Goal: Task Accomplishment & Management: Complete application form

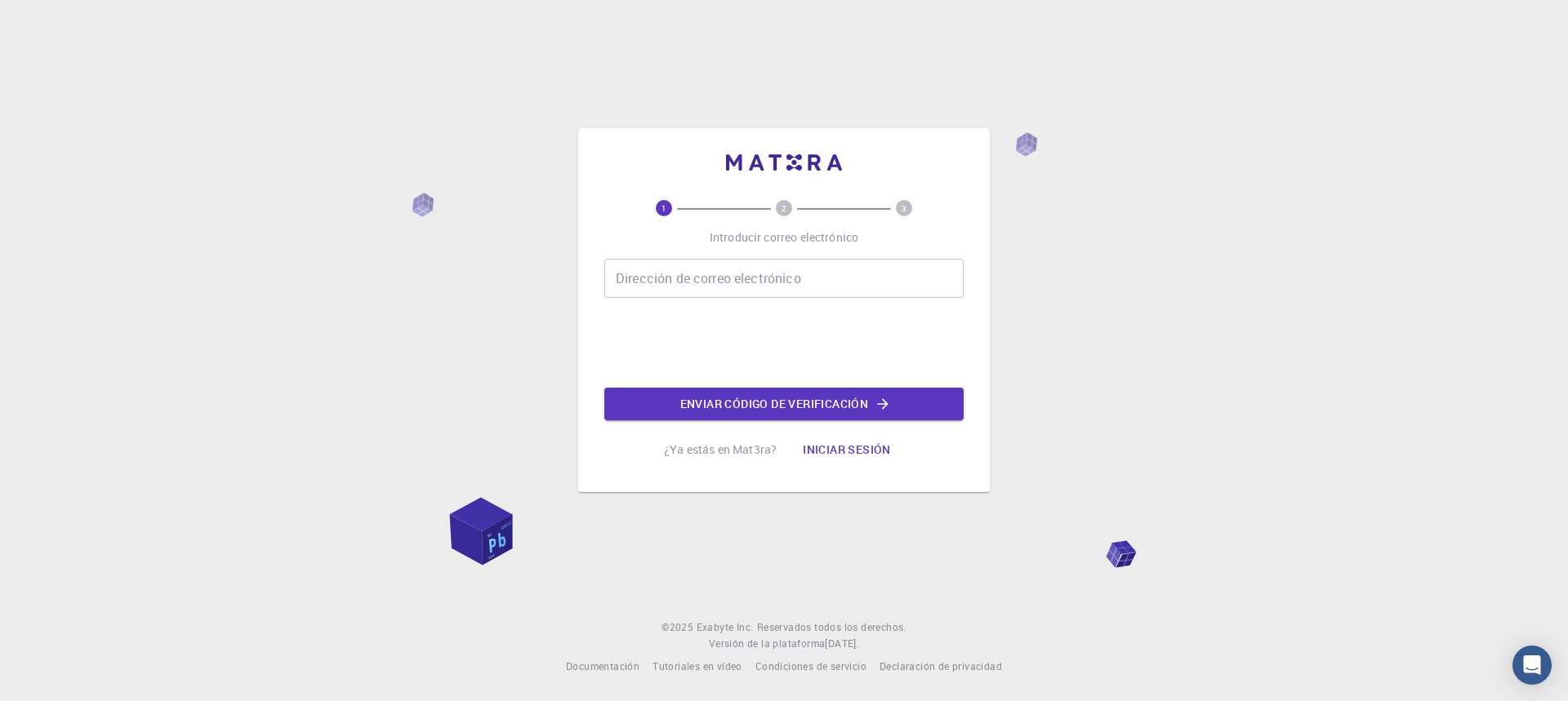
click at [701, 276] on input "Dirección de correo electrónico" at bounding box center [783, 278] width 359 height 39
type input "f"
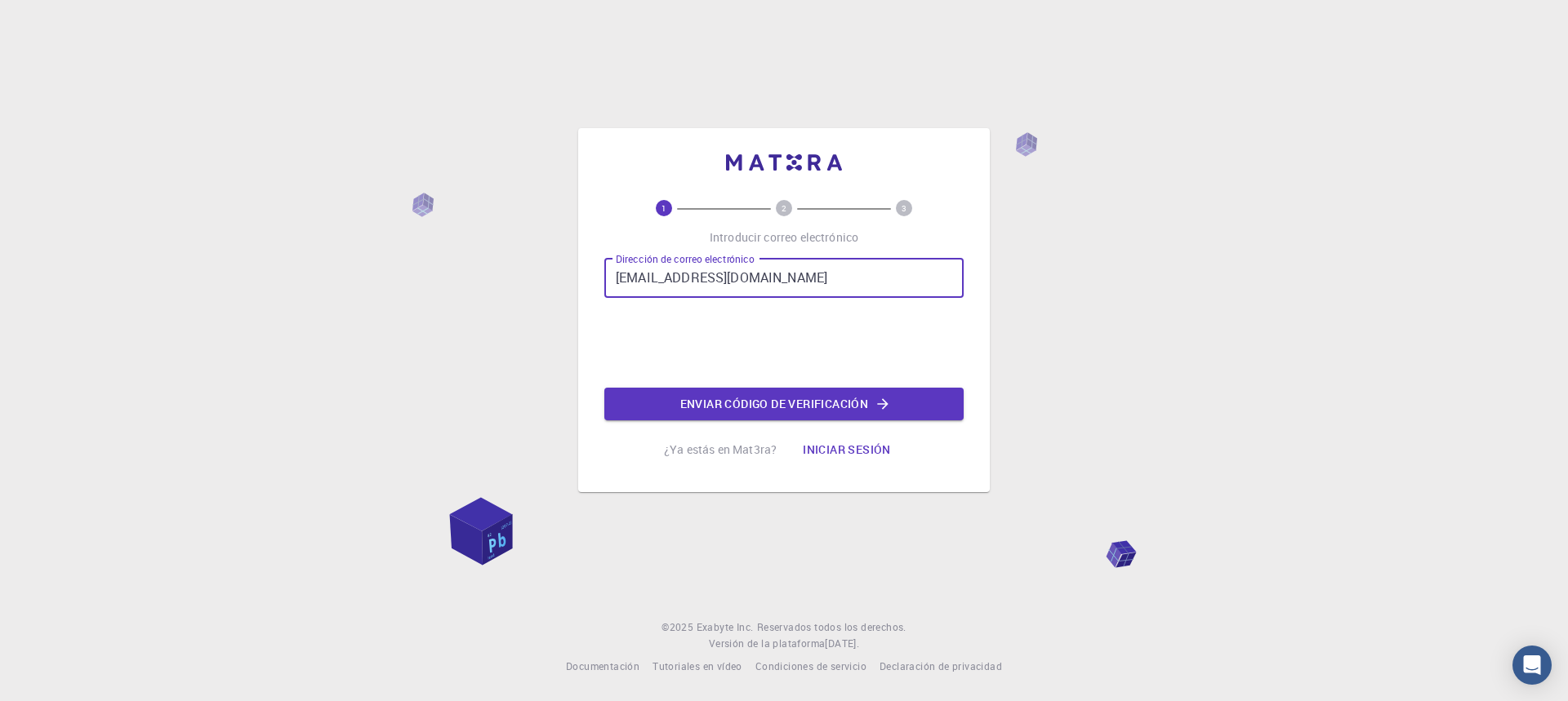
type input "[EMAIL_ADDRESS][DOMAIN_NAME]"
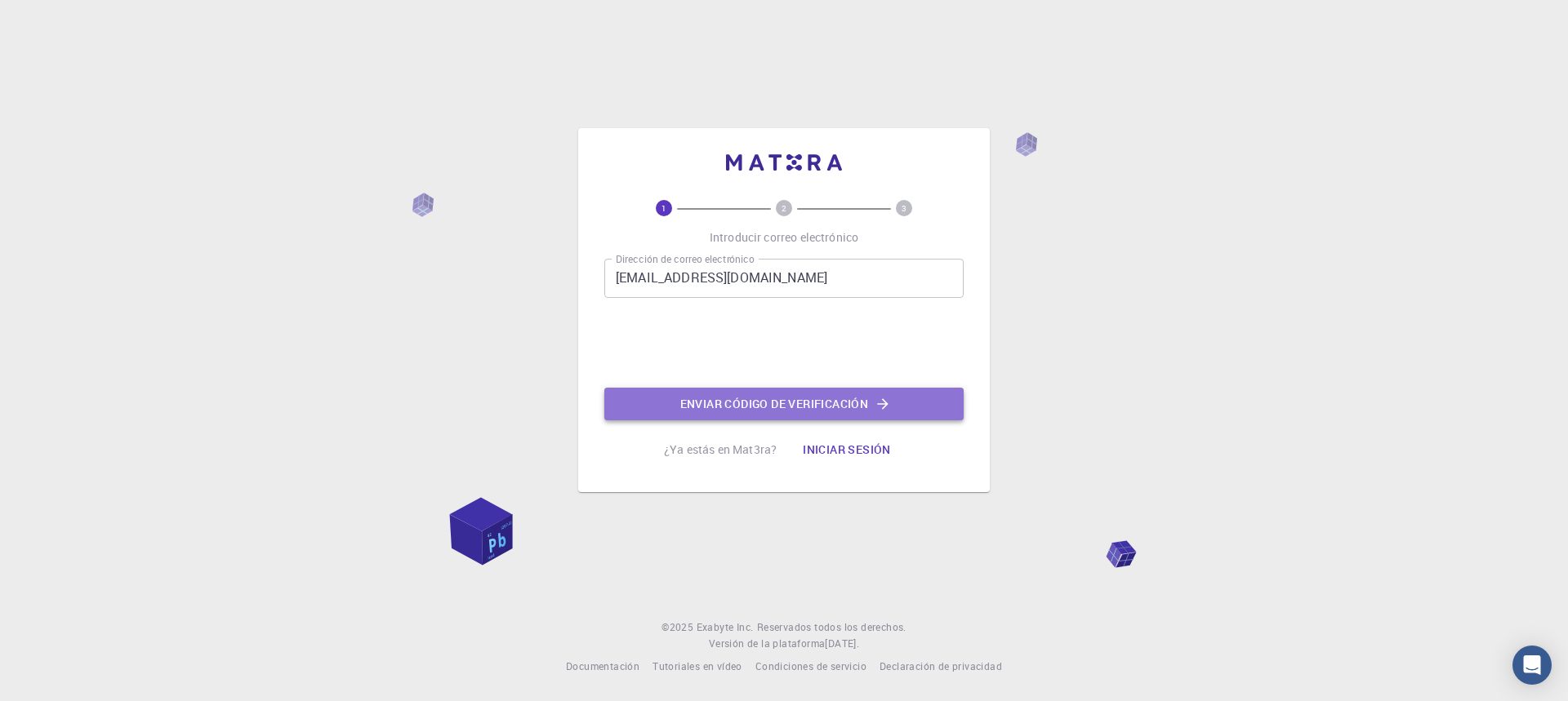
click at [802, 402] on font "Enviar código de verificación" at bounding box center [774, 404] width 188 height 15
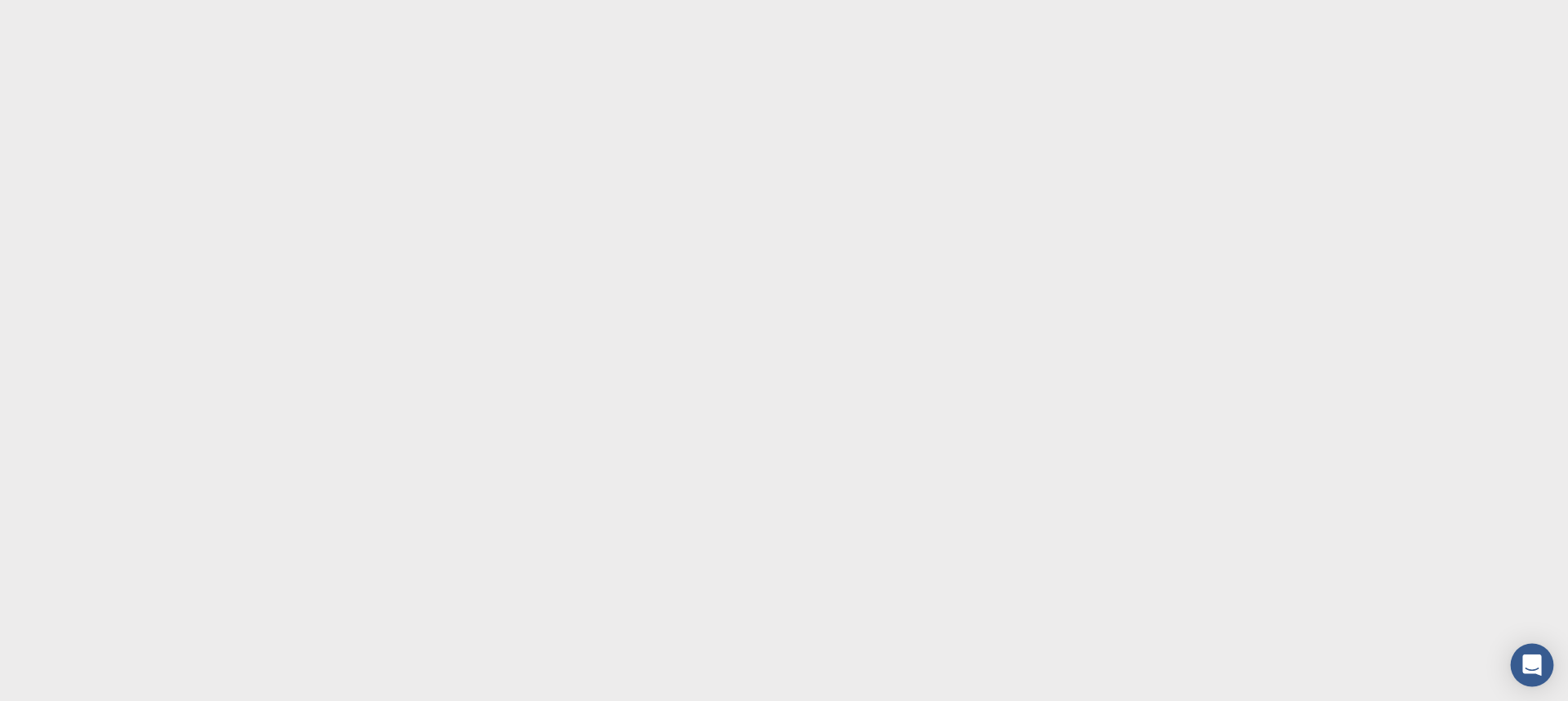
click at [1529, 668] on icon "Open Intercom Messenger" at bounding box center [1532, 665] width 19 height 21
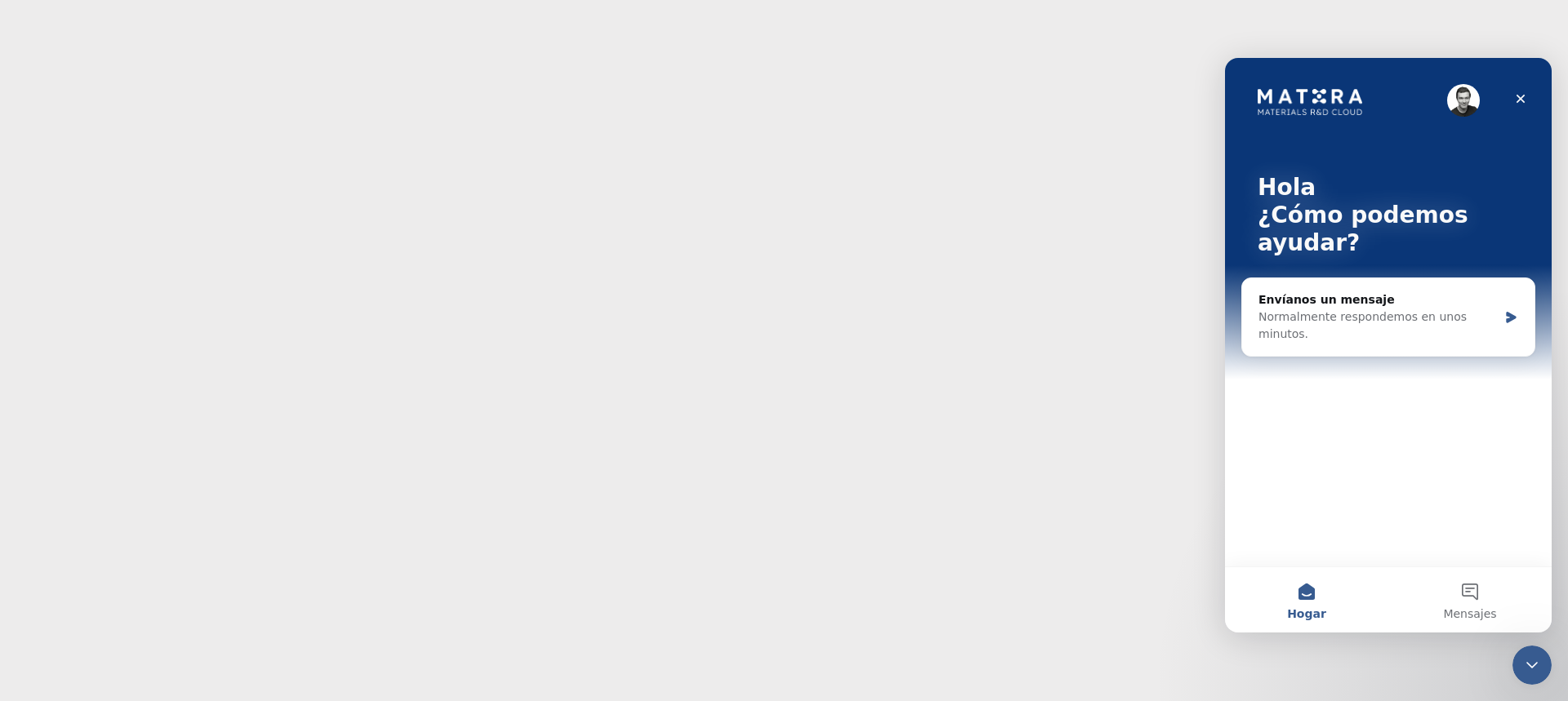
click at [977, 451] on body "Texto original Valora esta traducción Tu opinión servirá para ayudar a mejorar …" at bounding box center [784, 350] width 1568 height 701
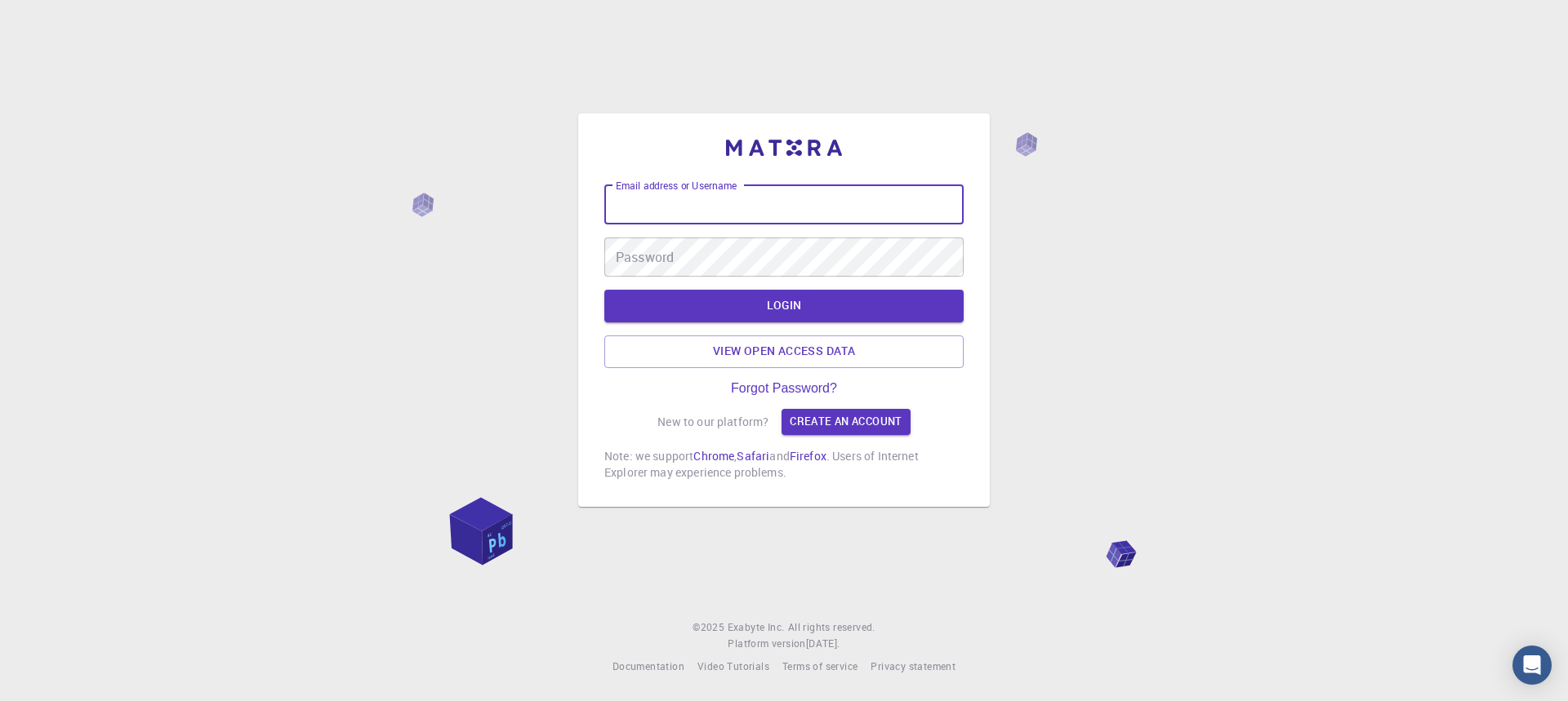
click at [802, 200] on input "Email address or Username" at bounding box center [783, 204] width 359 height 39
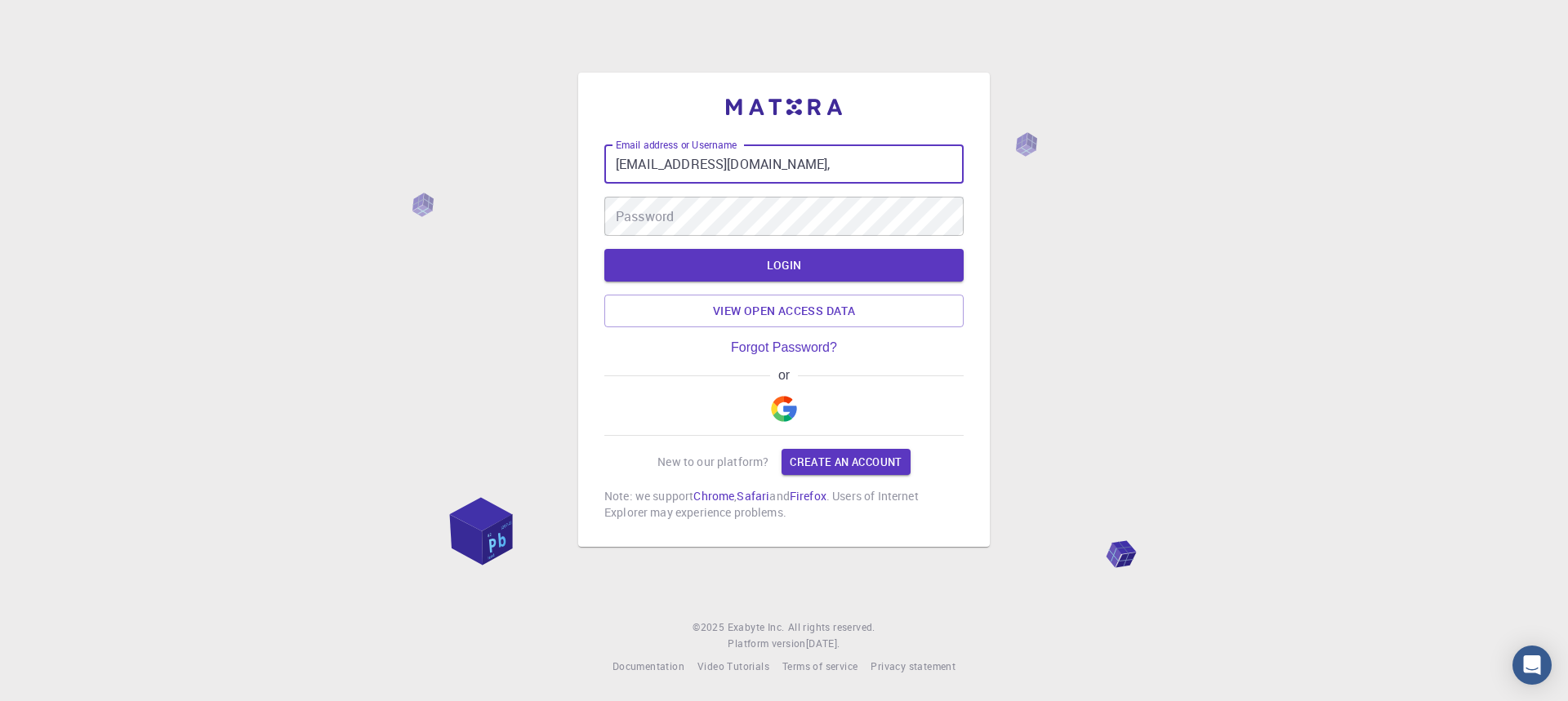
type input "santialvaf@gmail.co,"
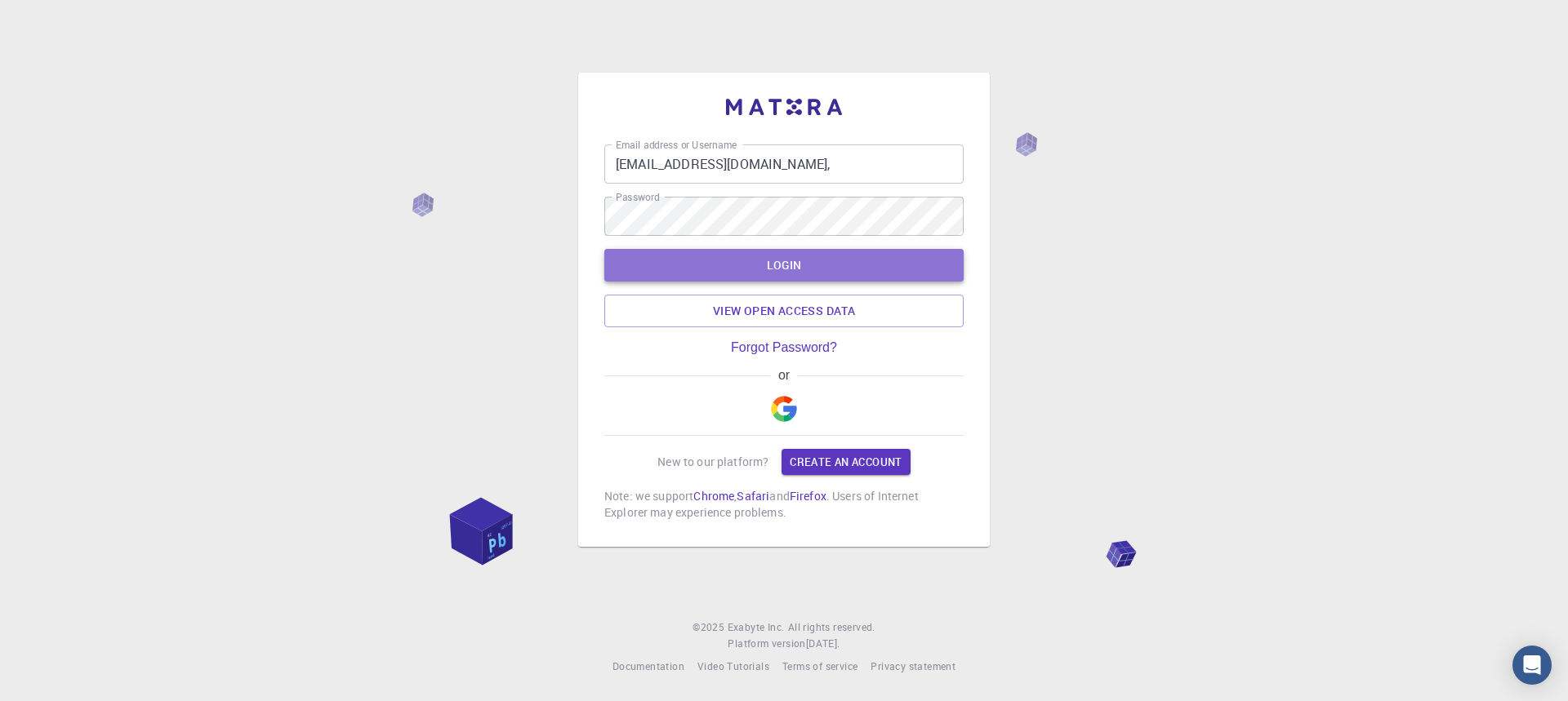
click at [843, 267] on button "LOGIN" at bounding box center [783, 265] width 359 height 33
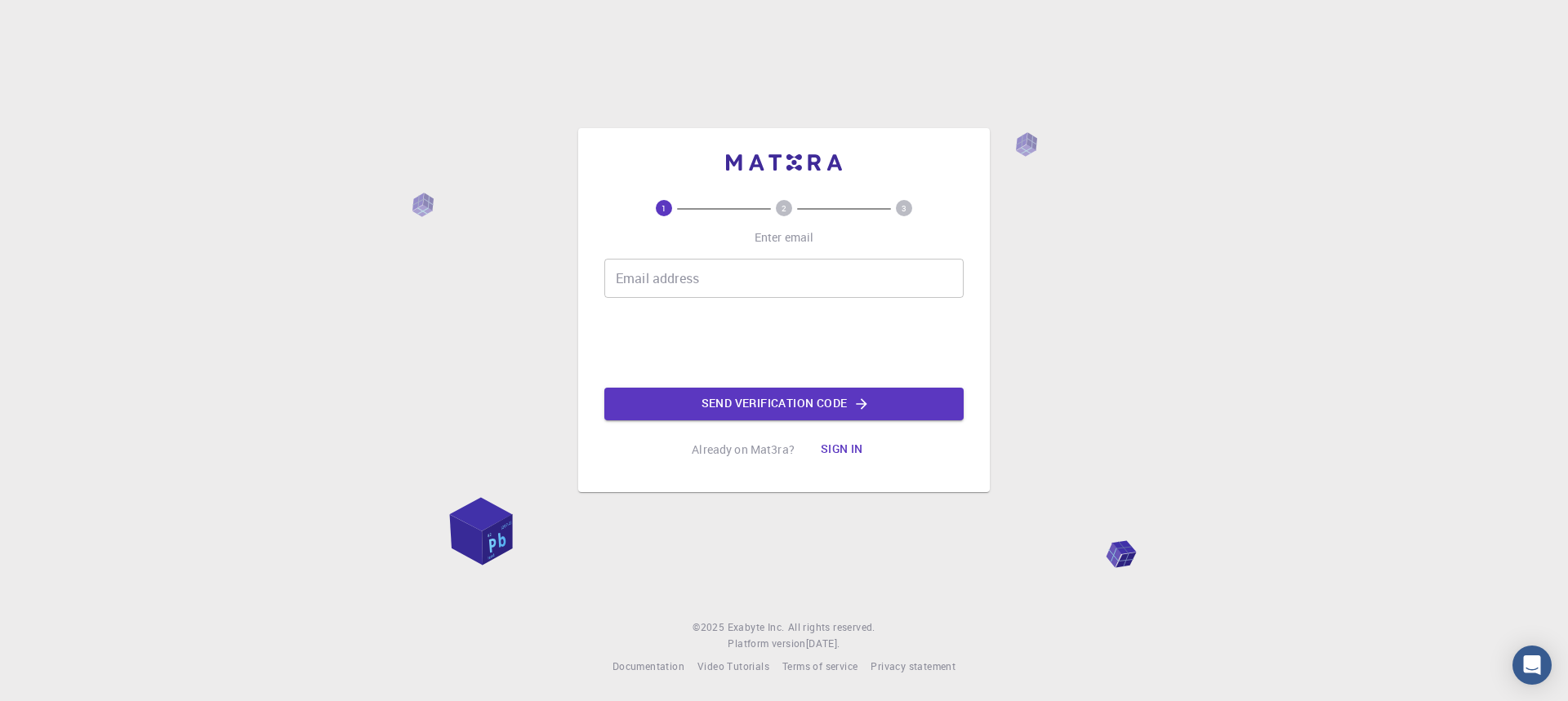
click at [678, 287] on input "Email address" at bounding box center [783, 278] width 359 height 39
type input "[EMAIL_ADDRESS][DOMAIN_NAME]"
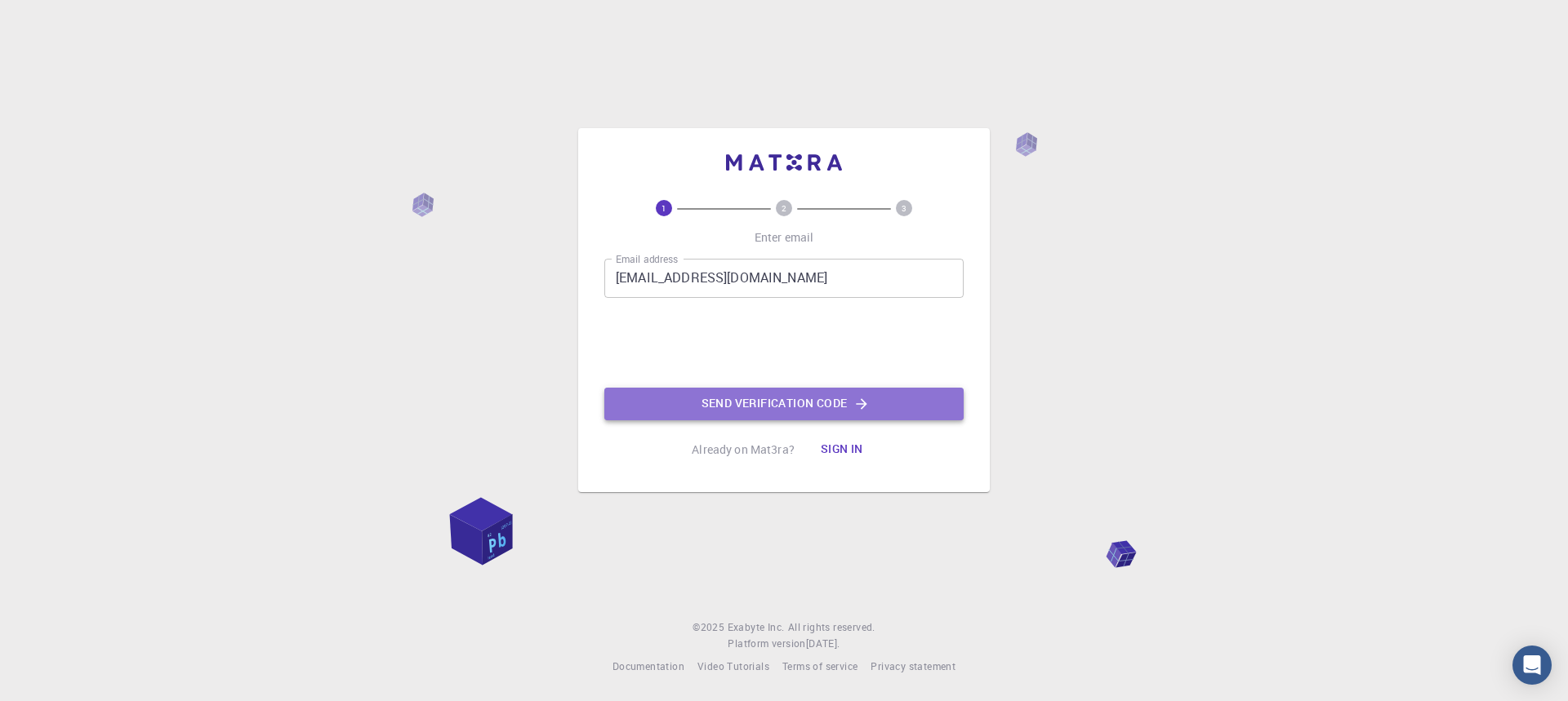
click at [735, 404] on button "Send verification code" at bounding box center [783, 404] width 359 height 33
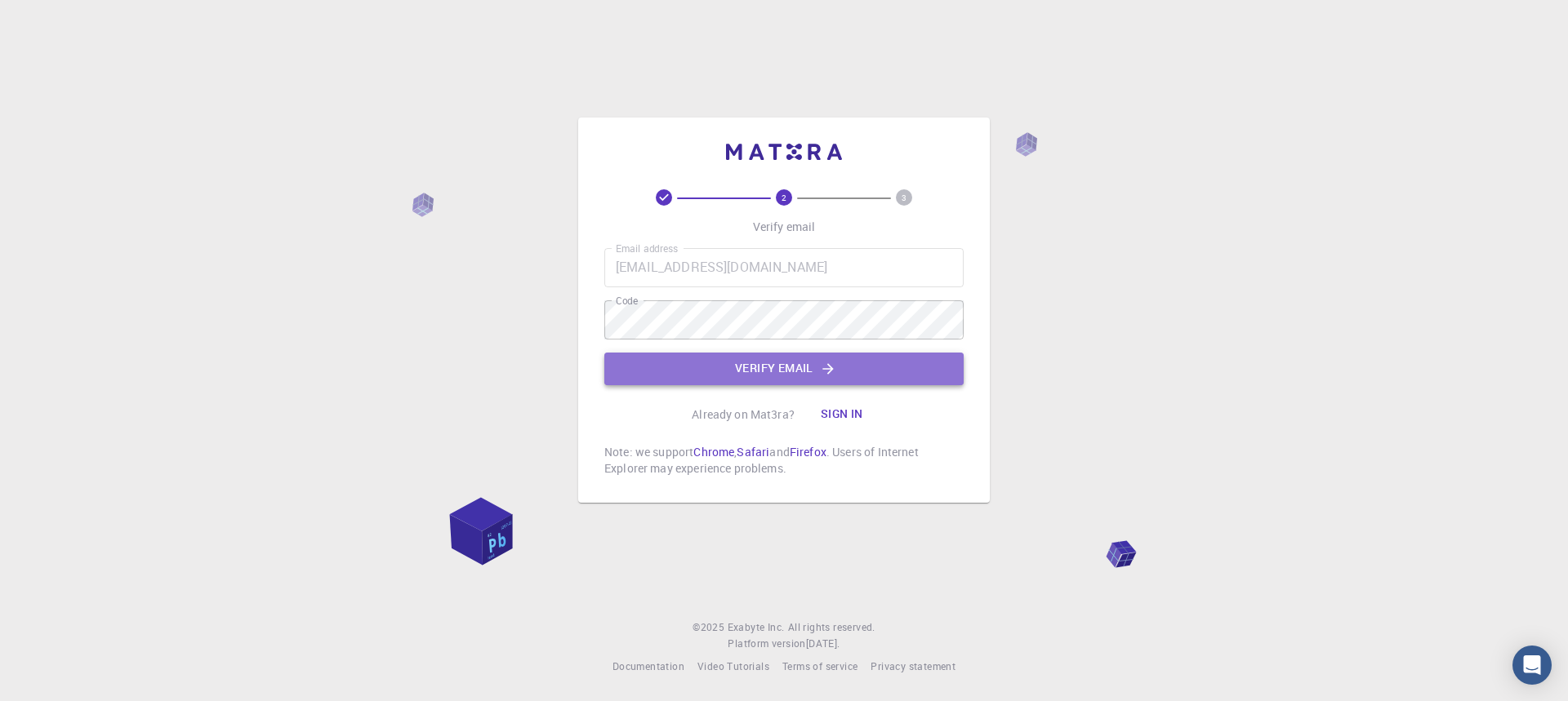
click at [790, 369] on button "Verify email" at bounding box center [783, 369] width 359 height 33
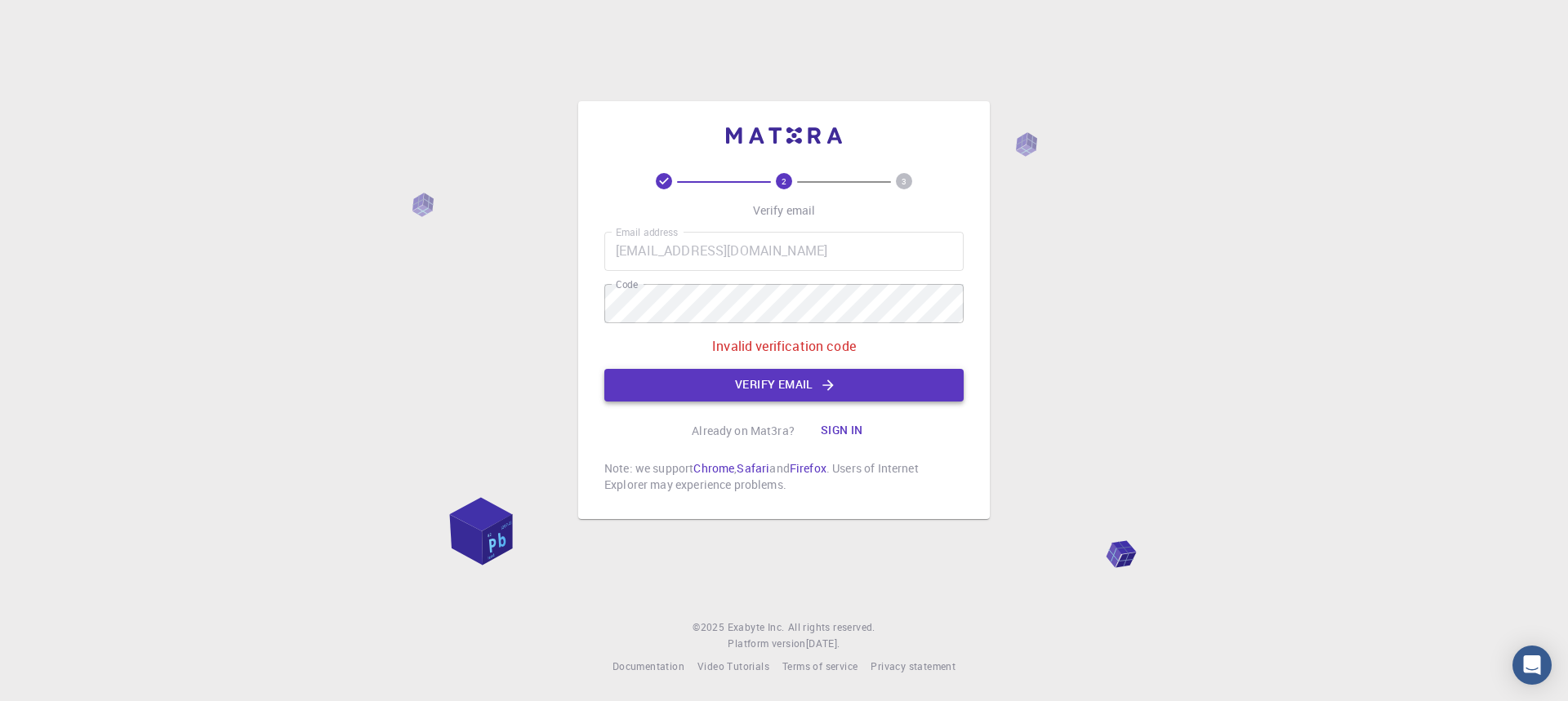
click at [868, 387] on button "Verify email" at bounding box center [783, 385] width 359 height 33
click at [566, 312] on div "2 3 Verify email Email address santialvaf@gmail.com Email address Code Code Inv…" at bounding box center [784, 350] width 1568 height 701
click at [809, 378] on button "Verify email" at bounding box center [783, 385] width 359 height 33
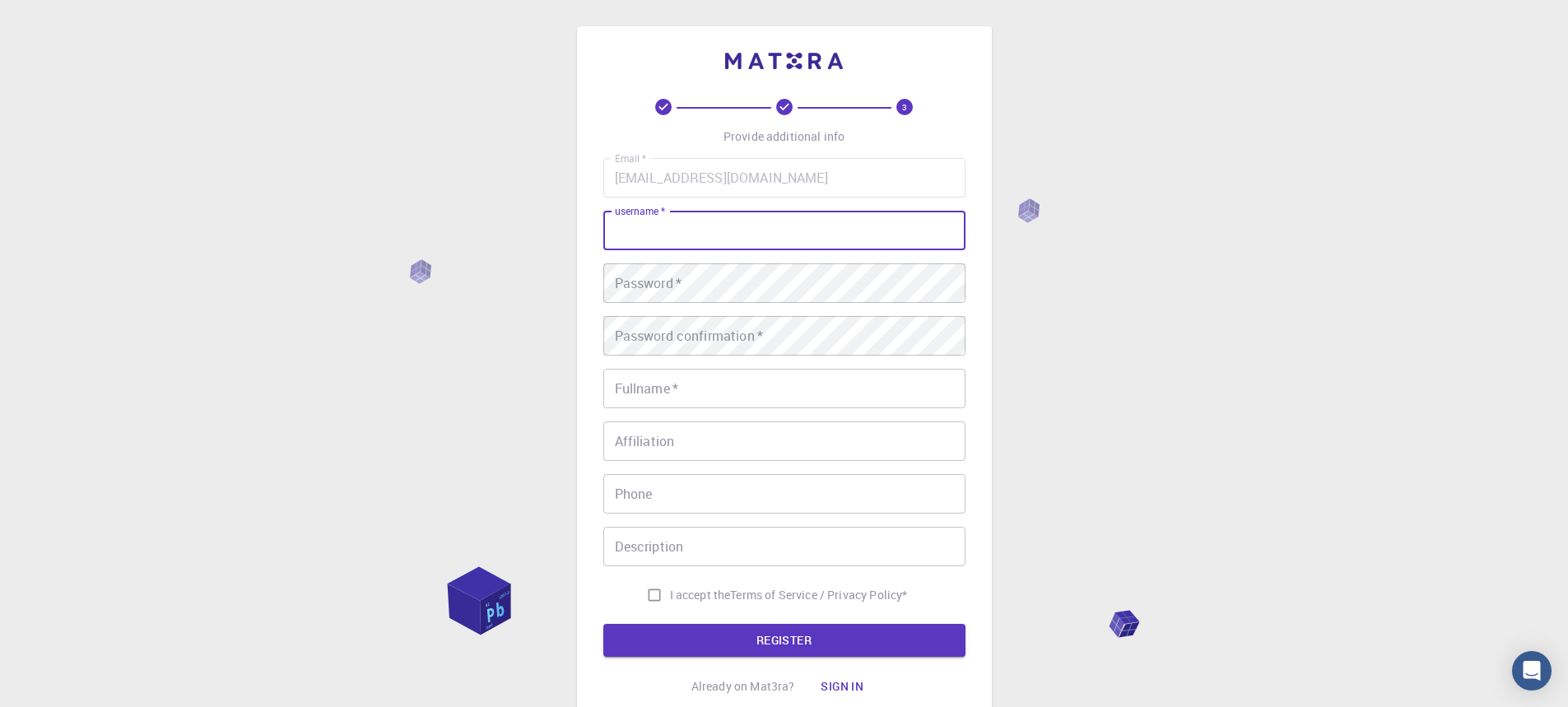
click at [785, 239] on input "username   *" at bounding box center [784, 230] width 362 height 39
type input "[PERSON_NAME]"
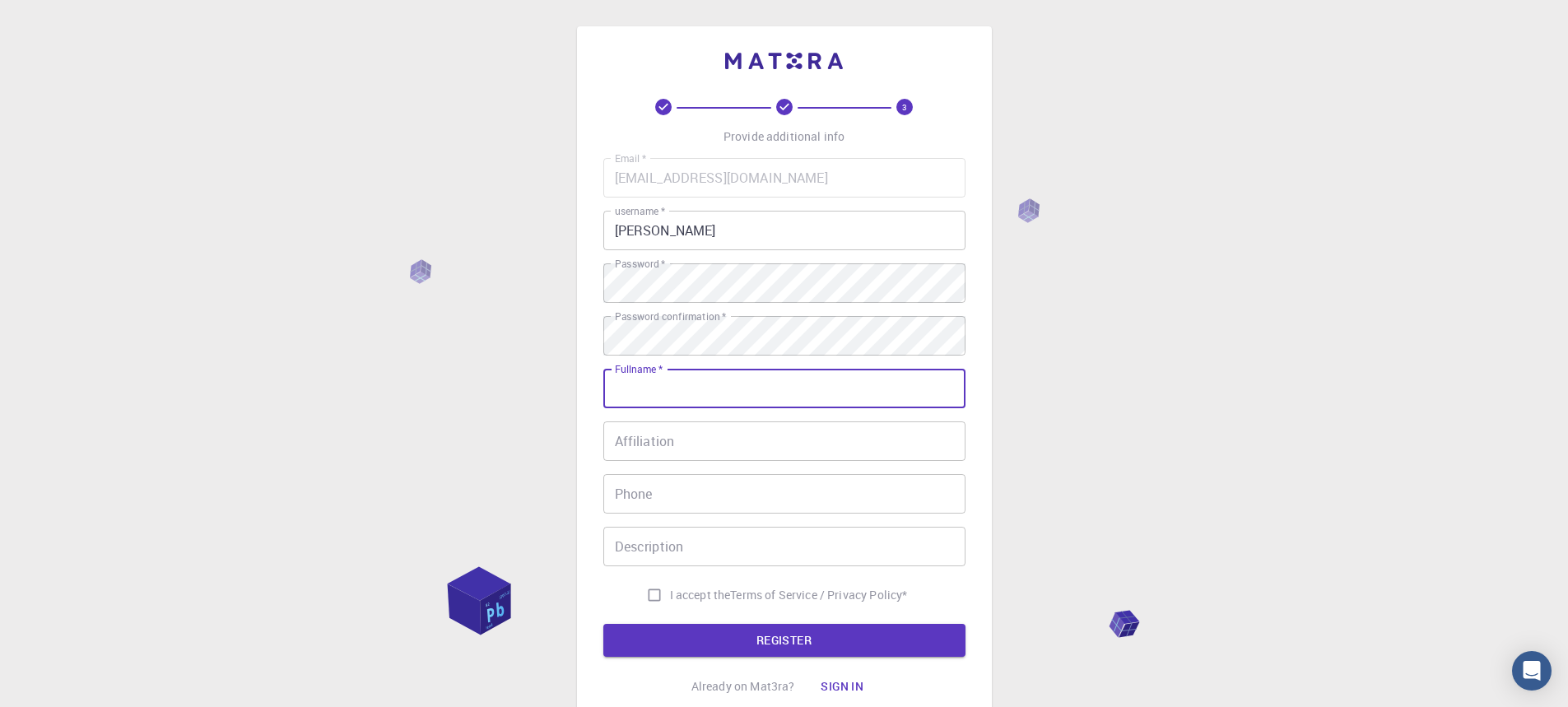
click at [874, 386] on input "Fullname   *" at bounding box center [784, 388] width 362 height 39
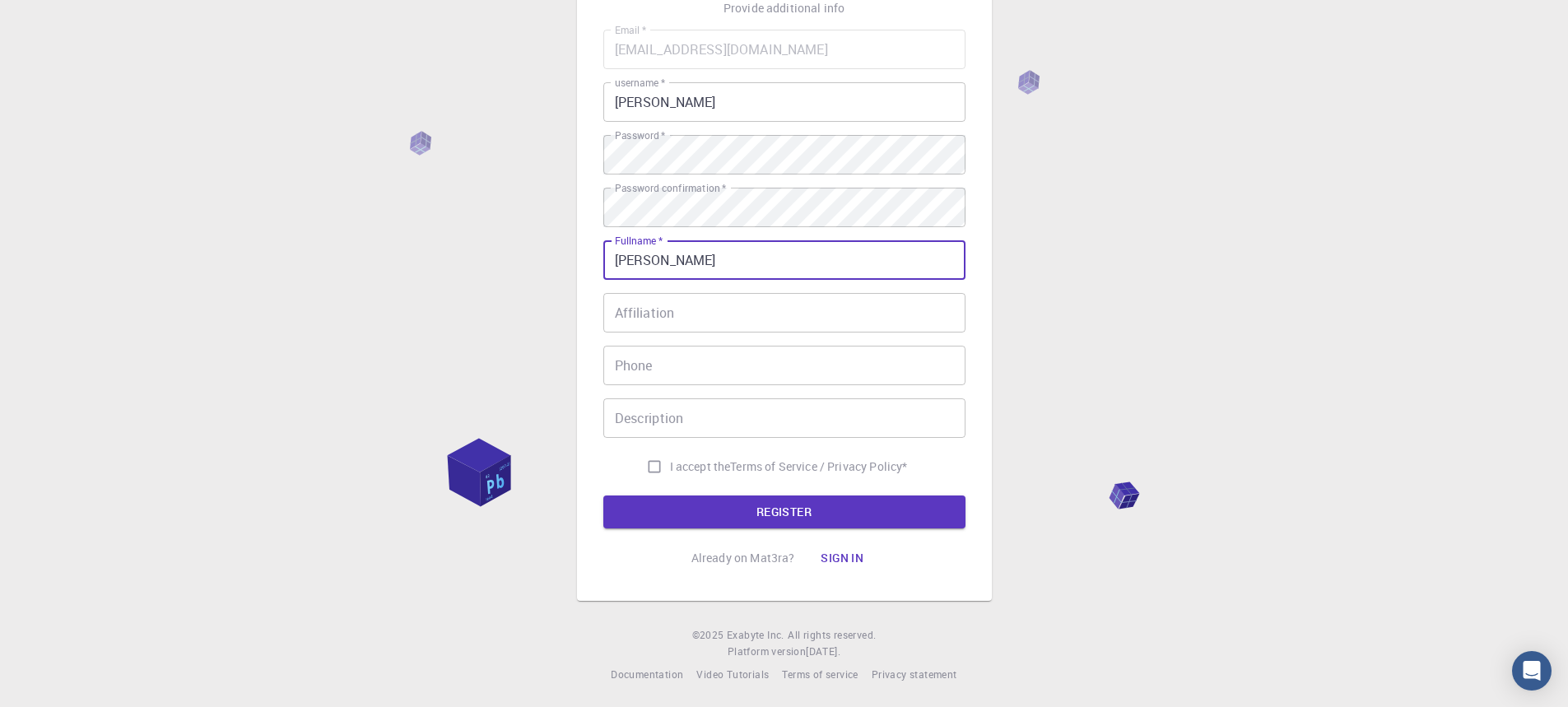
scroll to position [131, 0]
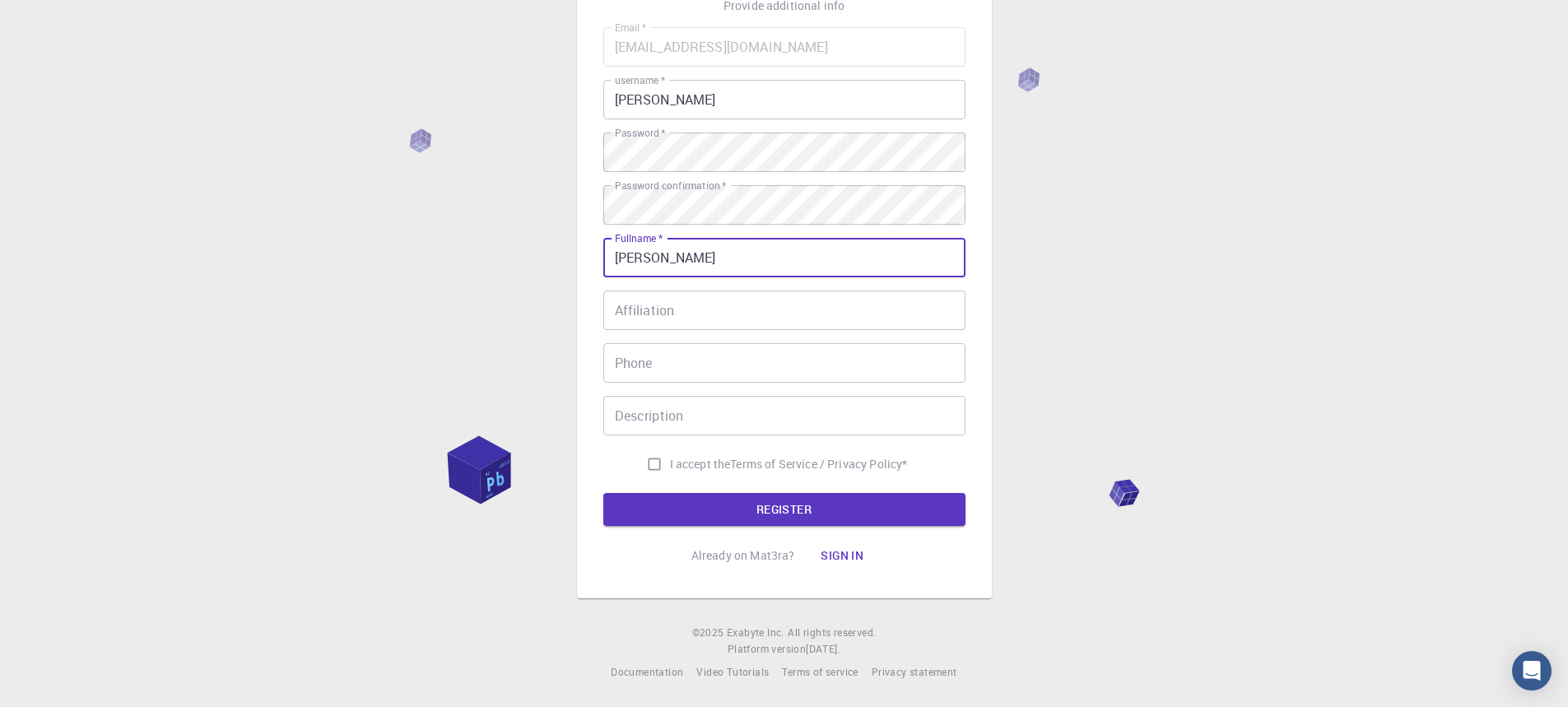
type input "Francis Alvarado Santiago"
click at [649, 460] on input "I accept the Terms of Service / Privacy Policy *" at bounding box center [654, 464] width 31 height 32
checkbox input "true"
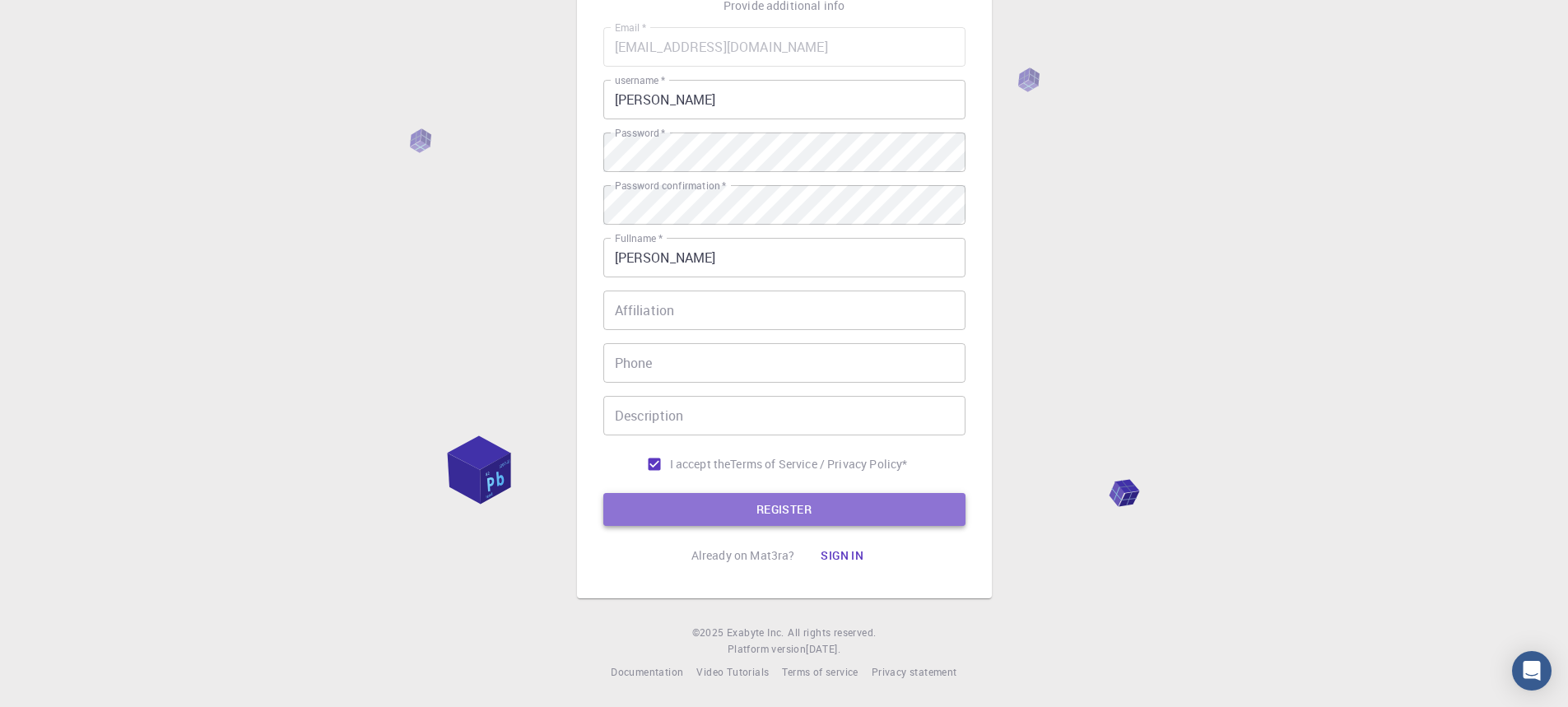
click at [786, 505] on button "REGISTER" at bounding box center [784, 509] width 362 height 33
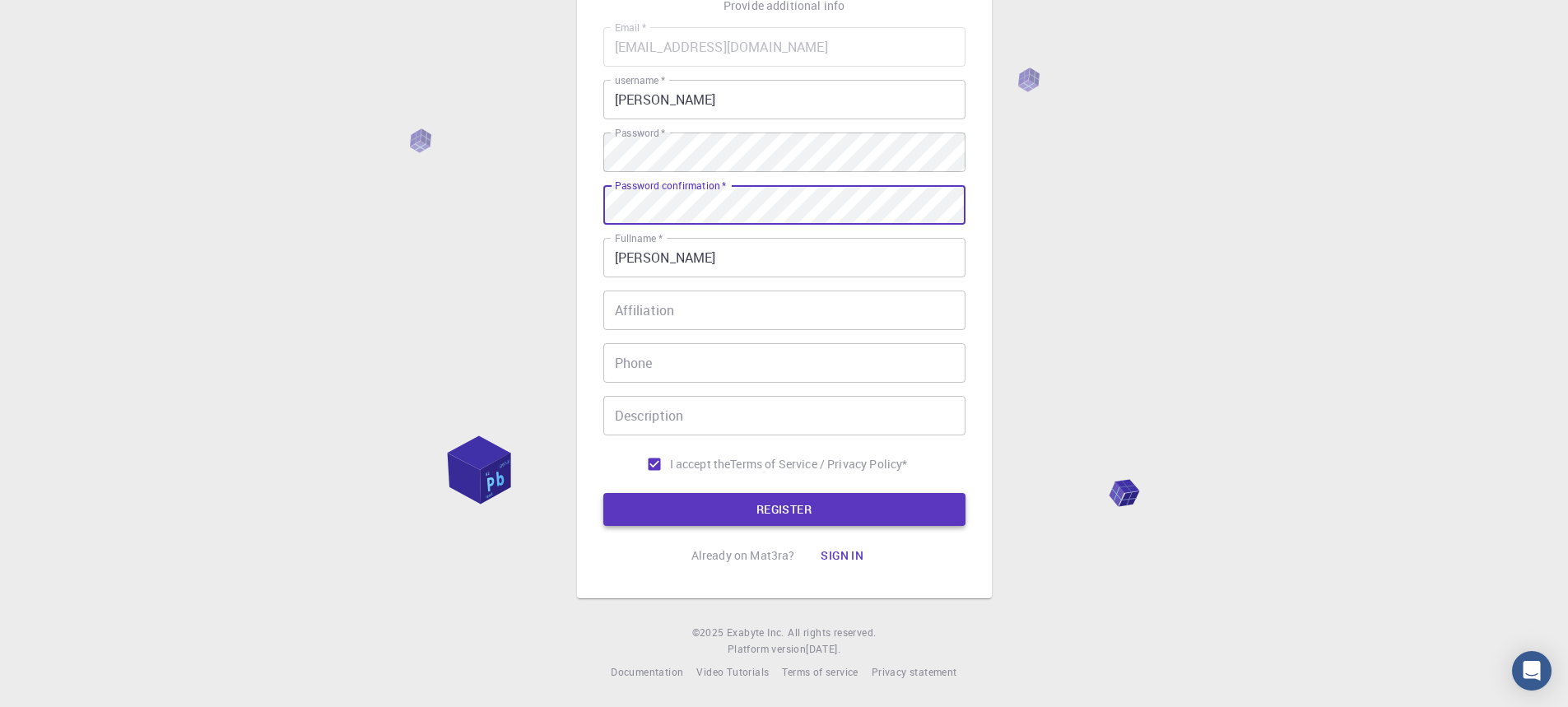
click at [828, 509] on button "REGISTER" at bounding box center [784, 509] width 362 height 33
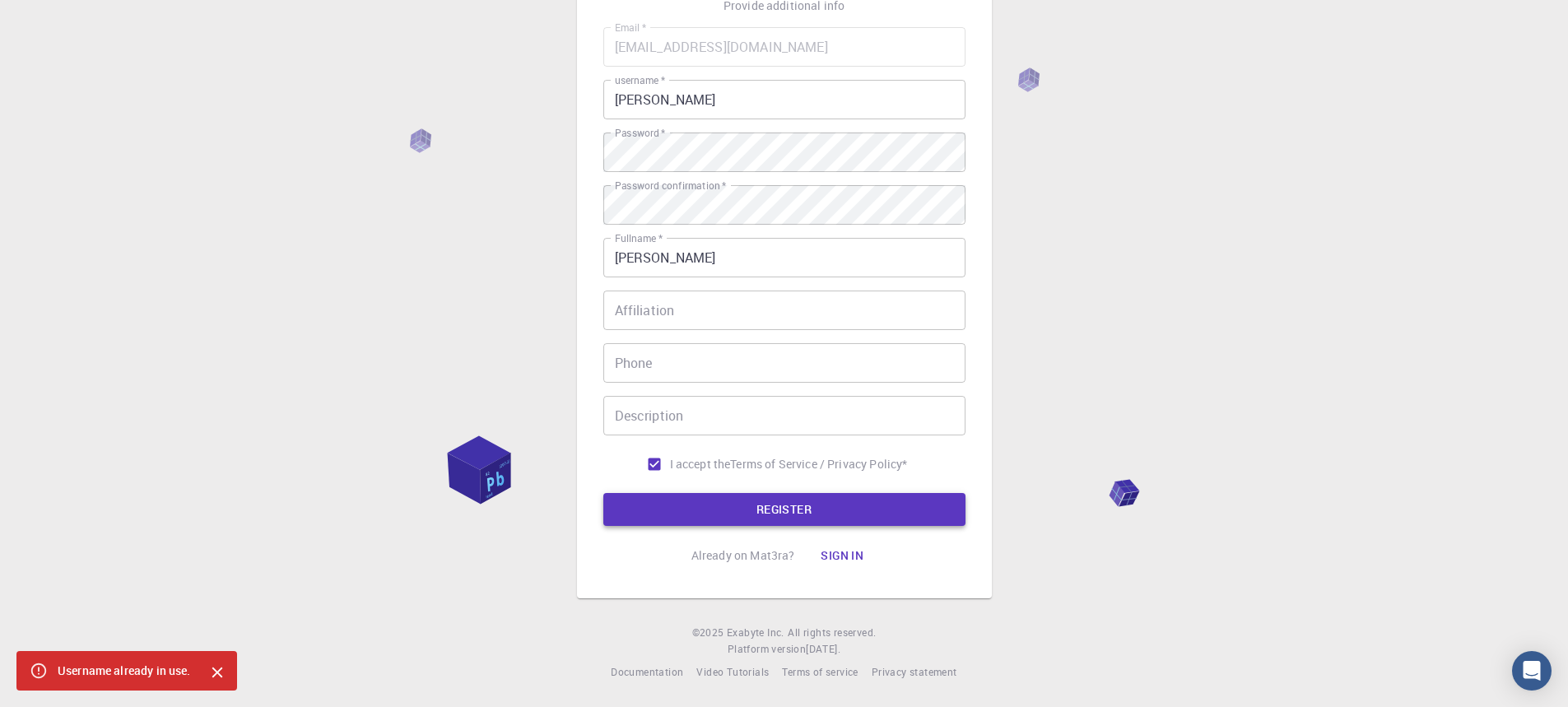
click at [814, 508] on button "REGISTER" at bounding box center [784, 509] width 362 height 33
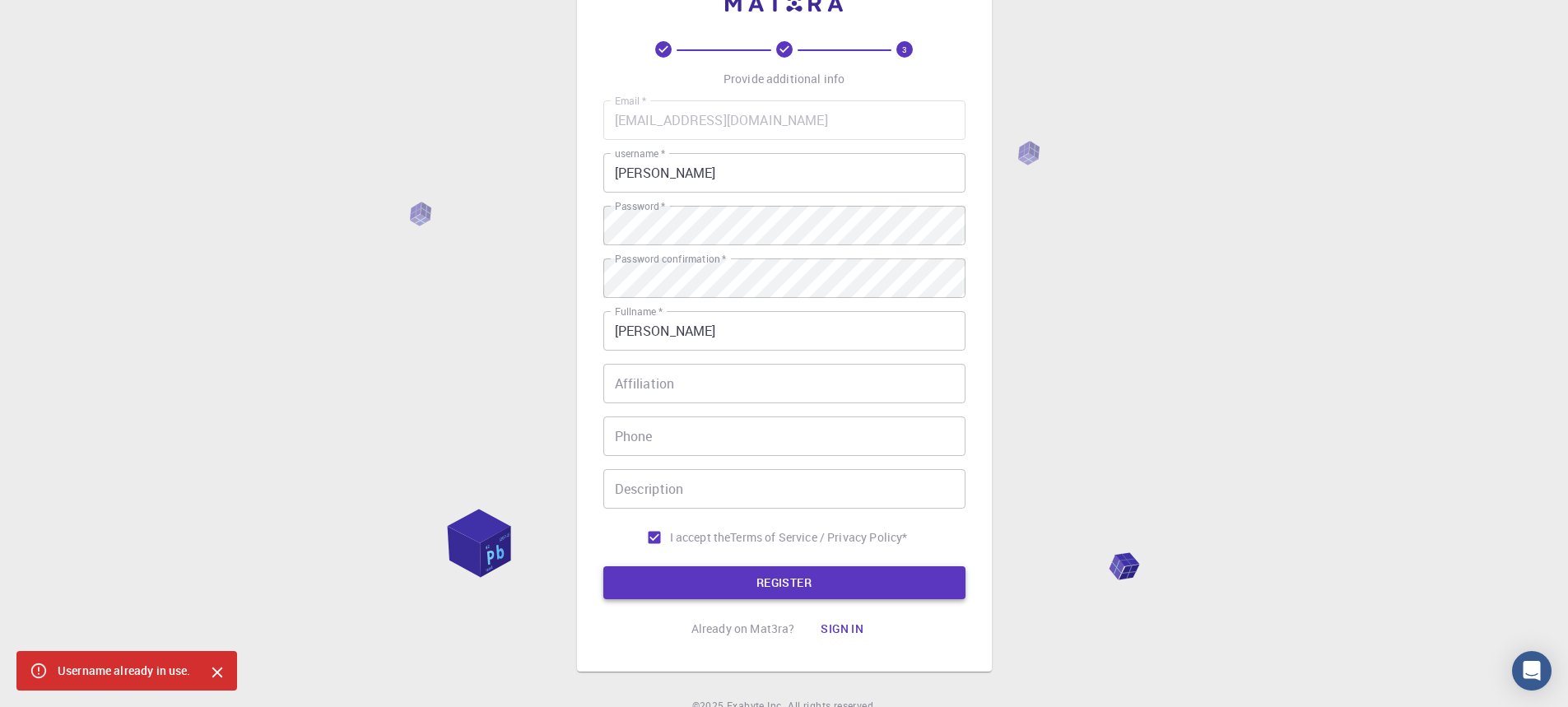
scroll to position [83, 0]
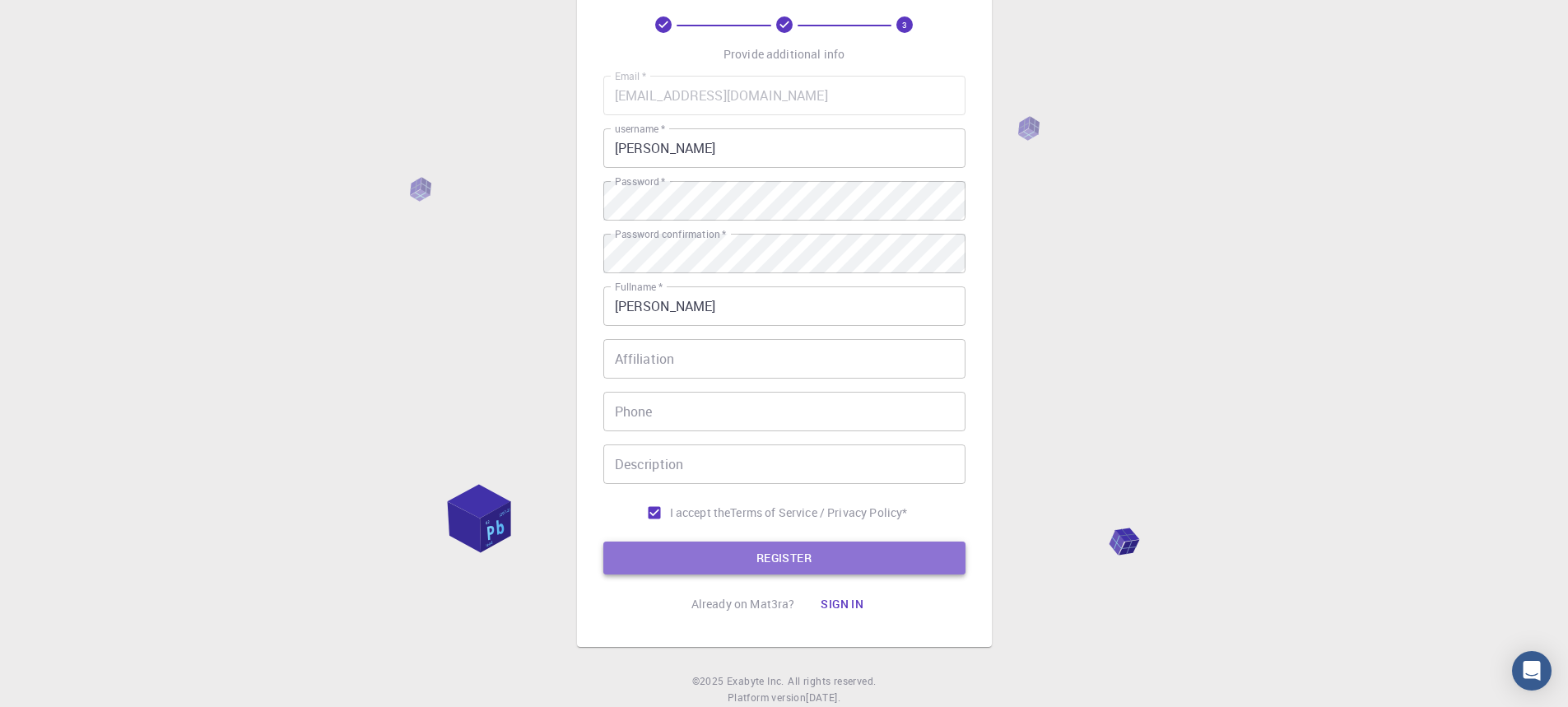
click at [753, 550] on button "REGISTER" at bounding box center [784, 558] width 362 height 33
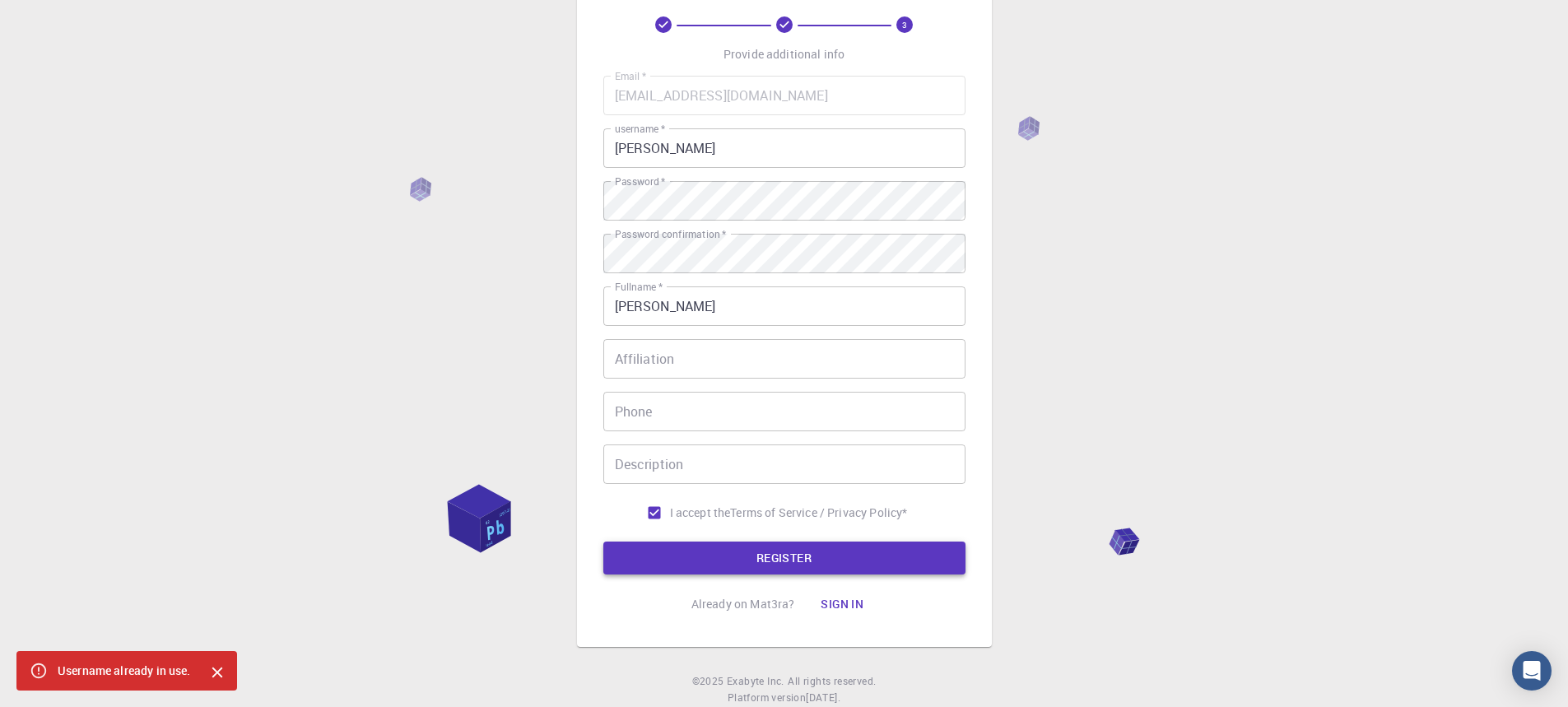
click at [801, 556] on button "REGISTER" at bounding box center [784, 558] width 362 height 33
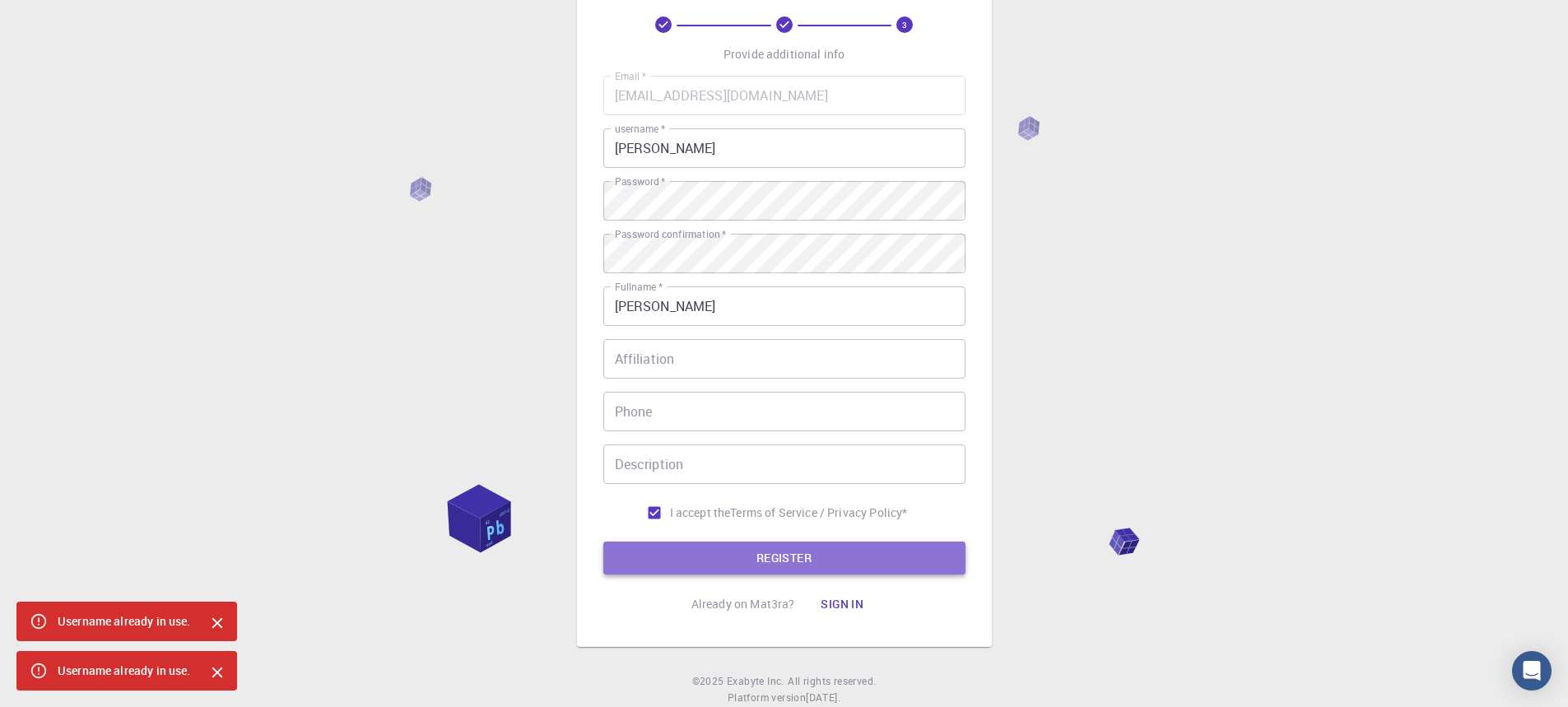
click at [801, 556] on button "REGISTER" at bounding box center [784, 558] width 362 height 33
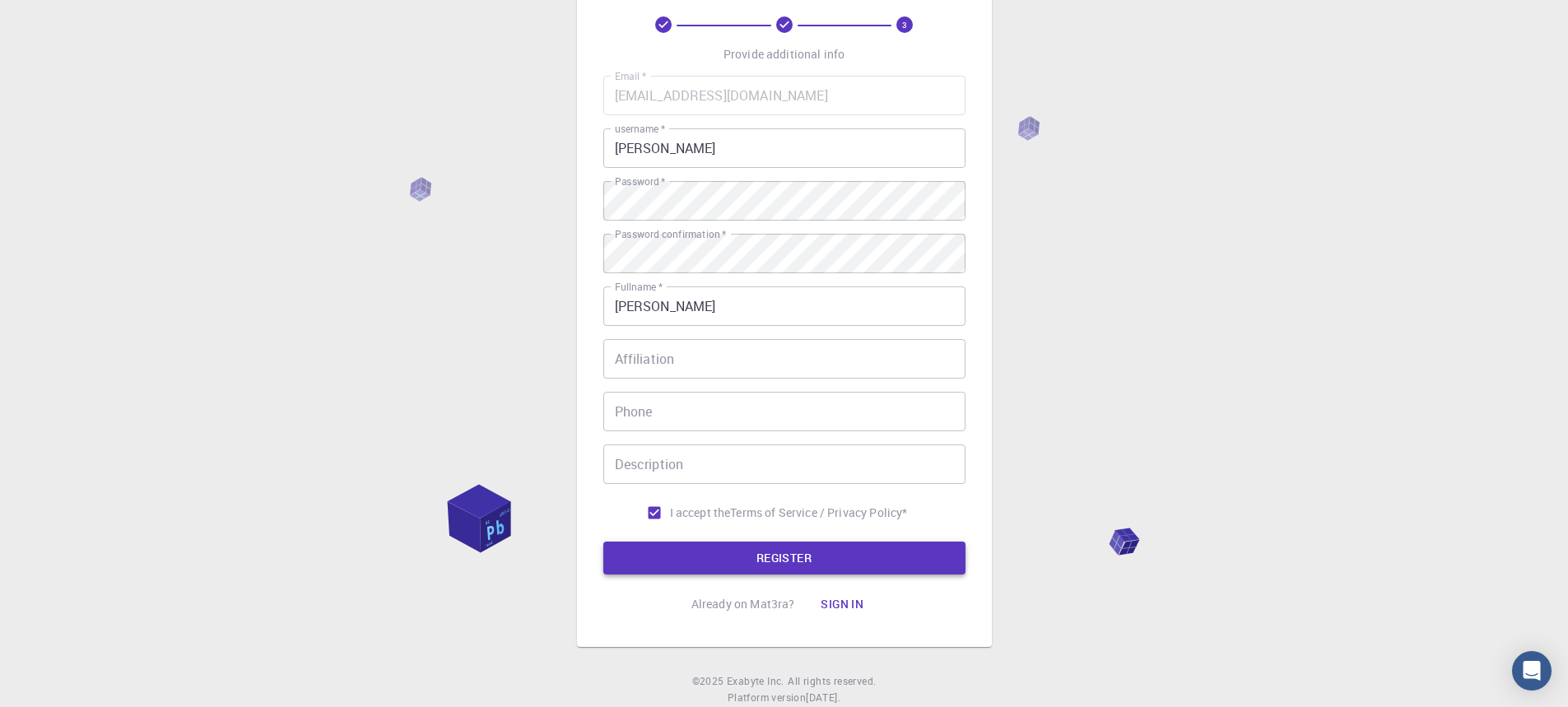
click at [801, 556] on button "REGISTER" at bounding box center [784, 558] width 362 height 33
drag, startPoint x: 678, startPoint y: 152, endPoint x: 570, endPoint y: 145, distance: 108.2
click at [570, 145] on div "3 Provide additional info Email   * santialvaf@gmail.com Email   * username   *…" at bounding box center [784, 336] width 1568 height 838
type input "f"
click at [783, 559] on button "REGISTER" at bounding box center [784, 558] width 362 height 33
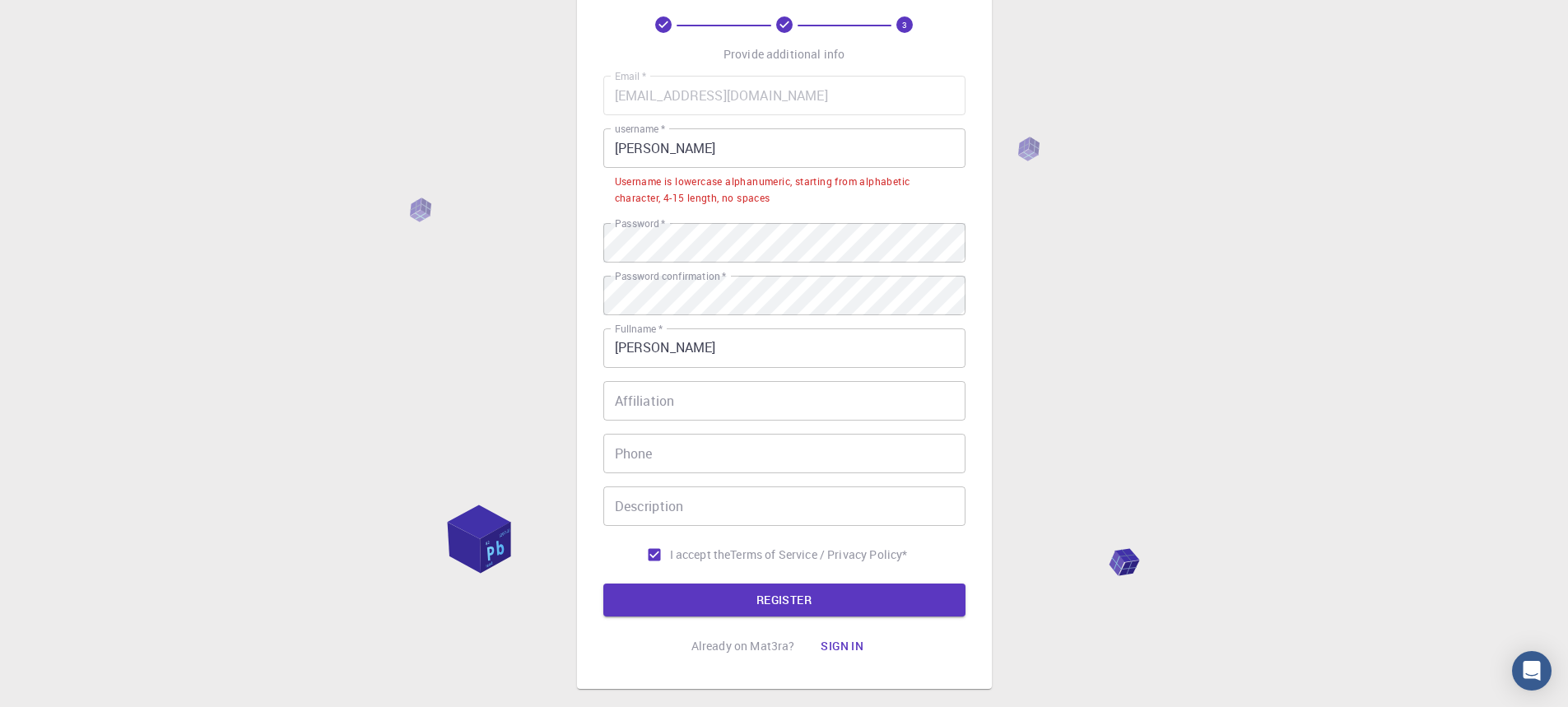
click at [666, 154] on input "Frank" at bounding box center [784, 148] width 362 height 39
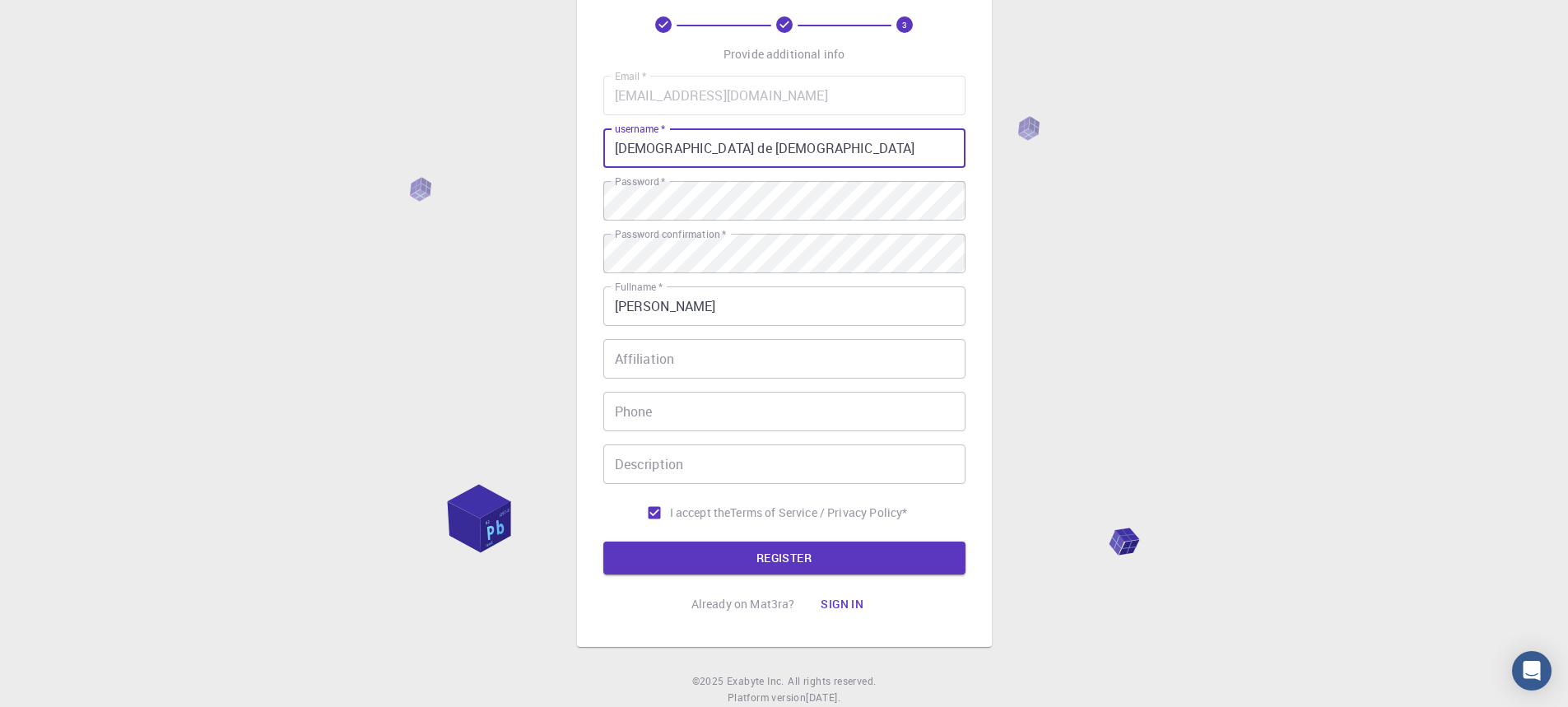
click at [643, 146] on input "Franncis de Jesus" at bounding box center [784, 148] width 362 height 39
click at [802, 560] on button "REGISTER" at bounding box center [784, 558] width 362 height 33
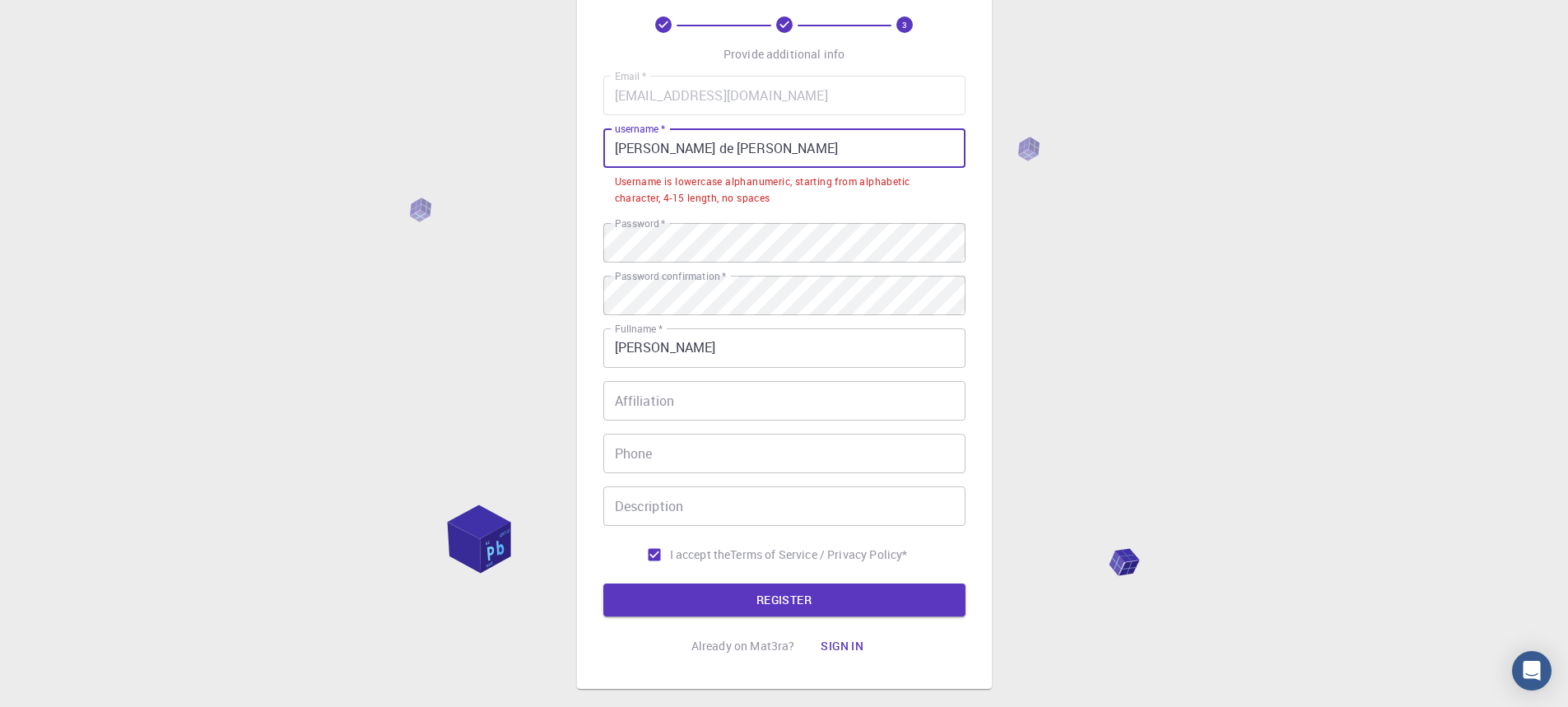
click at [664, 148] on input "Francis de Jesus" at bounding box center [784, 148] width 362 height 39
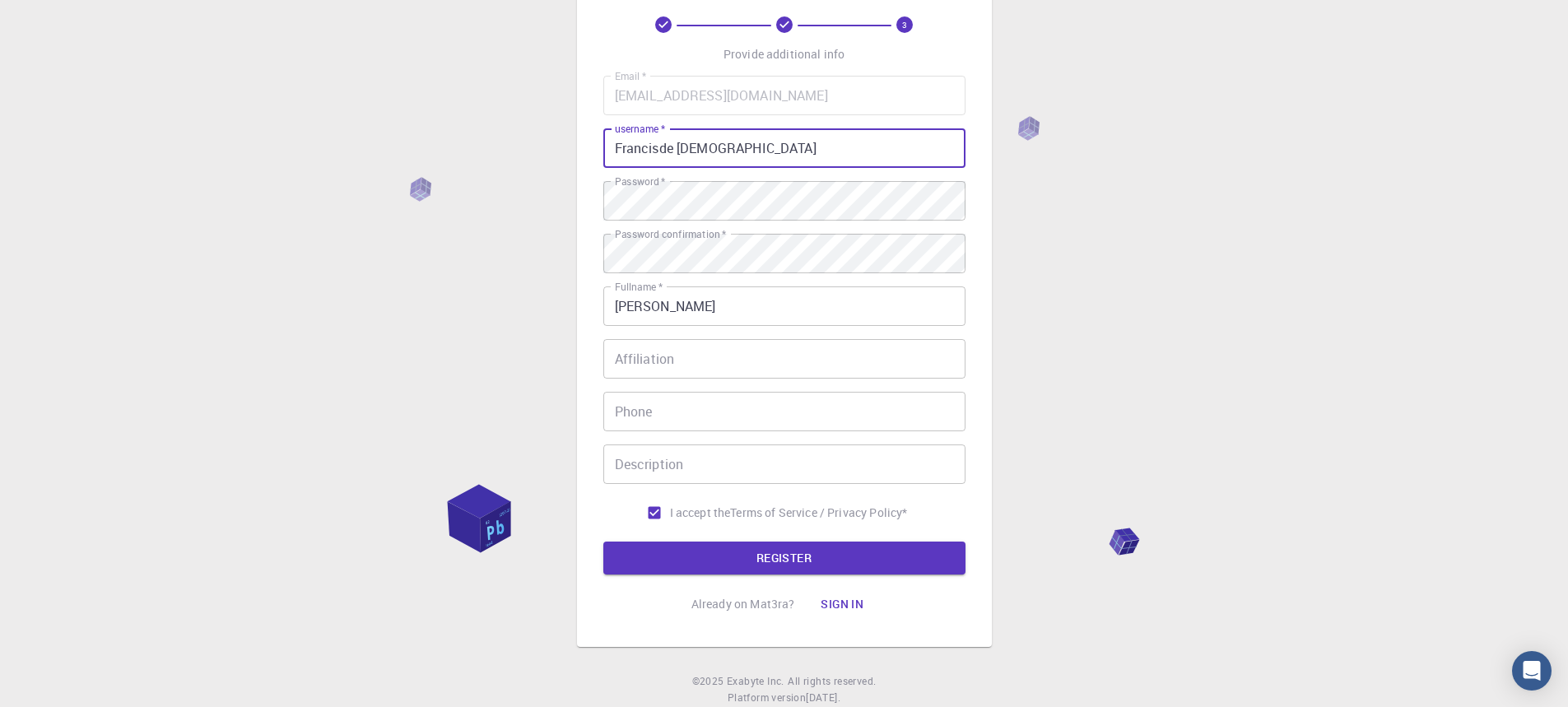
click at [681, 152] on input "Francisde Jesus" at bounding box center [784, 148] width 362 height 39
click at [680, 152] on input "Francisde Jesus" at bounding box center [784, 148] width 362 height 39
click at [747, 553] on button "REGISTER" at bounding box center [784, 558] width 362 height 33
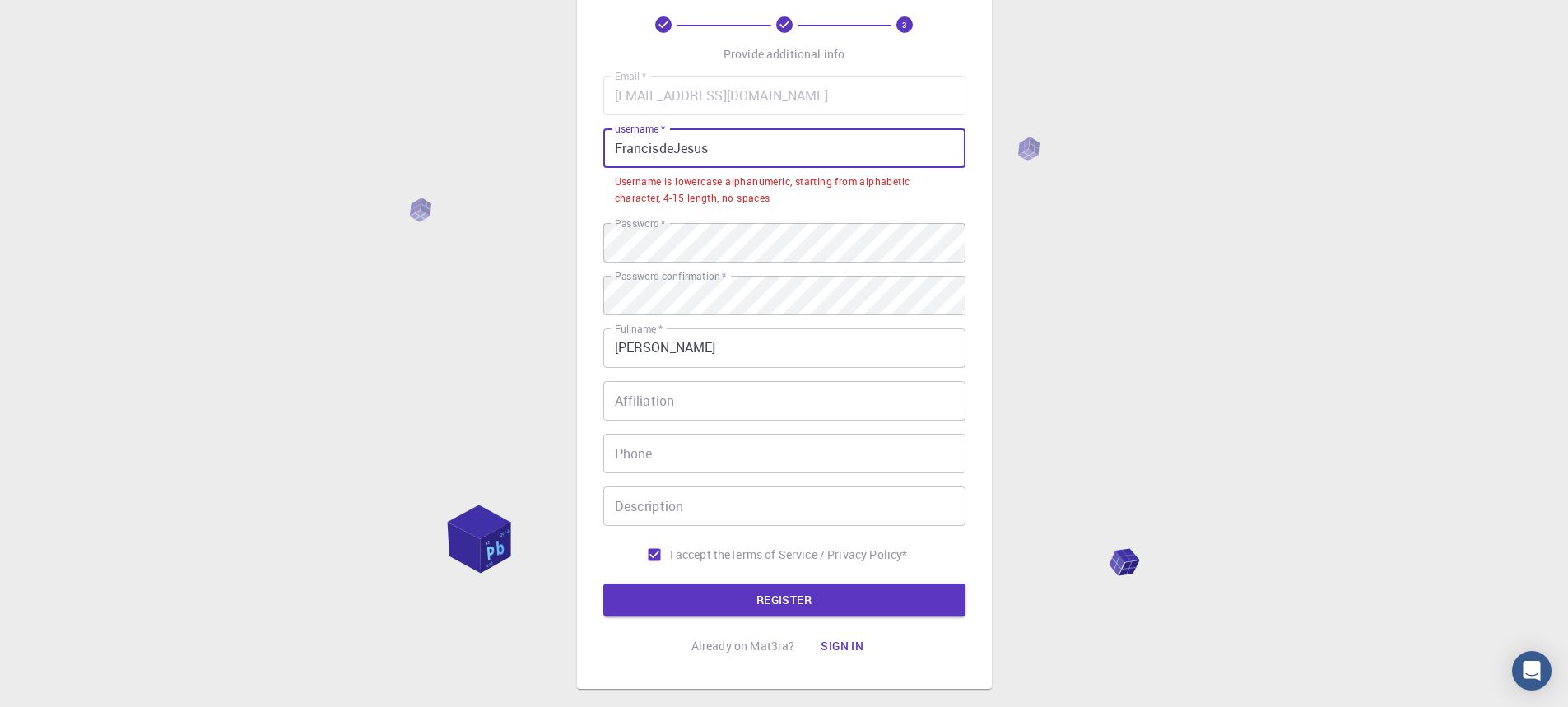
click at [678, 142] on input "FrancisdeJesus" at bounding box center [784, 148] width 362 height 39
click at [679, 143] on input "FrancisdeJesus" at bounding box center [784, 148] width 362 height 39
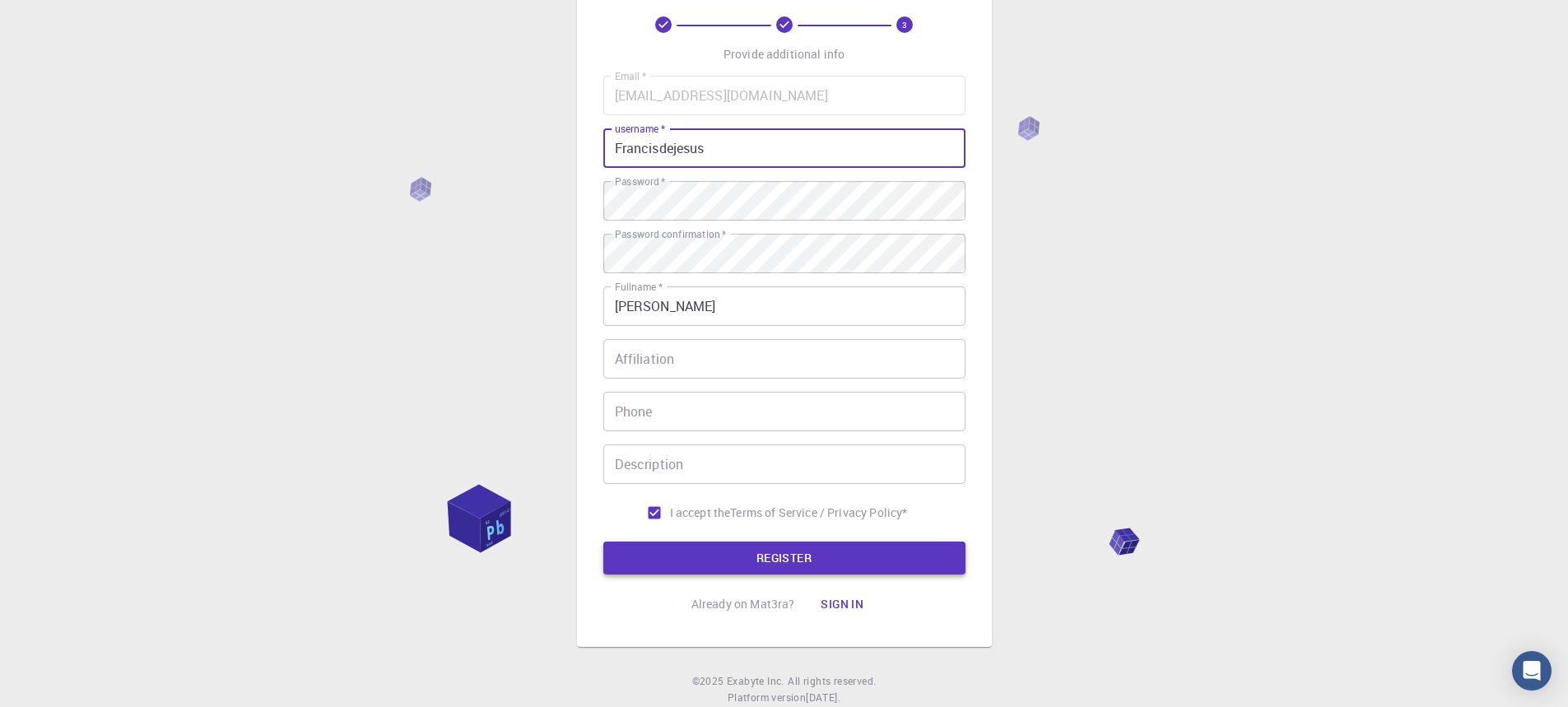
click at [822, 554] on button "REGISTER" at bounding box center [784, 558] width 362 height 33
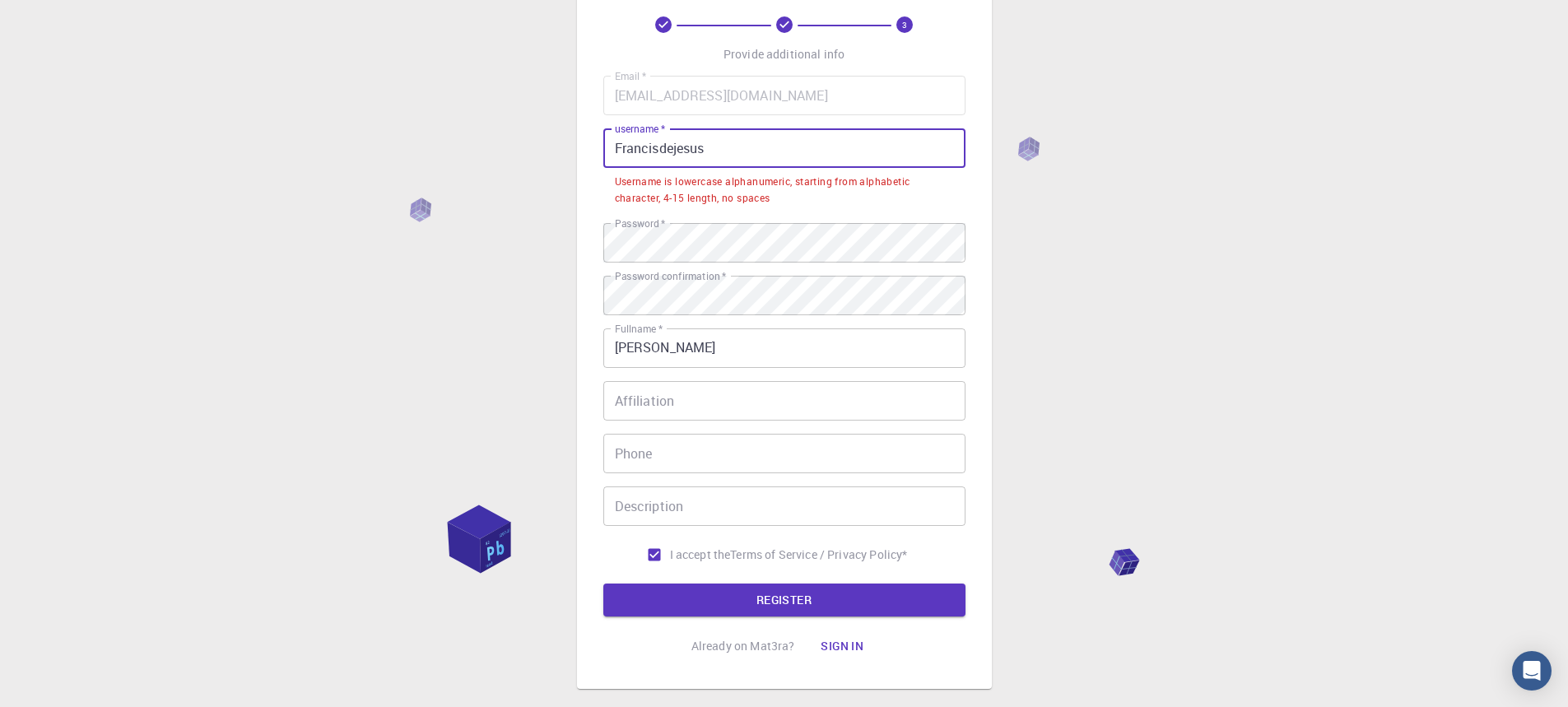
drag, startPoint x: 660, startPoint y: 143, endPoint x: 736, endPoint y: 155, distance: 76.9
click at [736, 155] on input "Francisdejesus" at bounding box center [784, 148] width 362 height 39
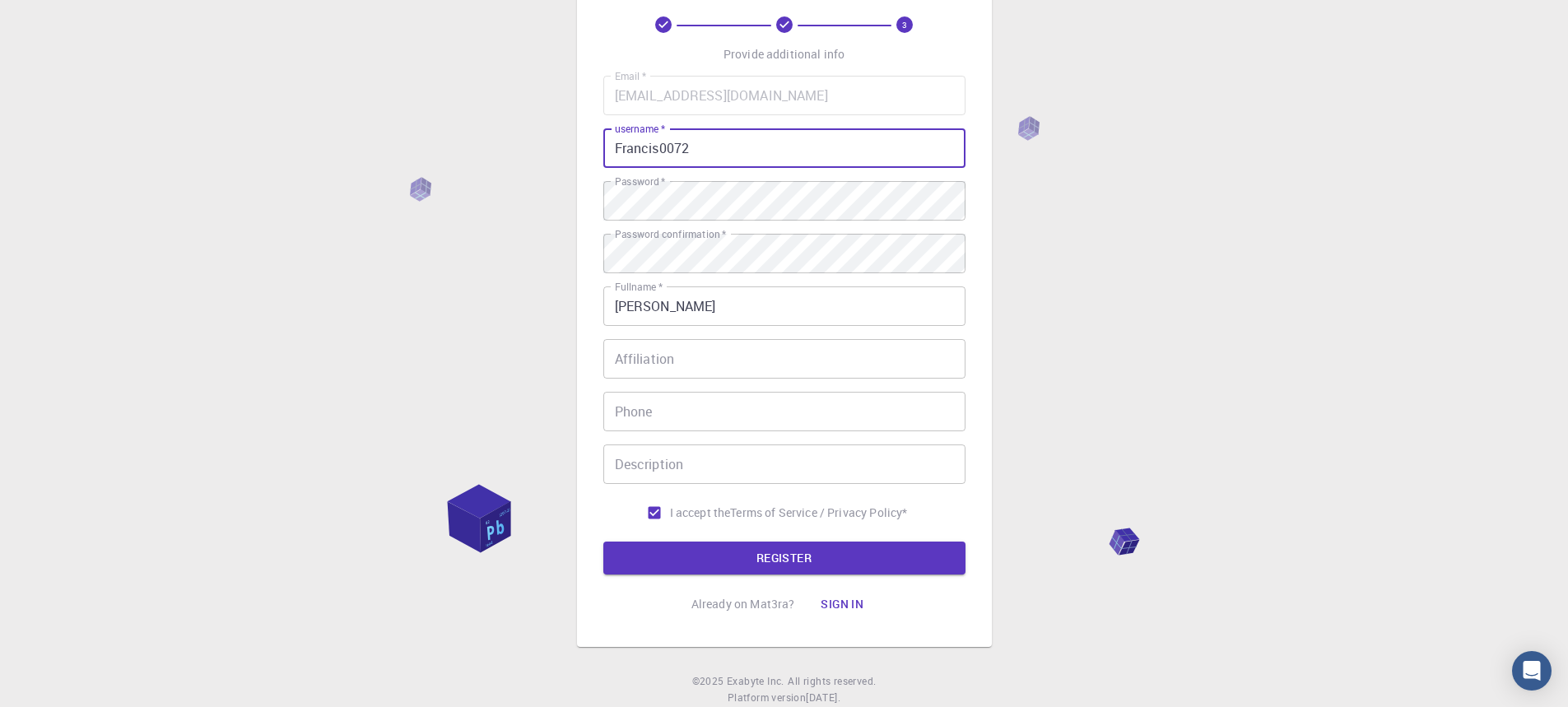
click at [675, 150] on input "Francis0072" at bounding box center [784, 148] width 362 height 39
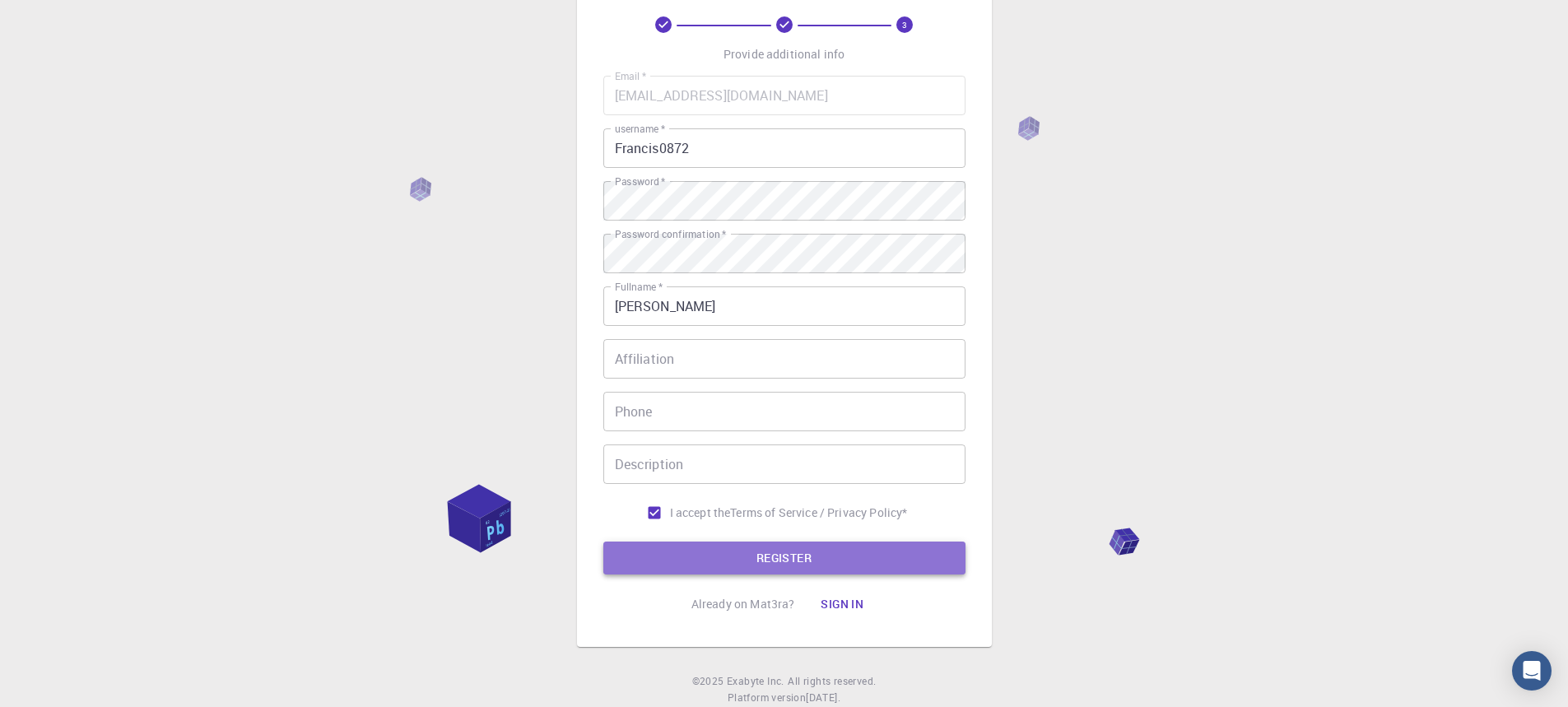
click at [813, 556] on button "REGISTER" at bounding box center [784, 558] width 362 height 33
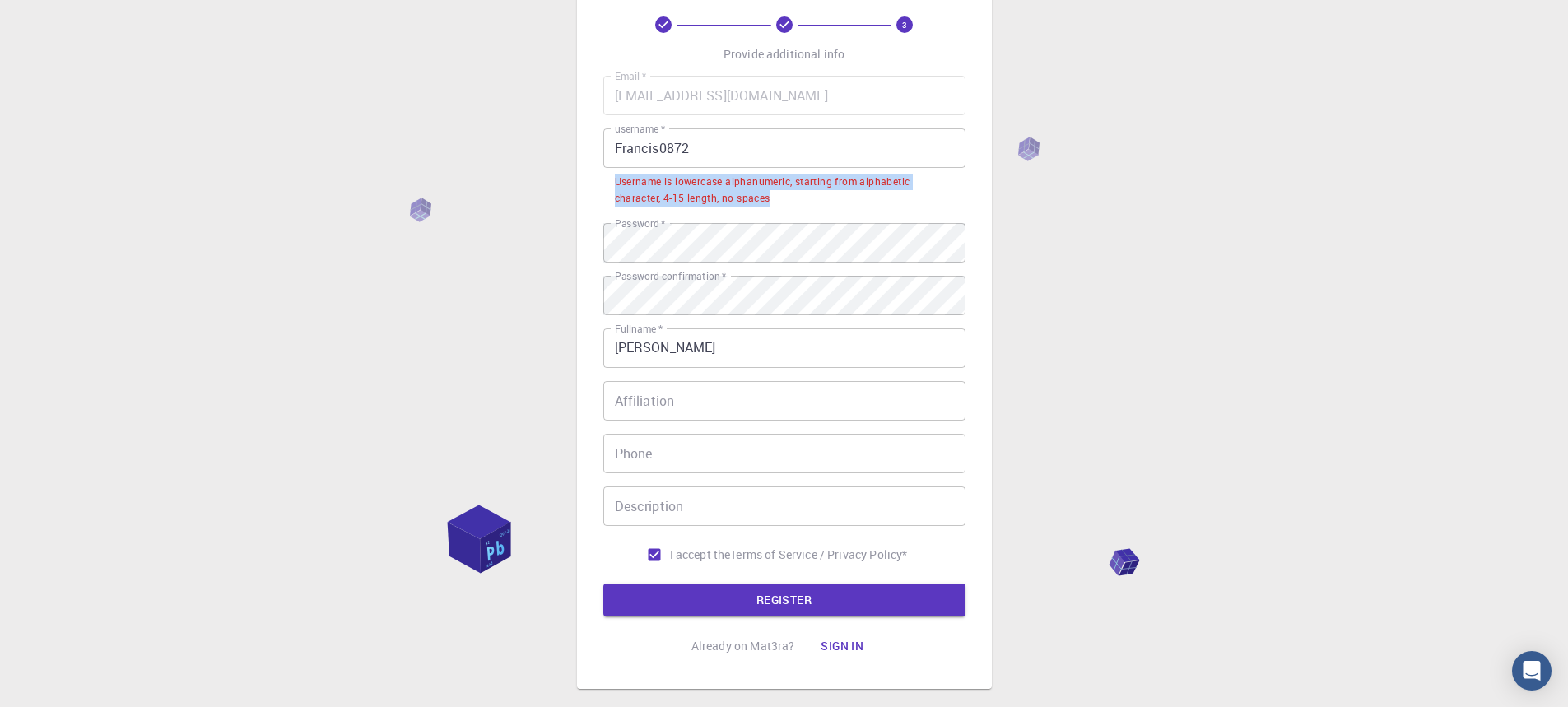
drag, startPoint x: 617, startPoint y: 183, endPoint x: 816, endPoint y: 206, distance: 200.3
click at [816, 206] on div "Username is lowercase alphanumeric, starting from alphabetic character, 4-15 le…" at bounding box center [784, 190] width 339 height 33
copy div "Username is lowercase alphanumeric, starting from alphabetic character, 4-15 le…"
click at [617, 151] on input "Francis0872" at bounding box center [784, 148] width 362 height 39
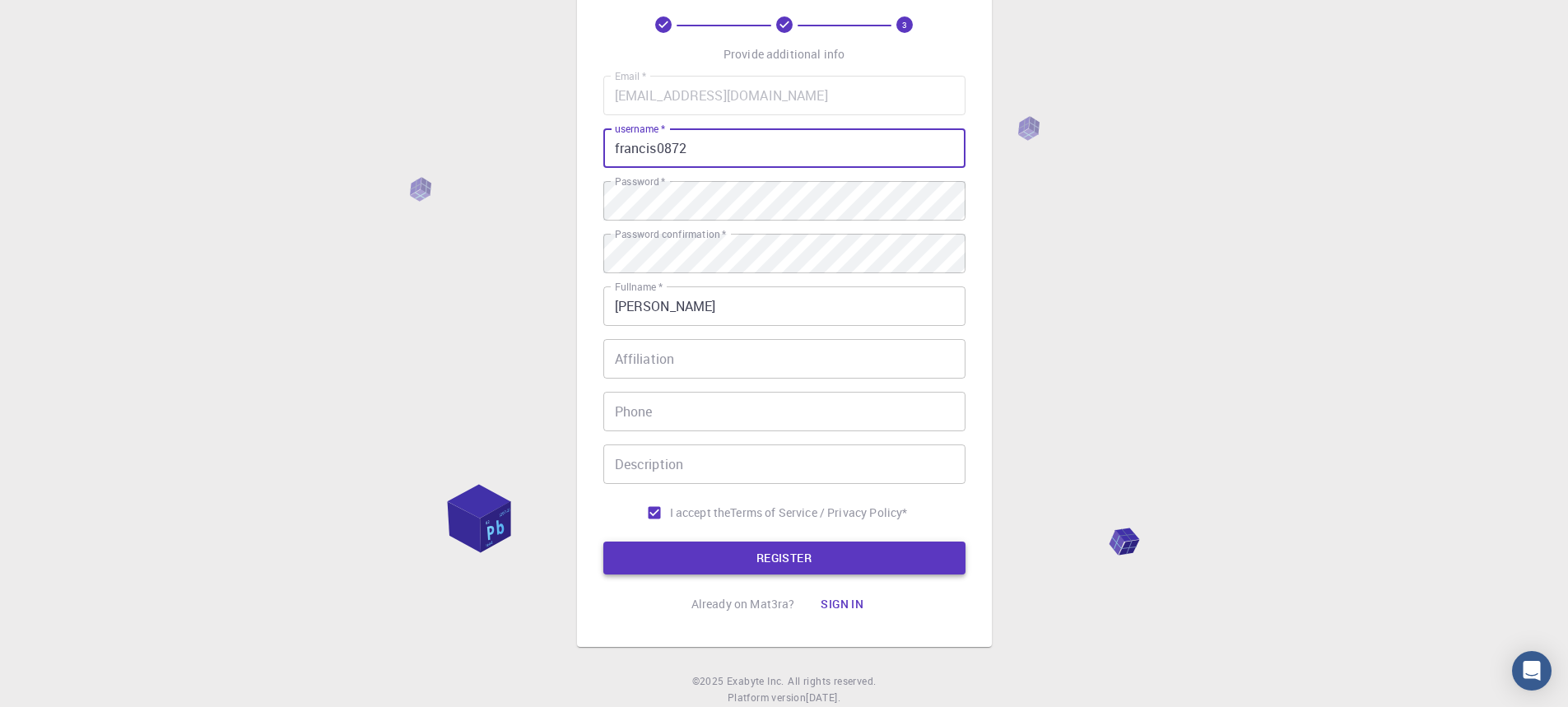
type input "francis0872"
click at [796, 564] on button "REGISTER" at bounding box center [784, 558] width 362 height 33
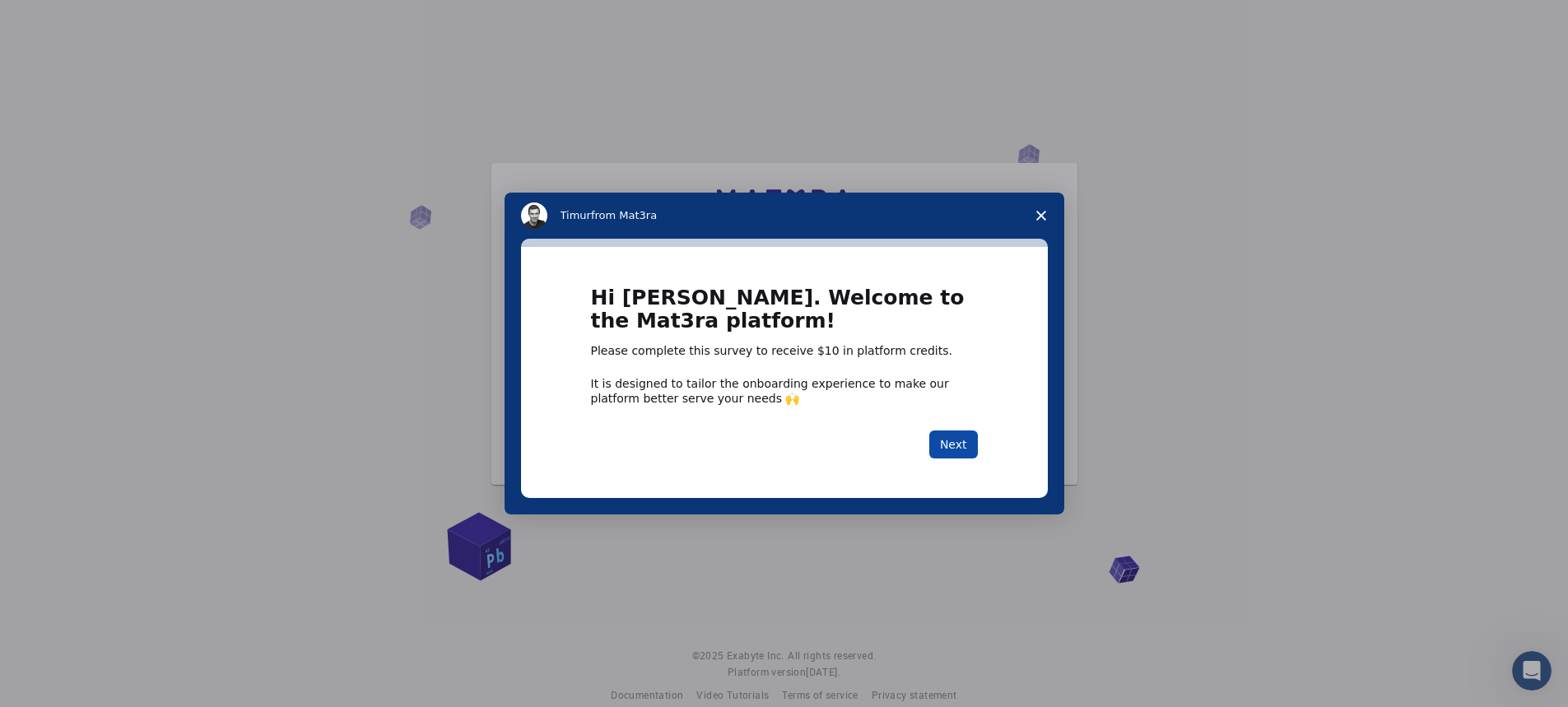
click at [955, 454] on button "Next" at bounding box center [953, 445] width 49 height 28
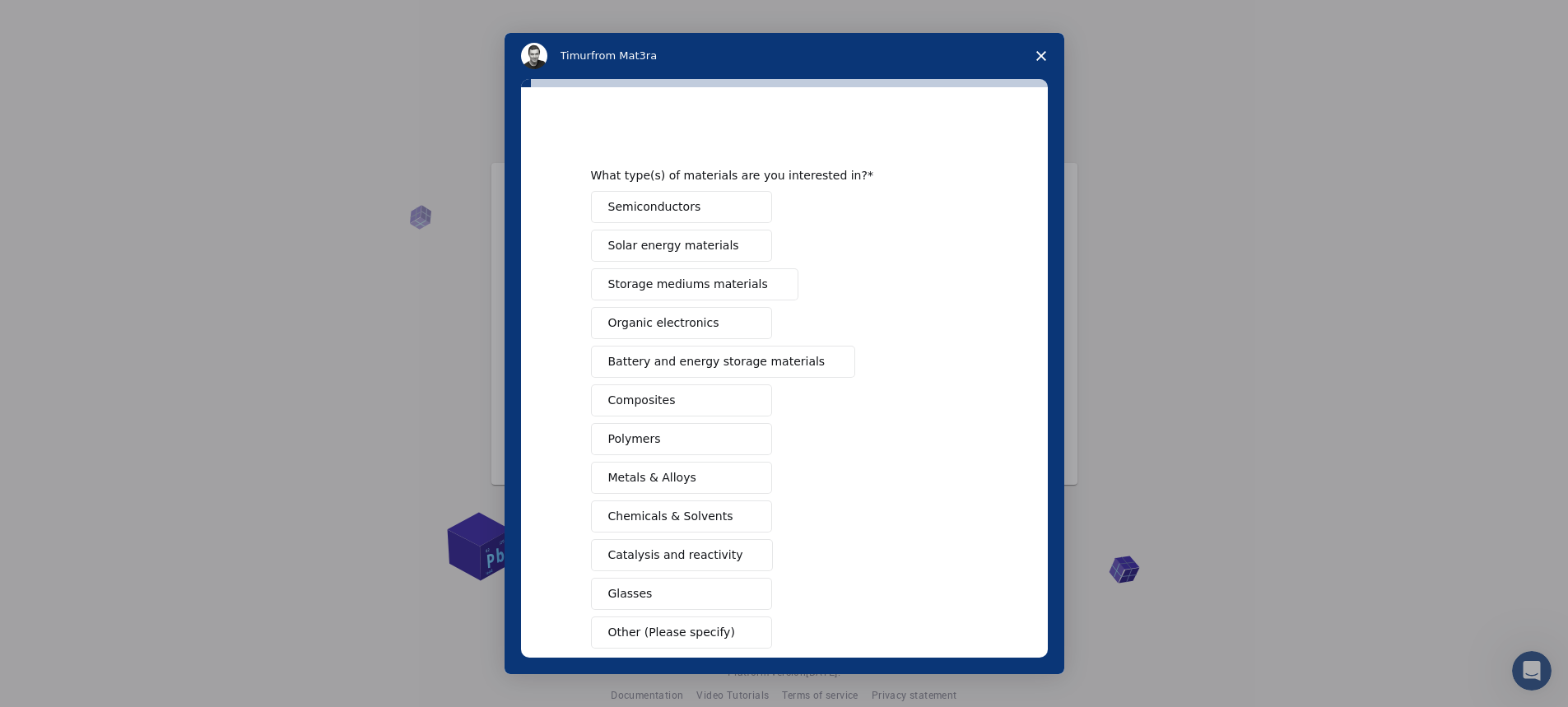
click at [731, 216] on button "Semiconductors" at bounding box center [681, 207] width 181 height 32
click at [724, 247] on button "Solar energy materials" at bounding box center [681, 246] width 181 height 32
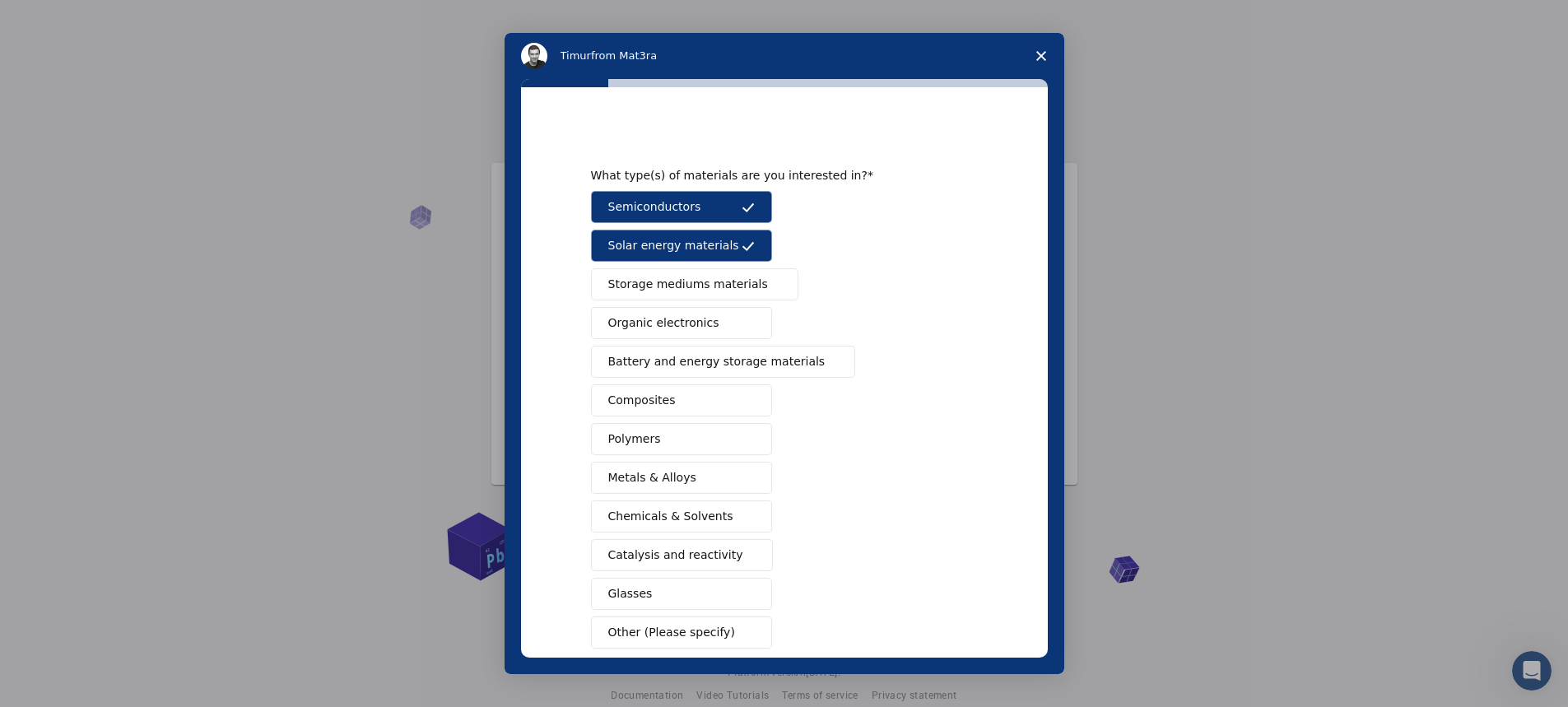
click at [724, 278] on span "Storage mediums materials" at bounding box center [688, 285] width 160 height 17
click at [724, 321] on button "Organic electronics" at bounding box center [681, 324] width 181 height 32
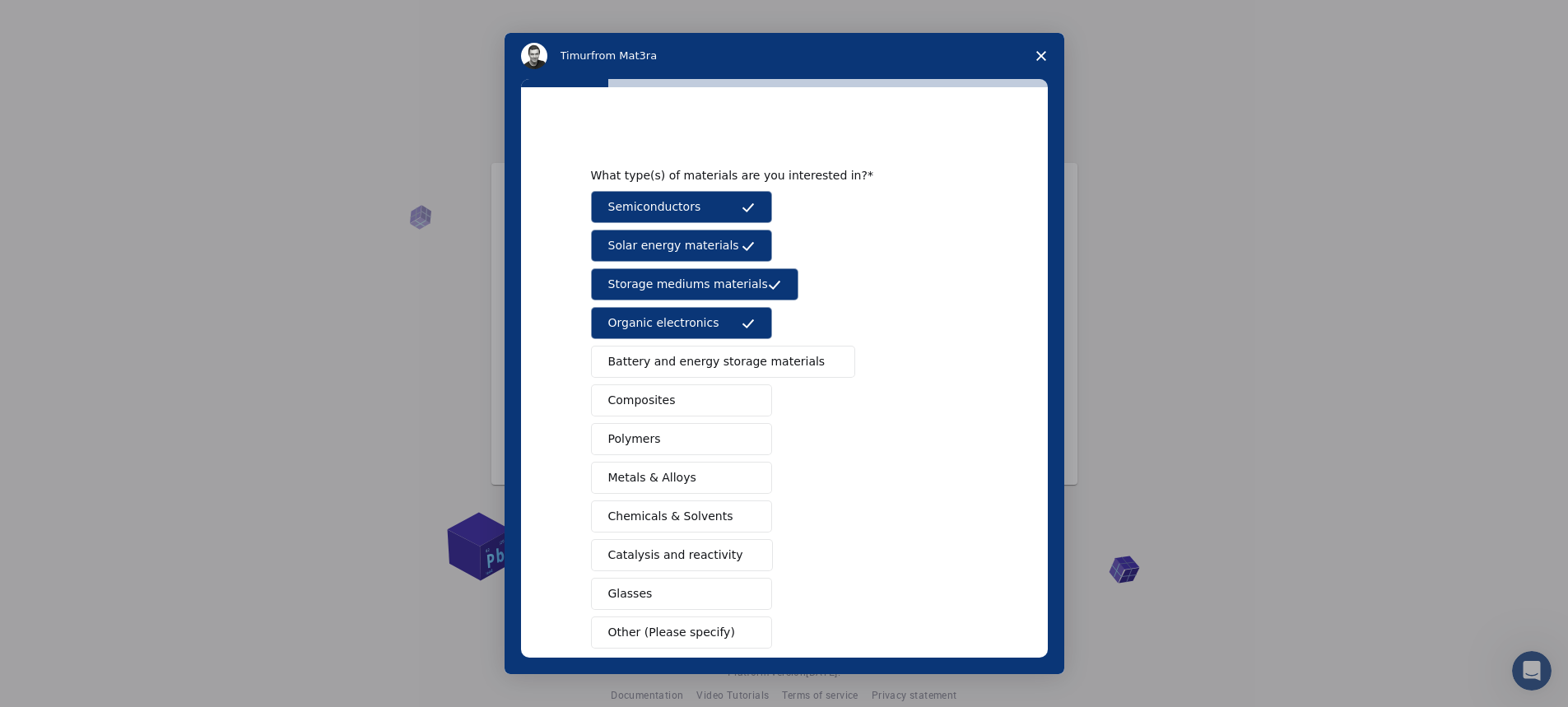
click at [758, 370] on span "Battery and energy storage materials" at bounding box center [716, 362] width 217 height 17
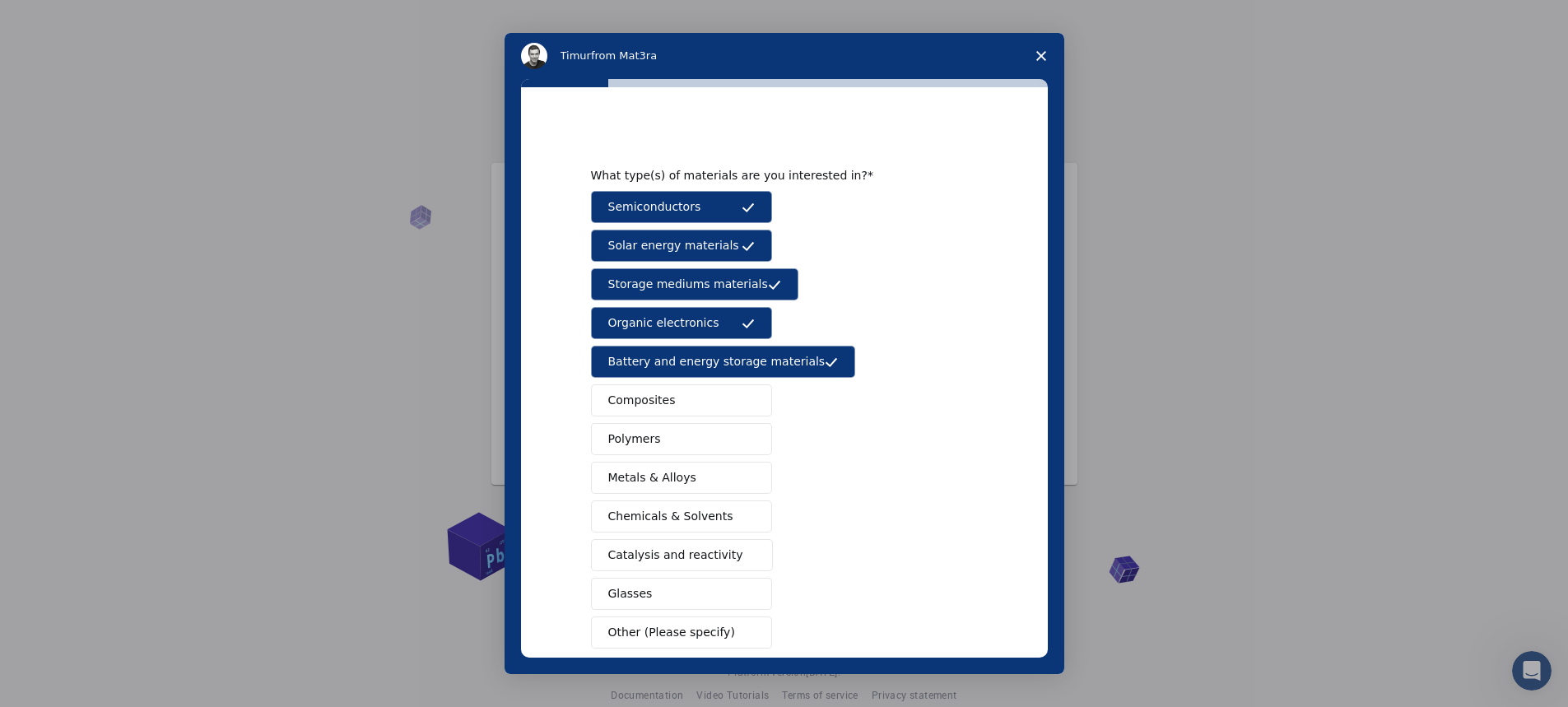
click at [732, 393] on button "Composites" at bounding box center [681, 400] width 181 height 32
click at [728, 429] on button "Polymers" at bounding box center [681, 440] width 181 height 32
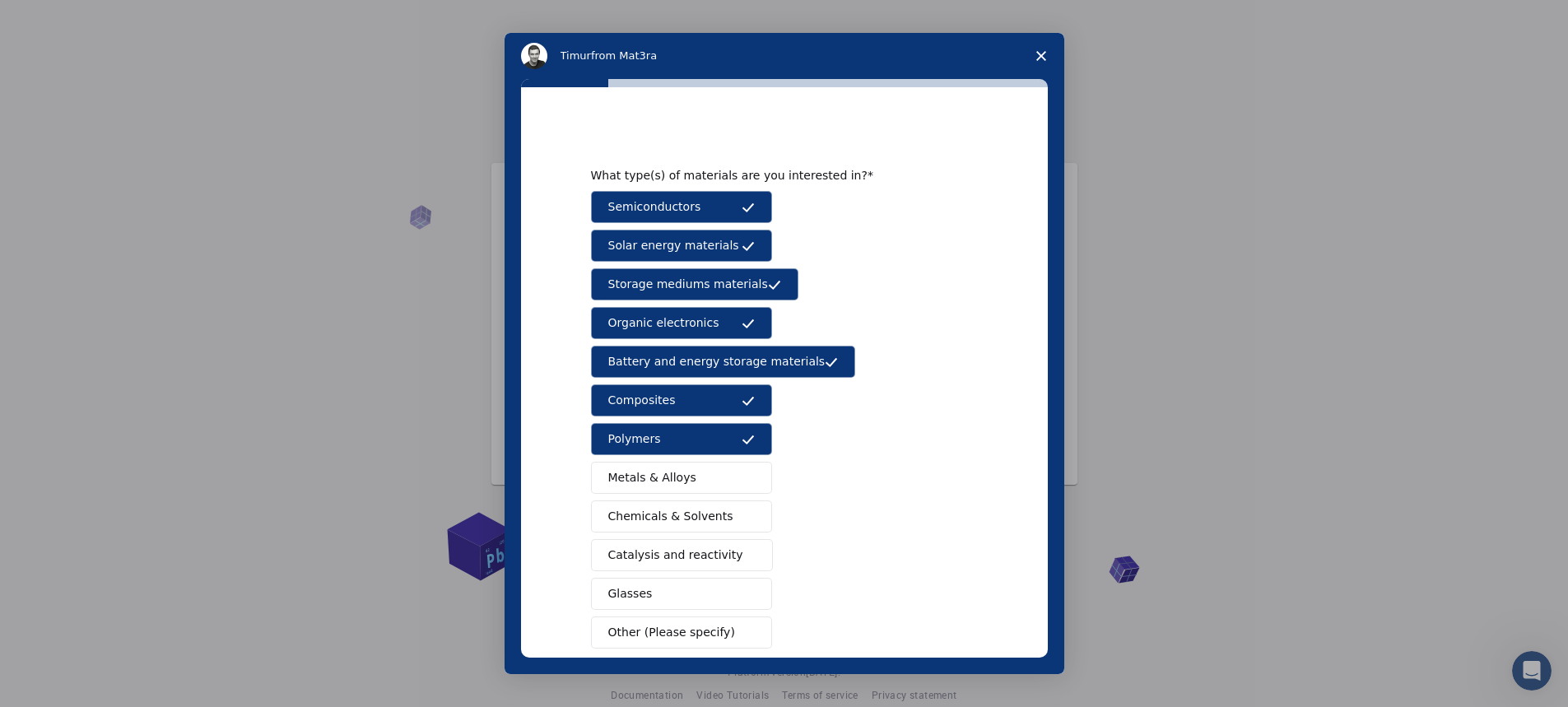
click at [734, 461] on div "Semiconductors Solar energy materials Storage mediums materials Organic electro…" at bounding box center [784, 419] width 386 height 457
click at [755, 491] on button "Metals & Alloys" at bounding box center [681, 478] width 181 height 32
click at [745, 512] on span "Intercom messenger" at bounding box center [747, 516] width 13 height 13
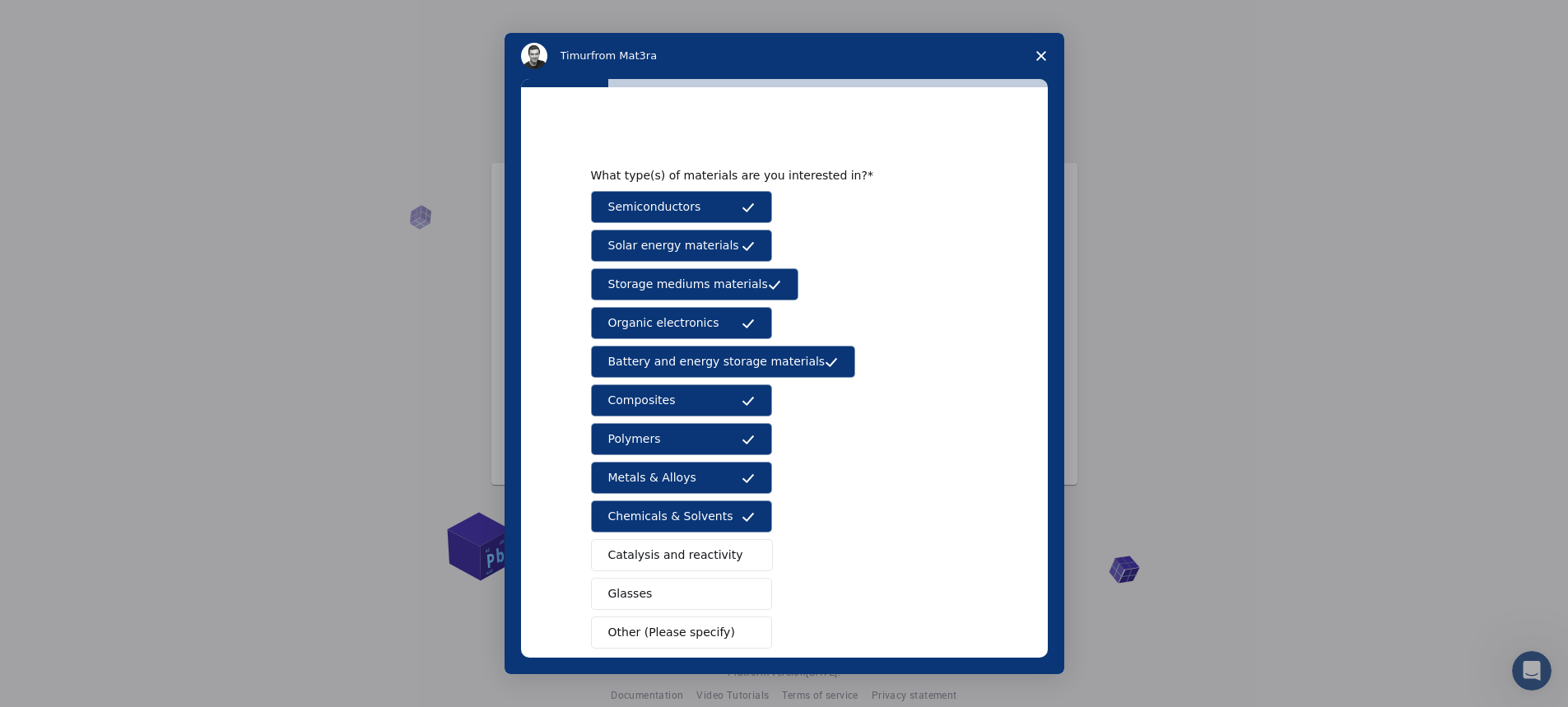
click at [734, 568] on button "Catalysis and reactivity" at bounding box center [682, 555] width 183 height 32
click at [730, 592] on button "Glasses" at bounding box center [681, 595] width 181 height 32
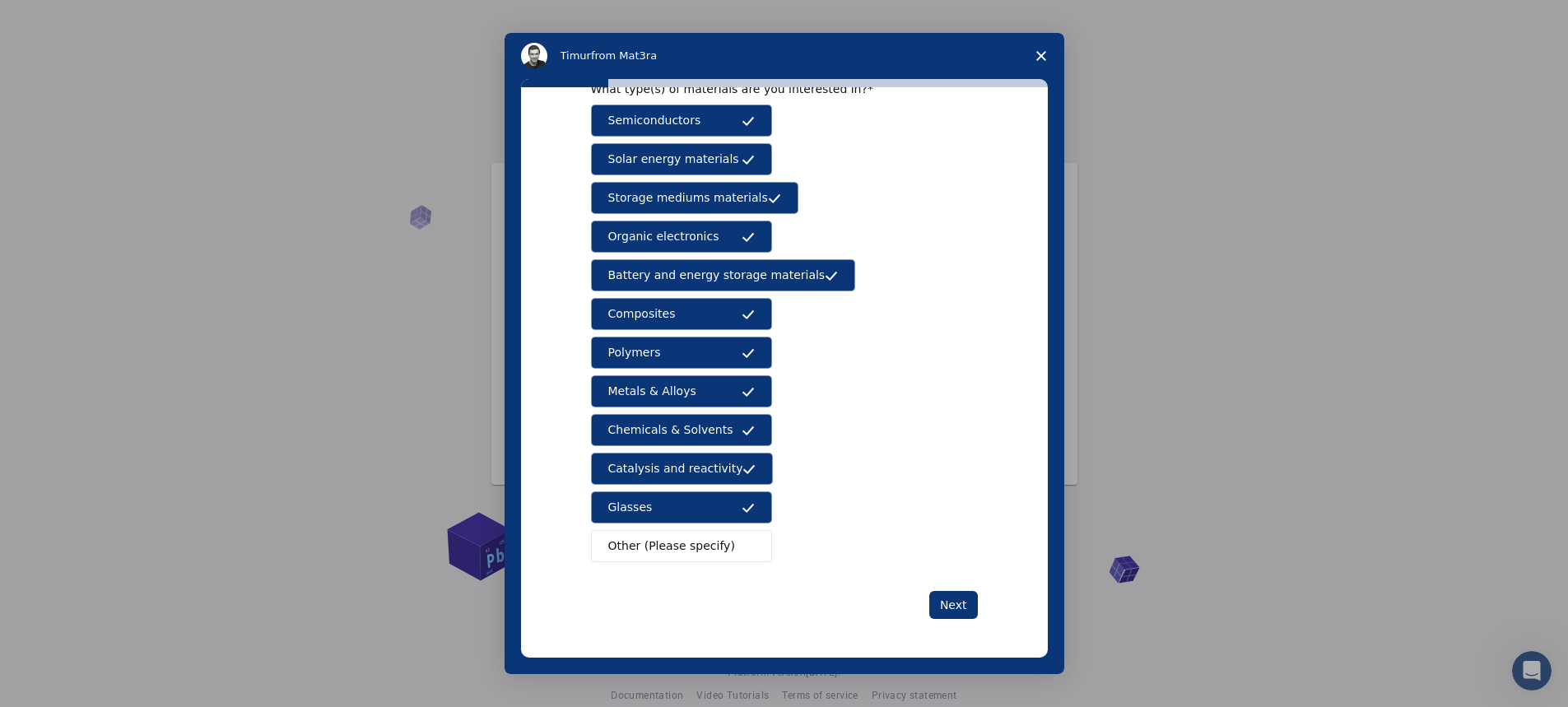
scroll to position [87, 0]
click at [750, 546] on span "Intercom messenger" at bounding box center [747, 545] width 13 height 13
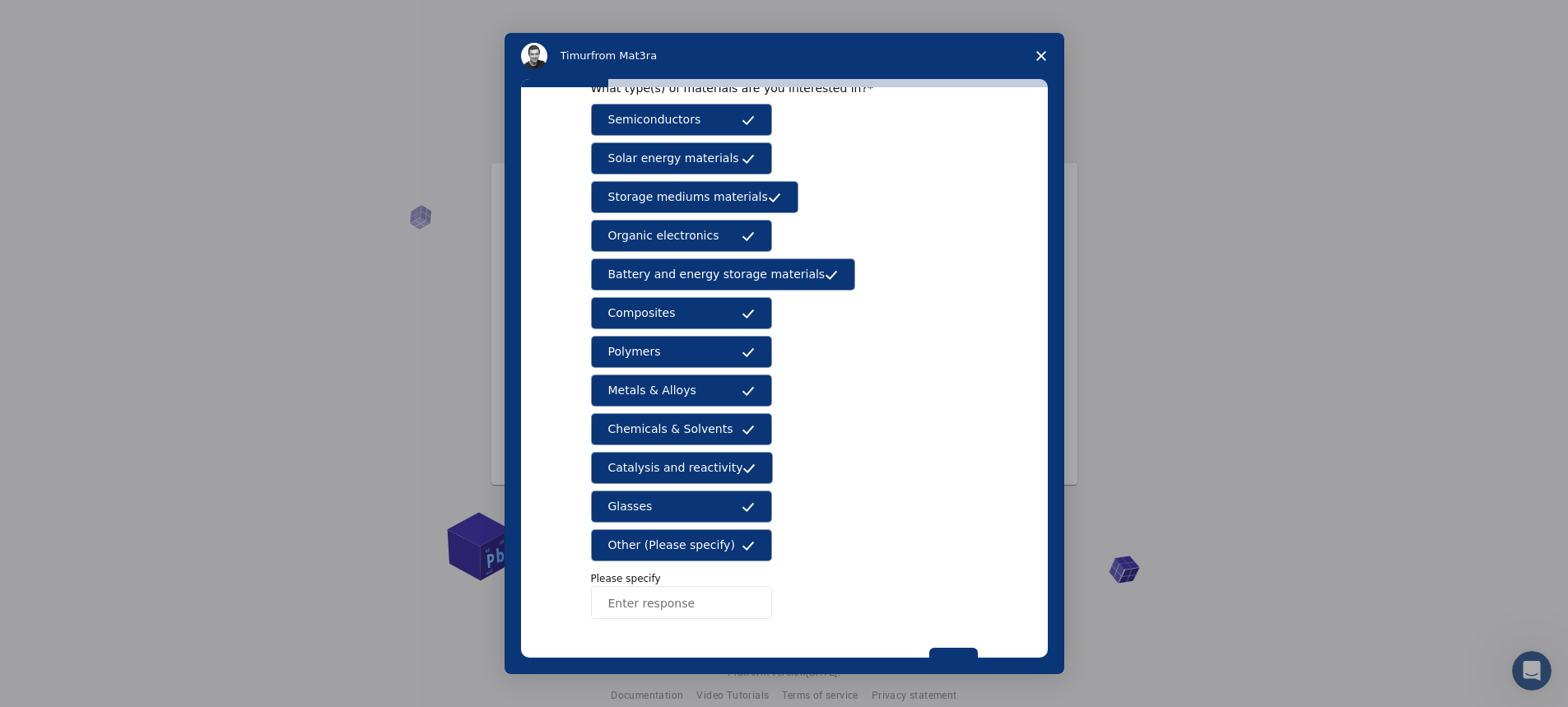
click at [718, 601] on input "Enter response" at bounding box center [681, 602] width 181 height 33
type input "inorganic chemistry"
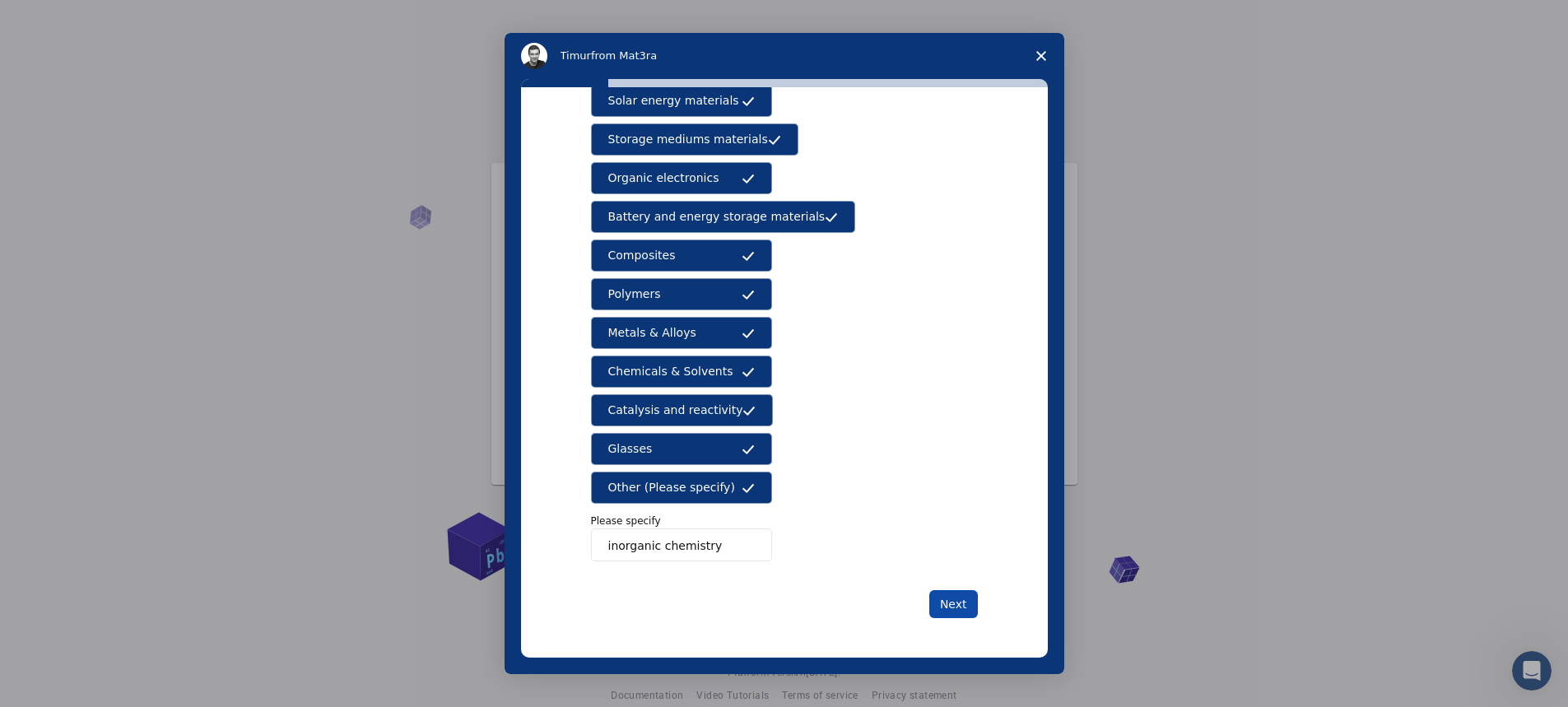
click at [968, 611] on button "Next" at bounding box center [953, 604] width 49 height 28
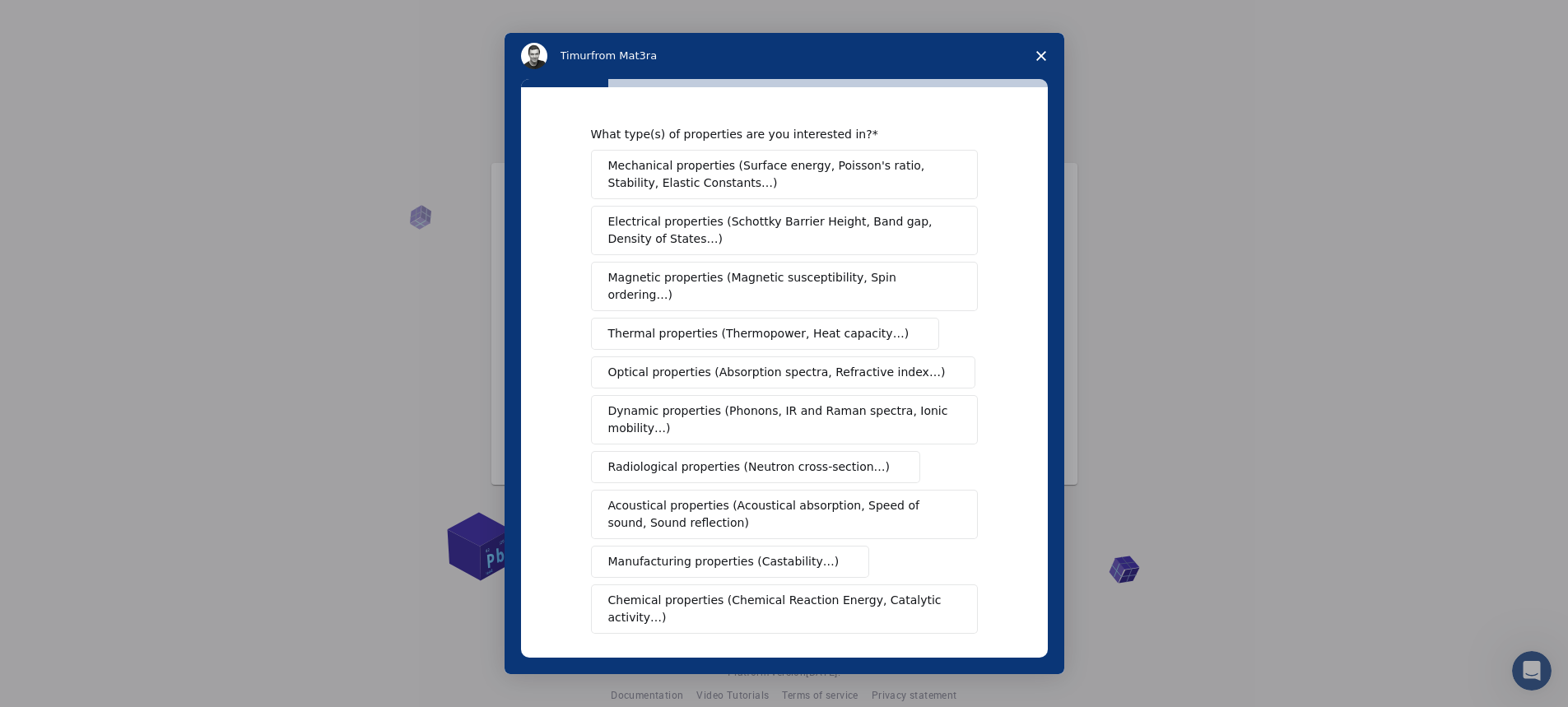
click at [953, 608] on div "What type(s) of properties are you interested in? Mechanical properties (Surfac…" at bounding box center [784, 476] width 386 height 699
click at [850, 165] on span "Mechanical properties (Surface energy, Poisson's ratio, Stability, Elastic Cons…" at bounding box center [779, 175] width 343 height 35
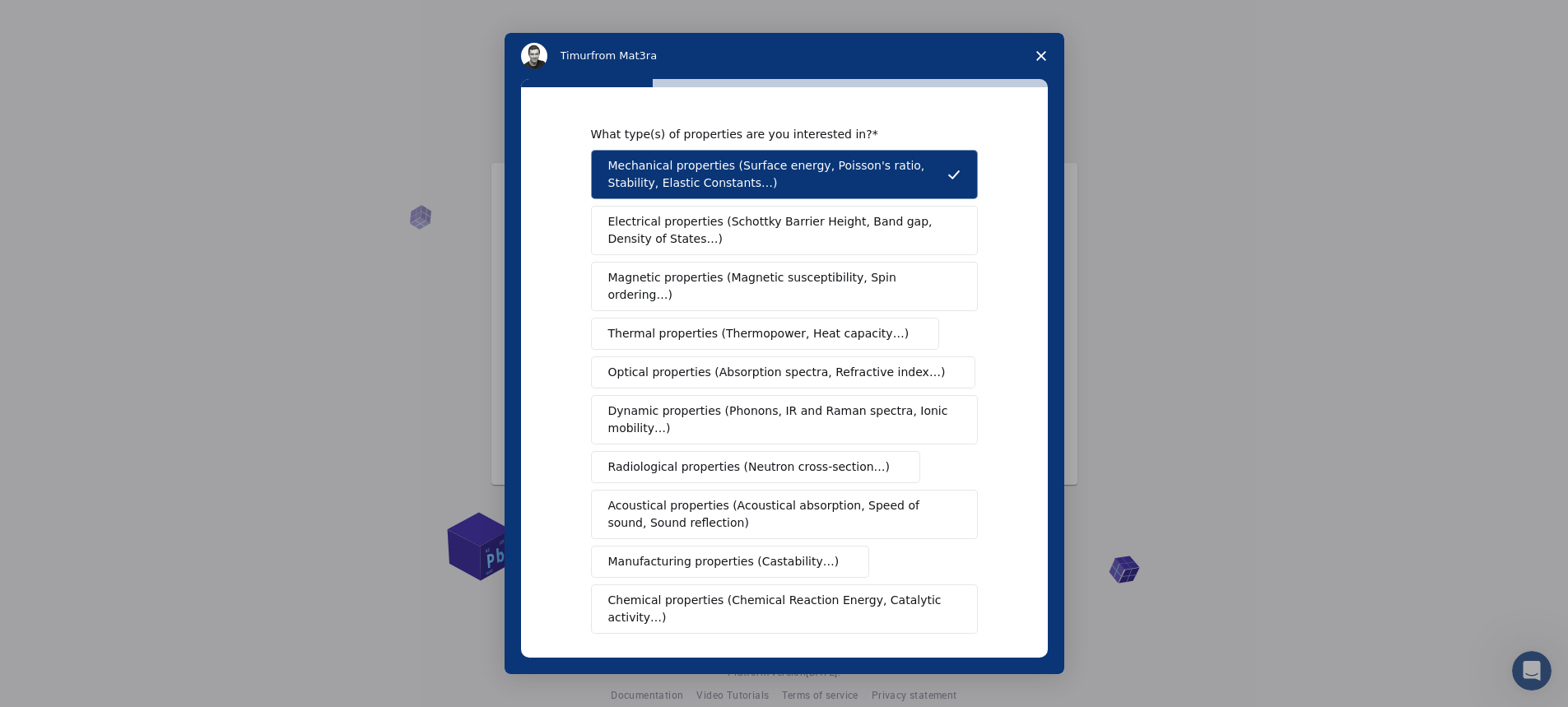
click at [846, 225] on span "Electrical properties (Schottky Barrier Height, Band gap, Density of States…)" at bounding box center [779, 230] width 342 height 35
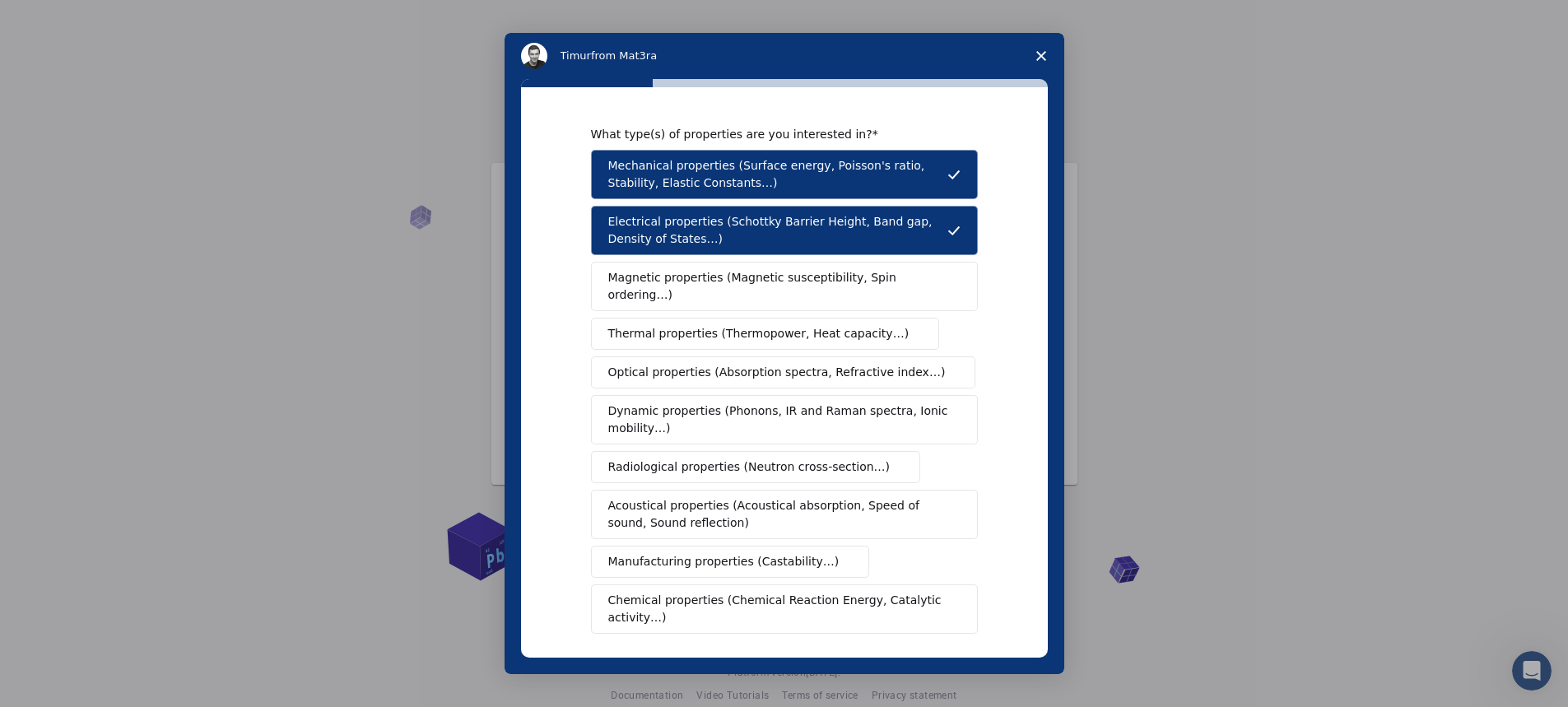
click at [832, 268] on button "Magnetic properties (Magnetic susceptibility, Spin ordering…)" at bounding box center [784, 286] width 386 height 49
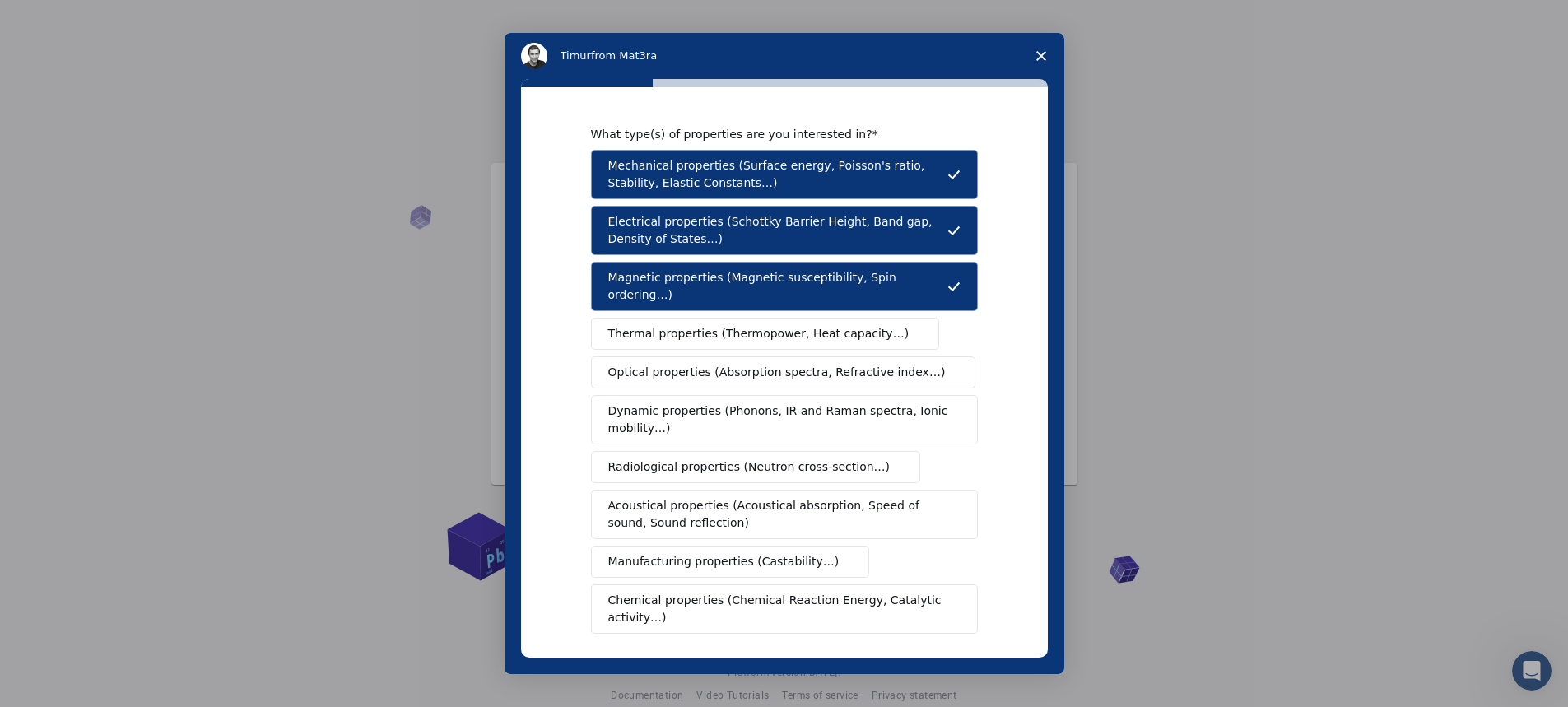
click at [813, 325] on span "Thermal properties (Thermopower, Heat capacity…)" at bounding box center [758, 334] width 301 height 17
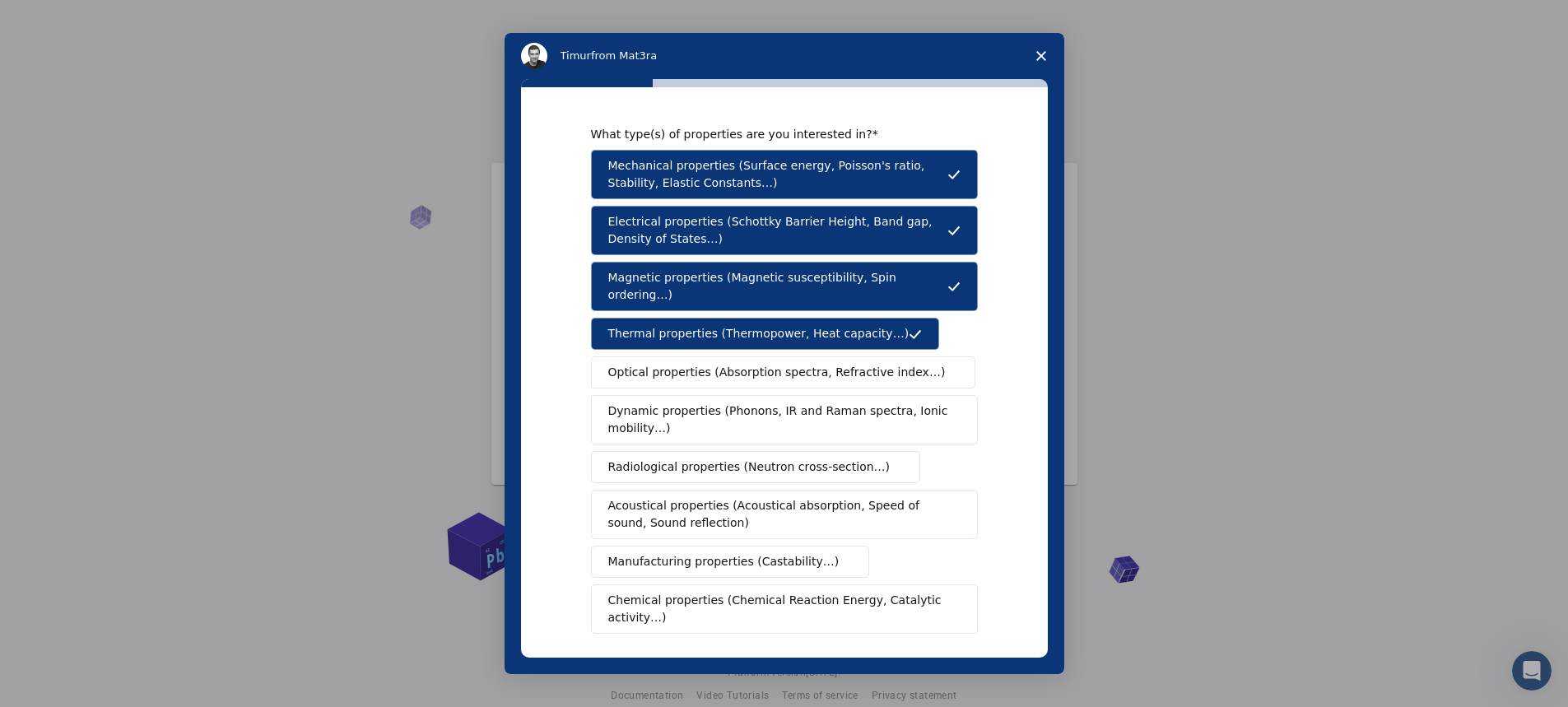
click at [824, 364] on span "Optical properties (Absorption spectra, Refractive index…)" at bounding box center [776, 372] width 337 height 17
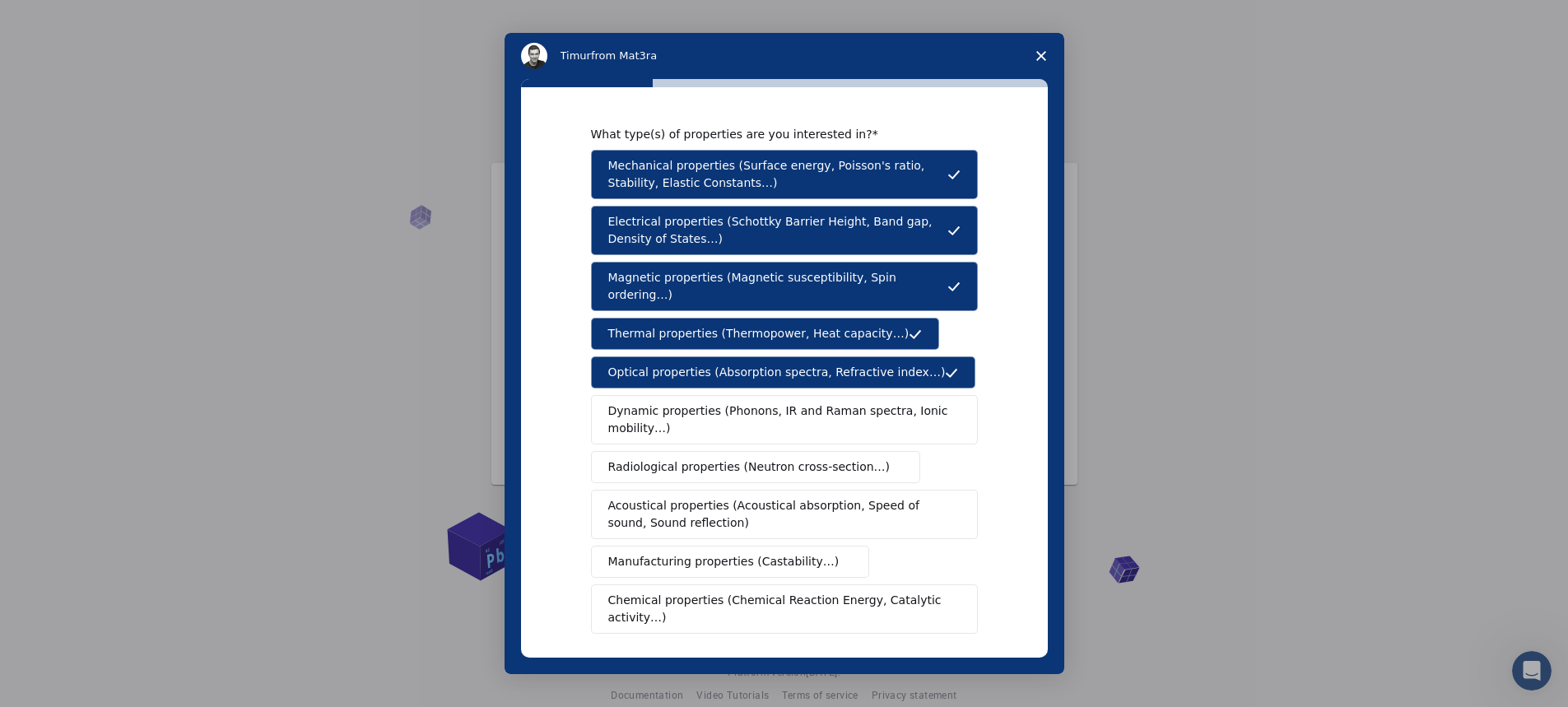
click at [805, 403] on span "Dynamic properties (Phonons, IR and Raman spectra, Ionic mobility…)" at bounding box center [778, 420] width 341 height 35
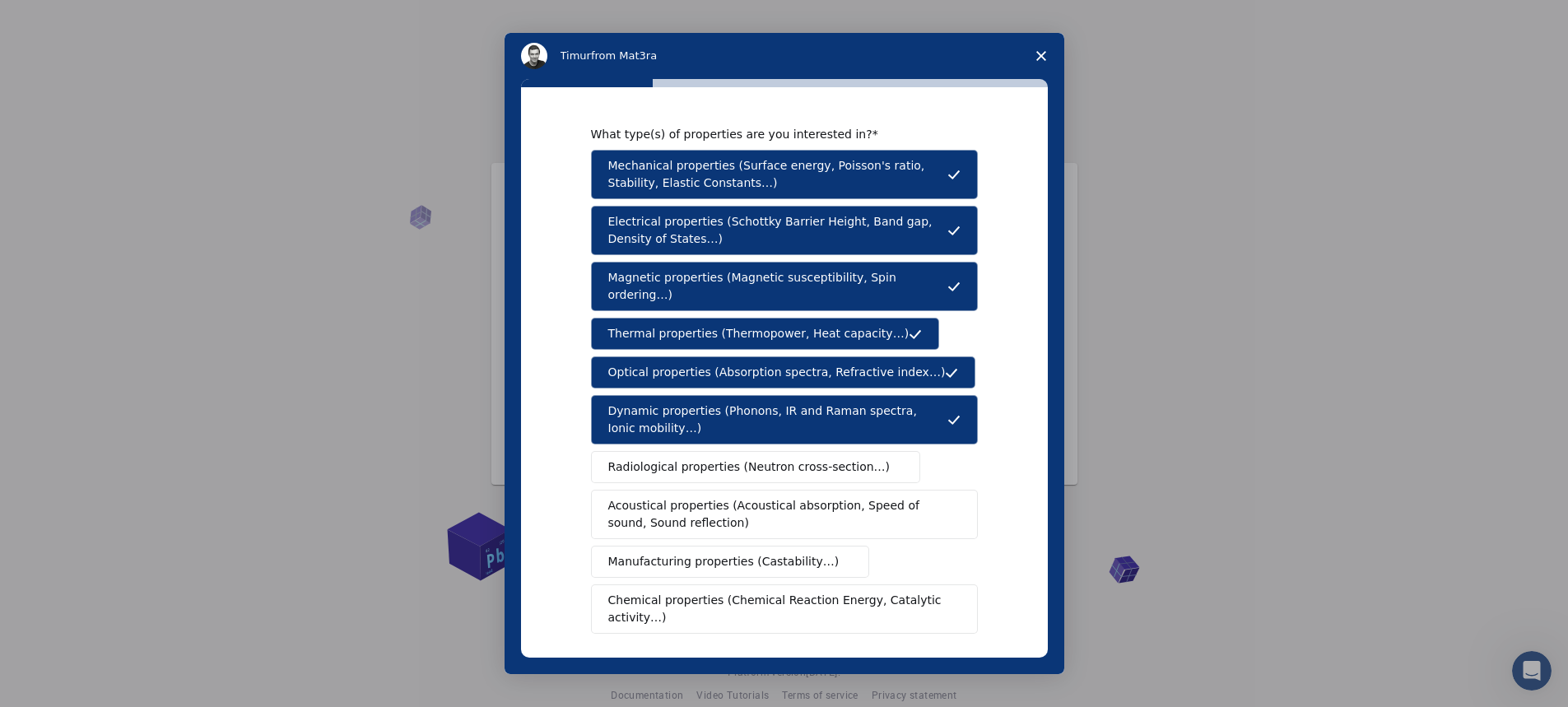
click at [805, 458] on span "Radiological properties (Neutron cross-section…)" at bounding box center [749, 467] width 283 height 17
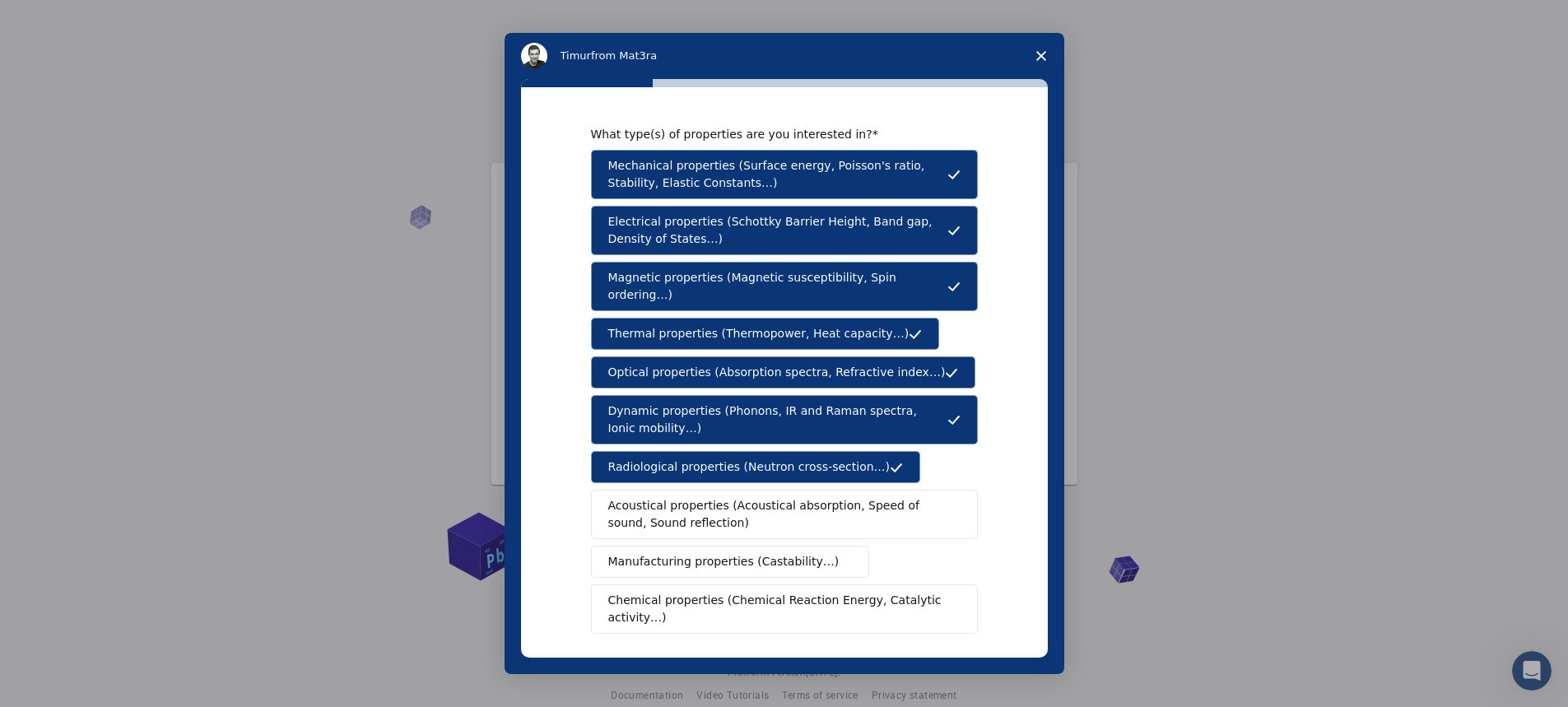
click at [793, 497] on span "Acoustical properties (Acoustical absorption, Speed of sound, Sound reflection)" at bounding box center [779, 514] width 342 height 35
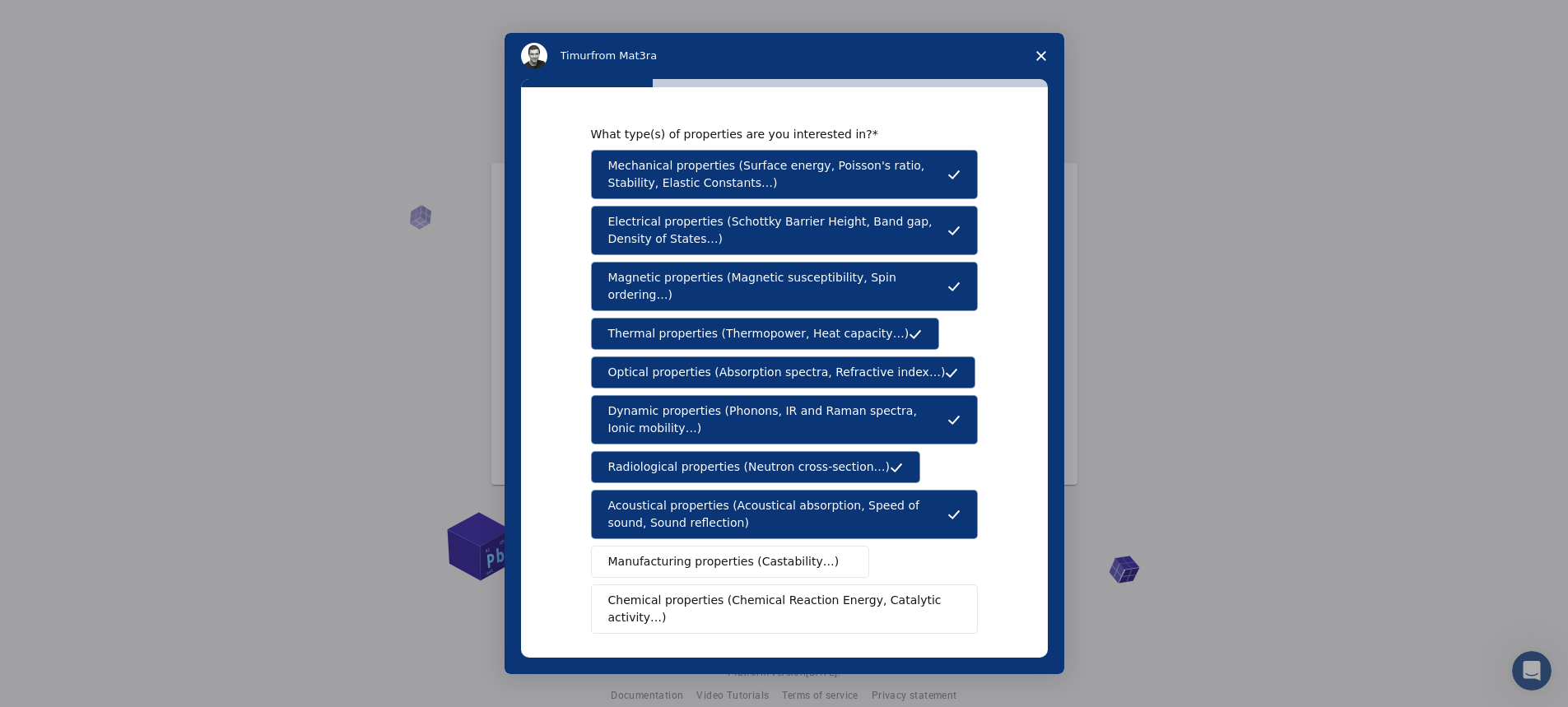
click at [770, 554] on span "Manufacturing properties (Castability…)" at bounding box center [724, 562] width 232 height 17
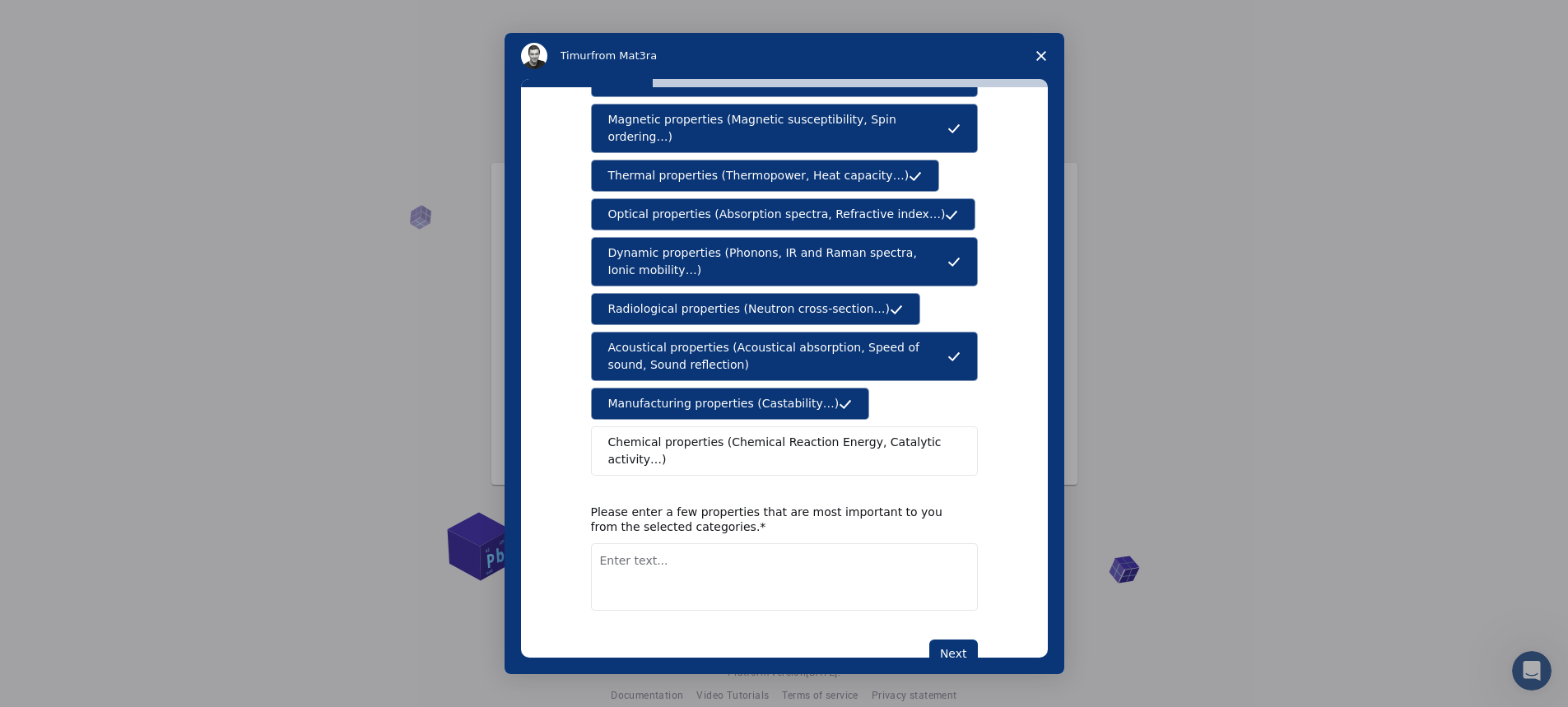
scroll to position [173, 0]
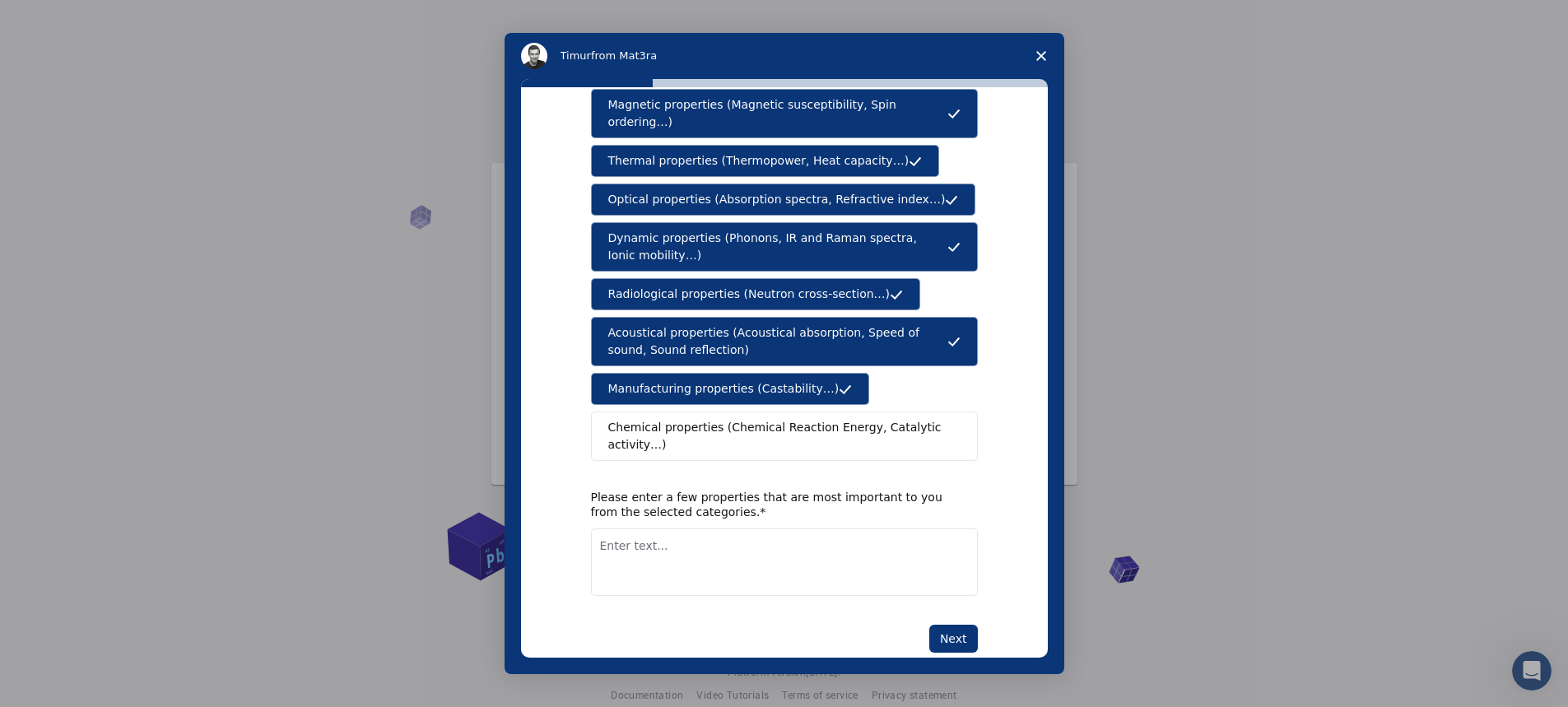
click at [819, 419] on span "Chemical properties (Chemical Reaction Energy, Catalytic activity…)" at bounding box center [778, 436] width 340 height 35
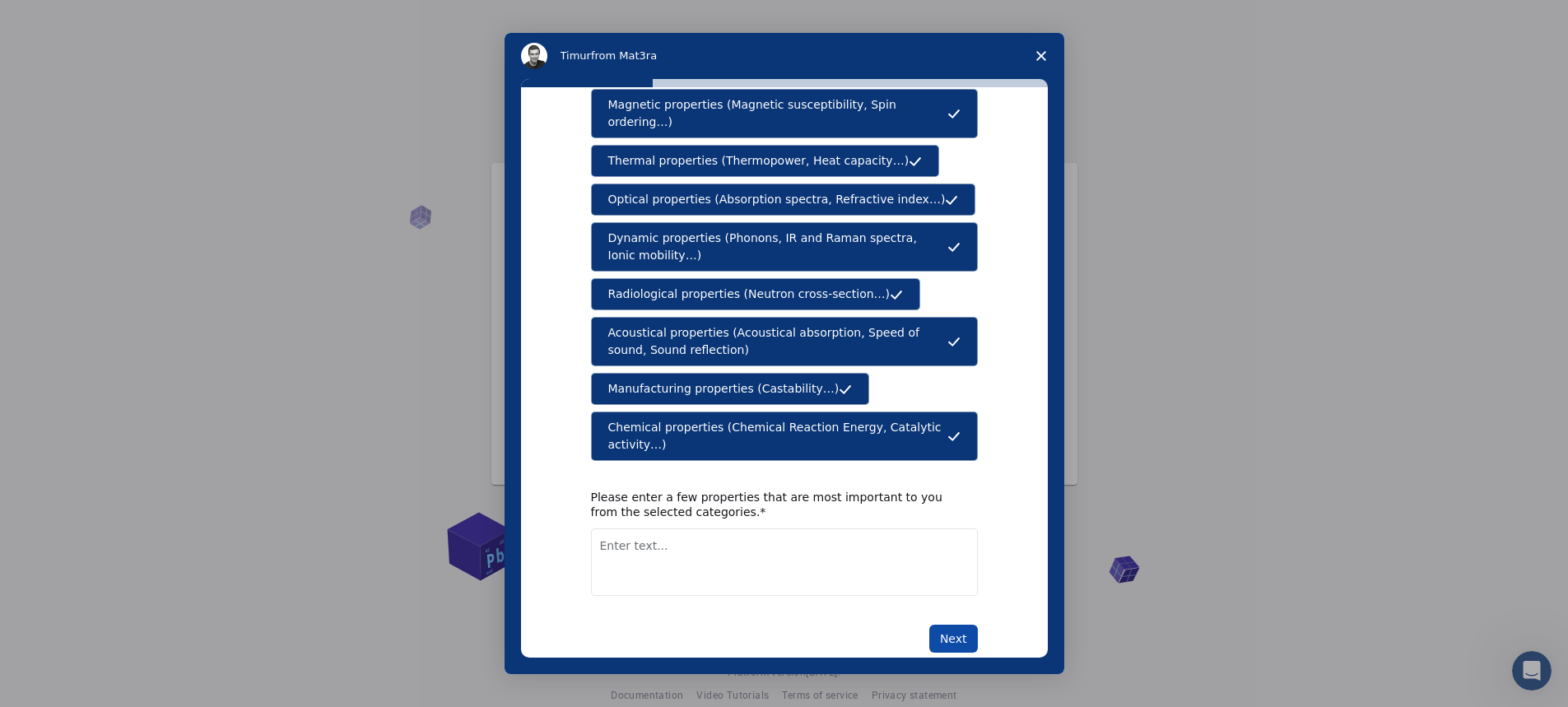
click at [947, 625] on button "Next" at bounding box center [953, 639] width 49 height 28
click at [860, 548] on textarea "Enter text..." at bounding box center [784, 581] width 386 height 67
type textarea "bond chemical"
click at [953, 625] on button "Next" at bounding box center [953, 639] width 49 height 28
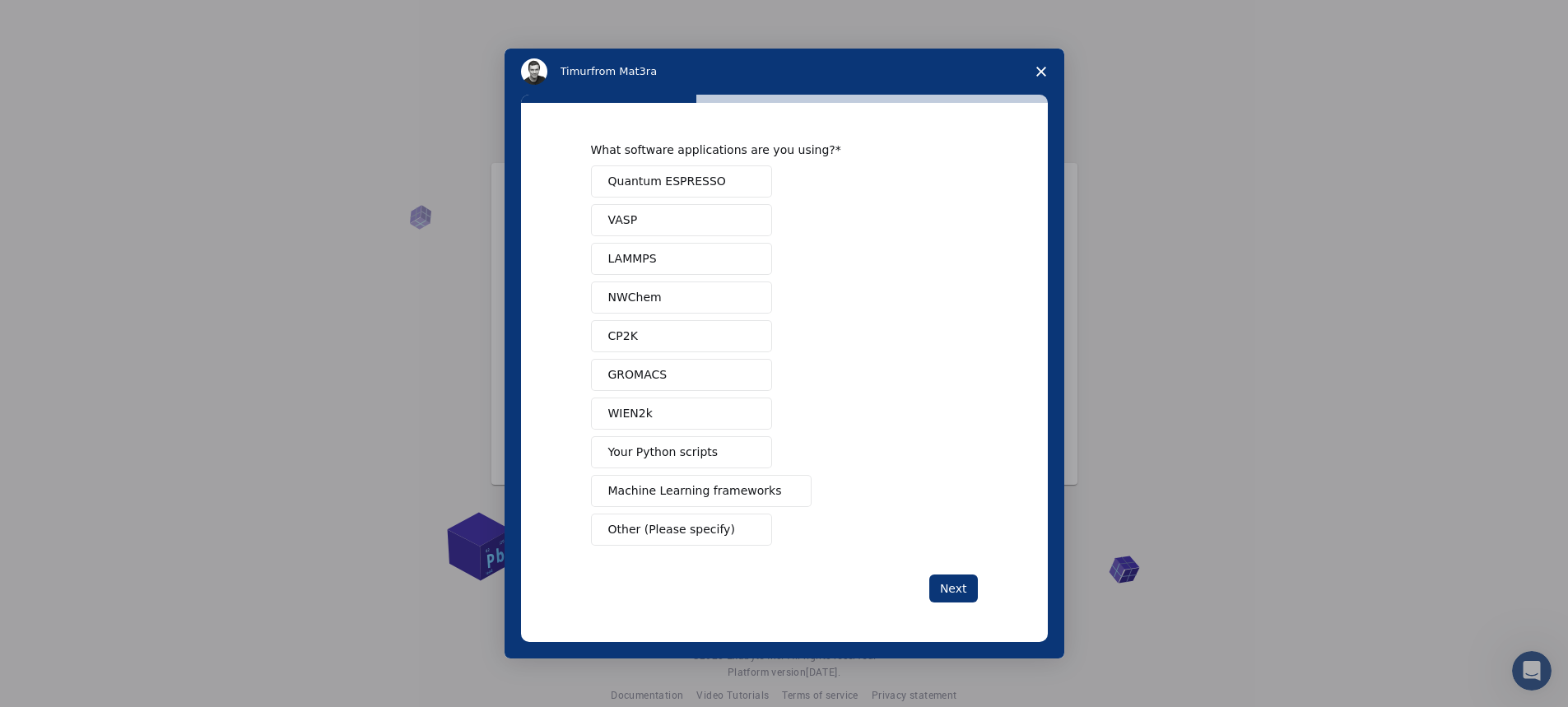
click at [721, 173] on button "Quantum ESPRESSO" at bounding box center [681, 181] width 181 height 32
click at [701, 210] on button "VASP" at bounding box center [681, 221] width 181 height 32
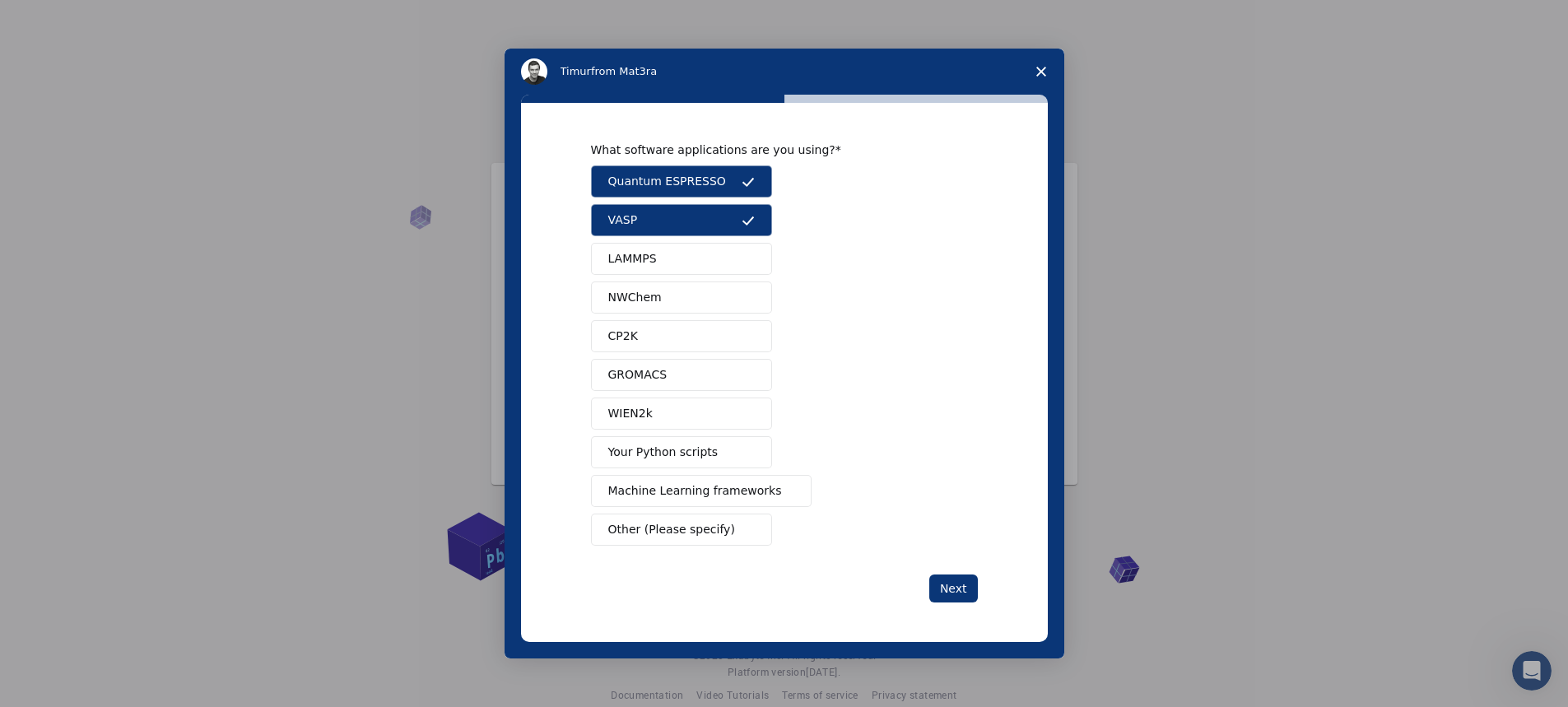
click at [690, 250] on button "LAMMPS" at bounding box center [681, 259] width 181 height 32
click at [726, 532] on button "Other (Please specify)" at bounding box center [681, 530] width 181 height 32
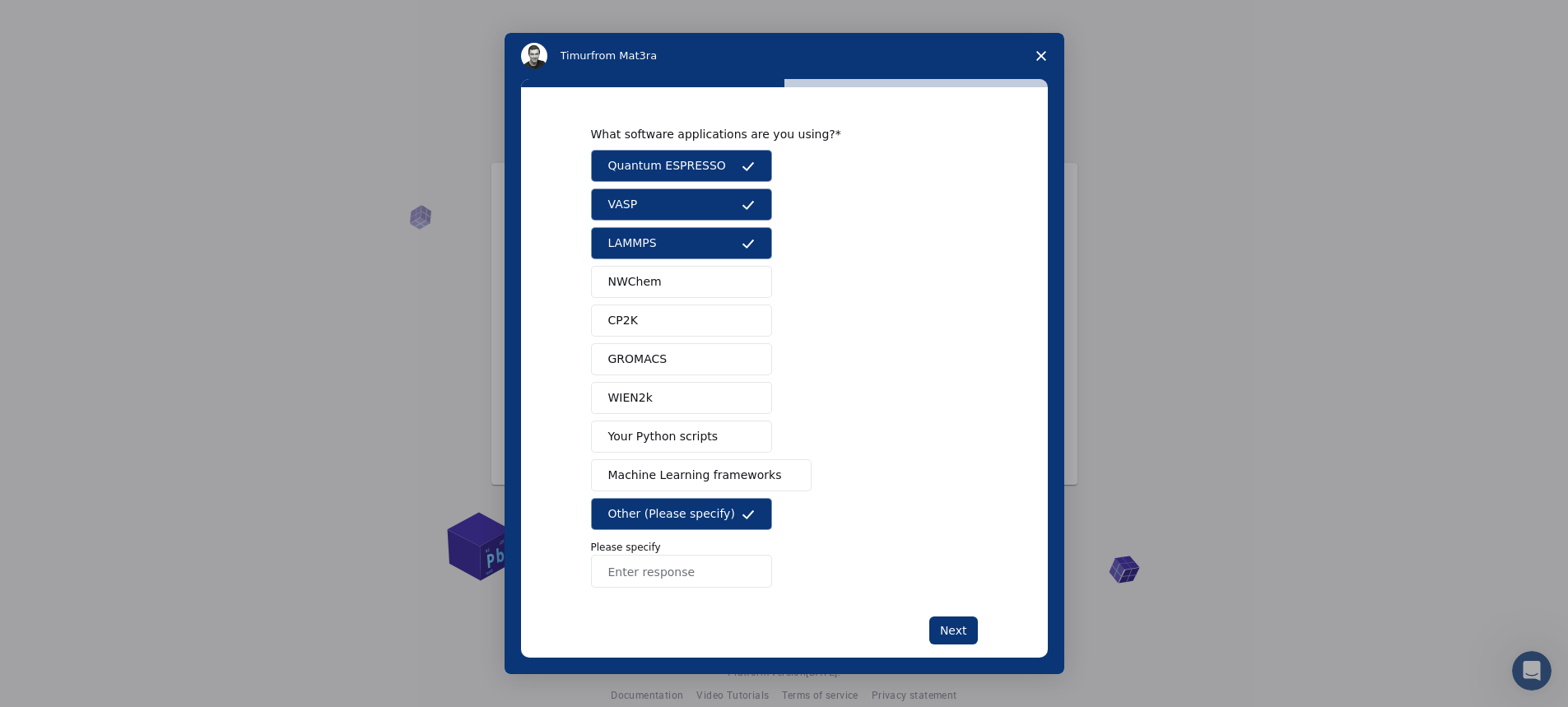
click at [708, 573] on input "Enter response" at bounding box center [681, 572] width 181 height 33
type input "avogadro"
click at [947, 631] on button "Next" at bounding box center [953, 630] width 49 height 28
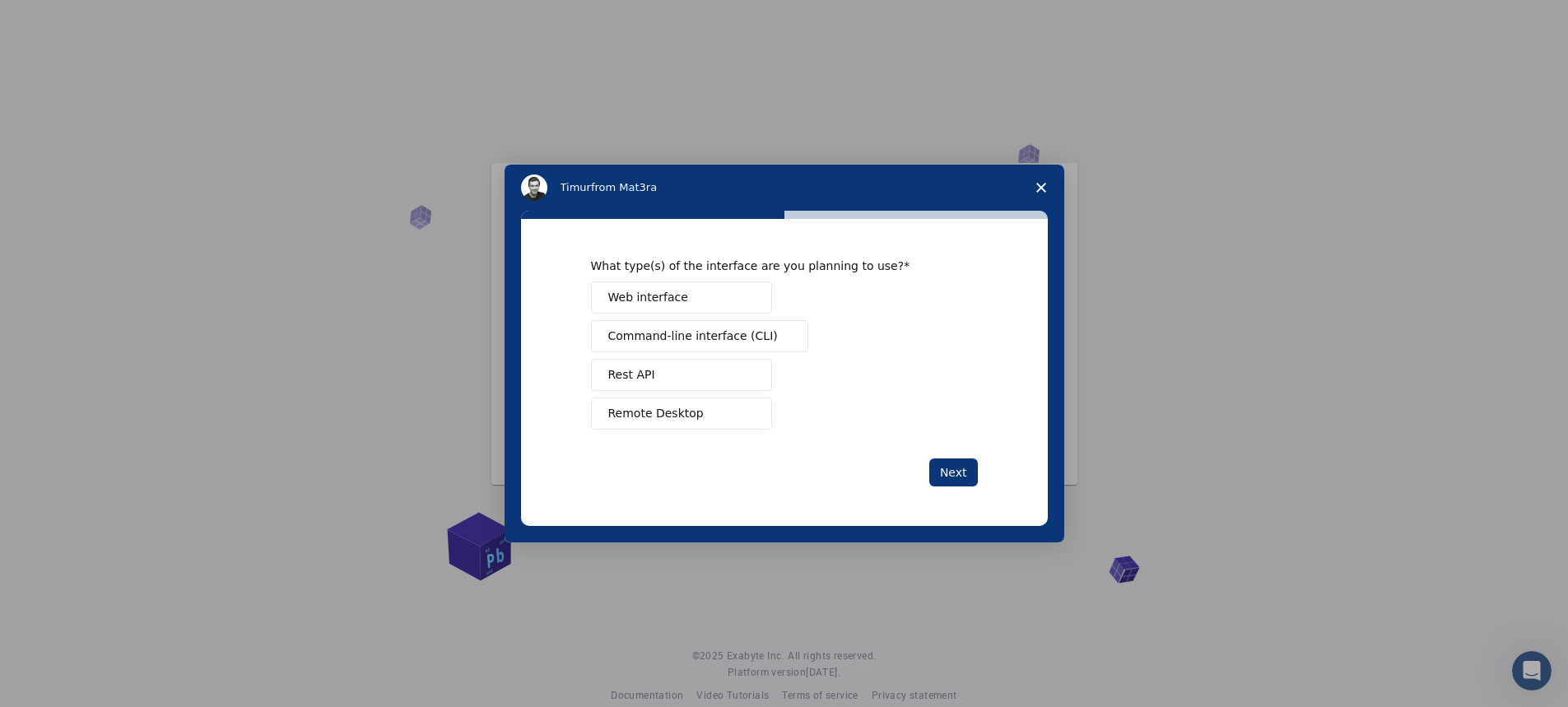
click at [718, 292] on button "Web interface" at bounding box center [681, 298] width 181 height 32
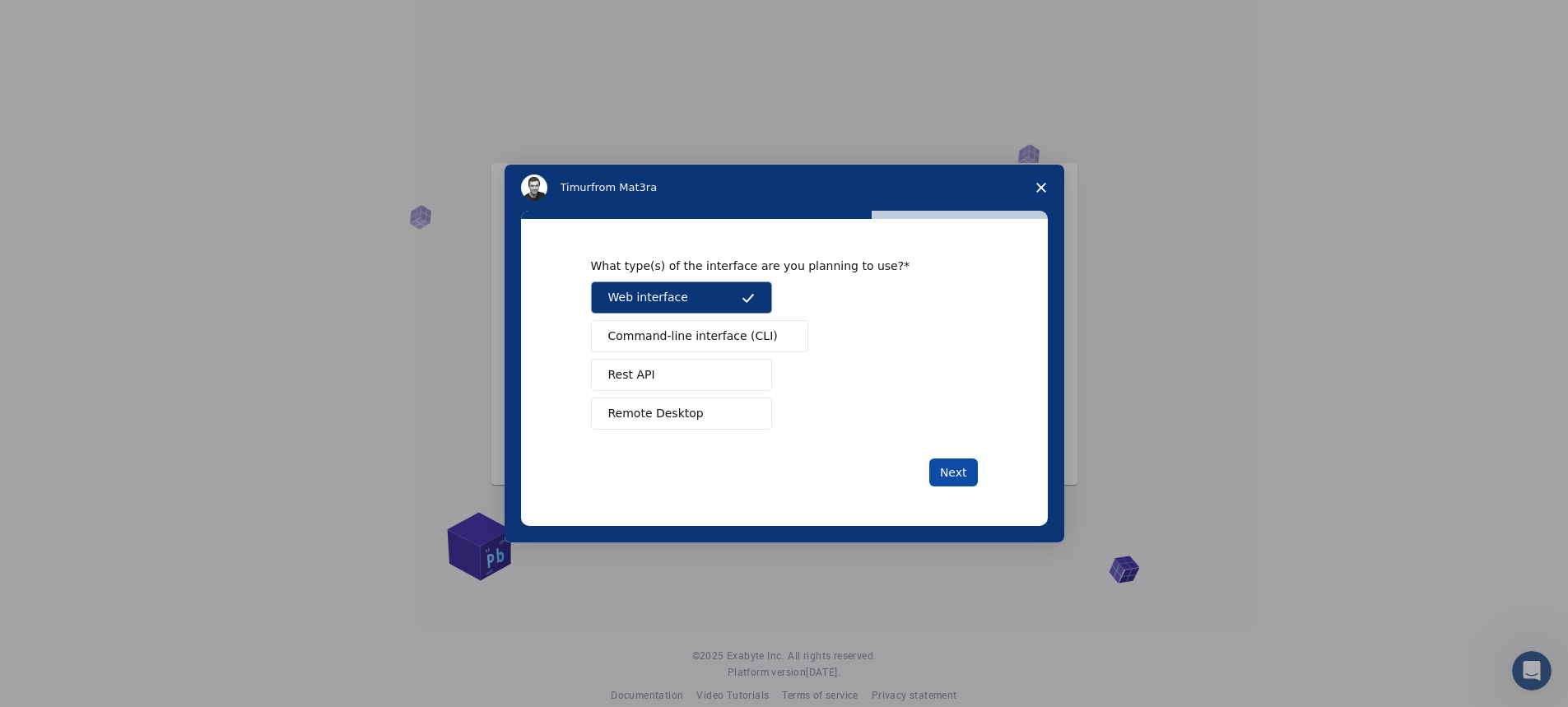
click at [948, 468] on button "Next" at bounding box center [953, 472] width 49 height 28
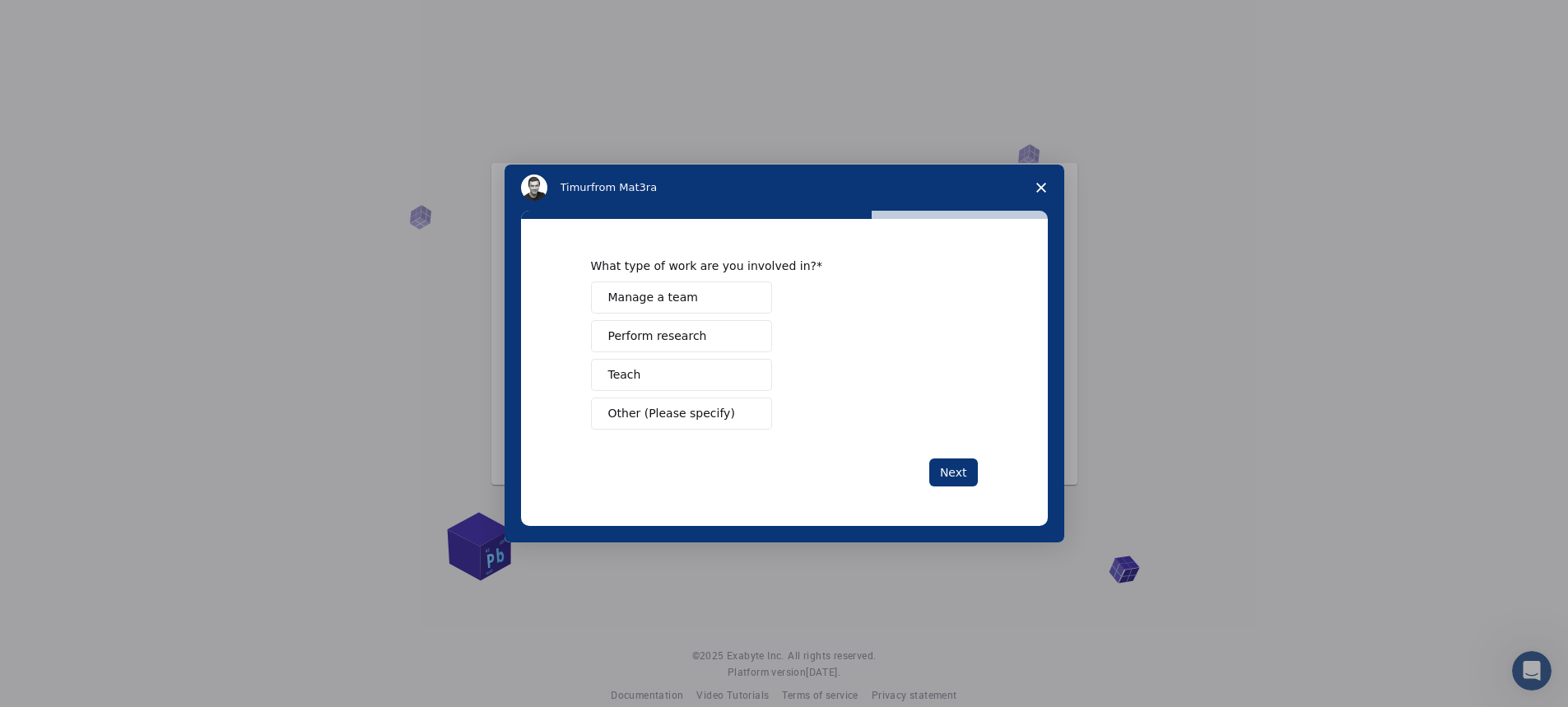
click at [700, 372] on button "Teach" at bounding box center [681, 375] width 181 height 32
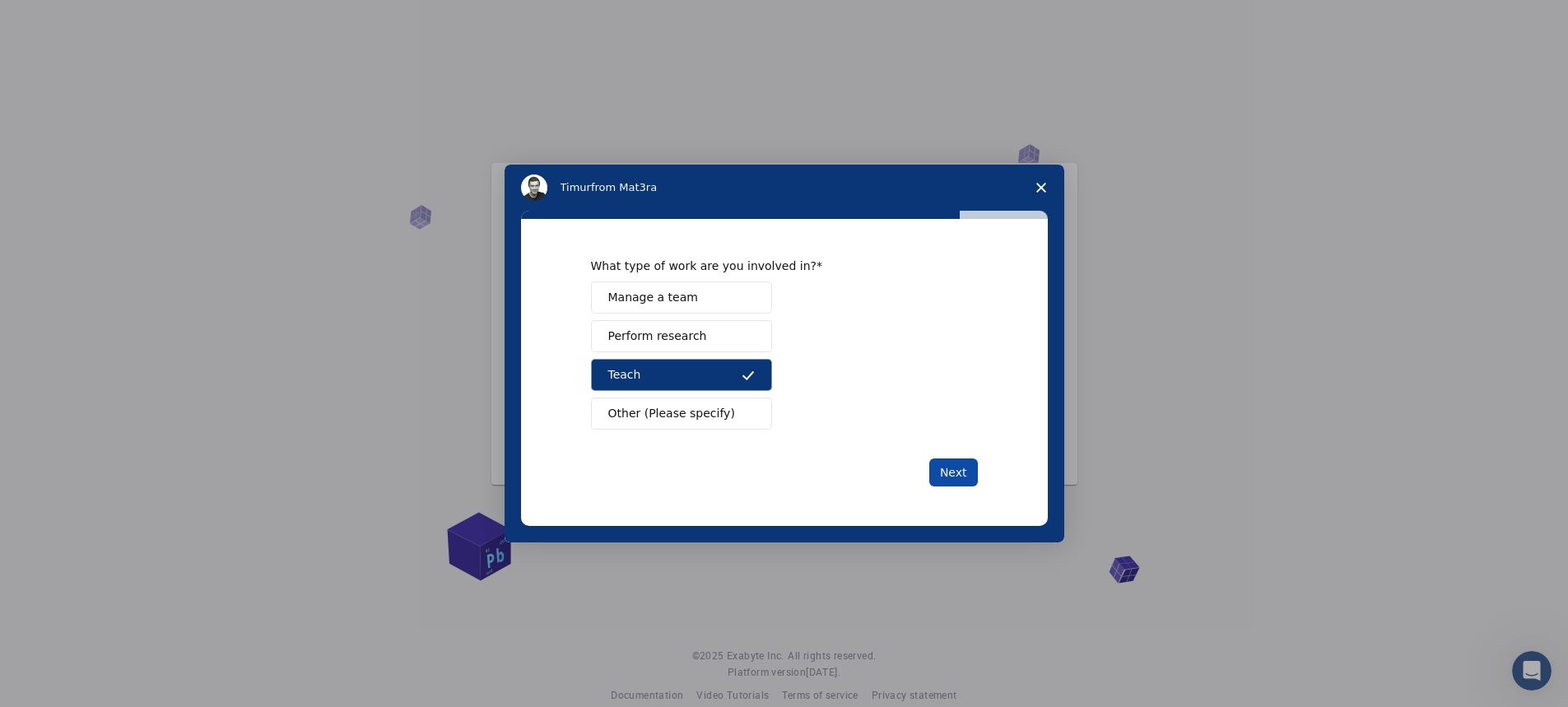
click at [959, 468] on button "Next" at bounding box center [953, 472] width 49 height 28
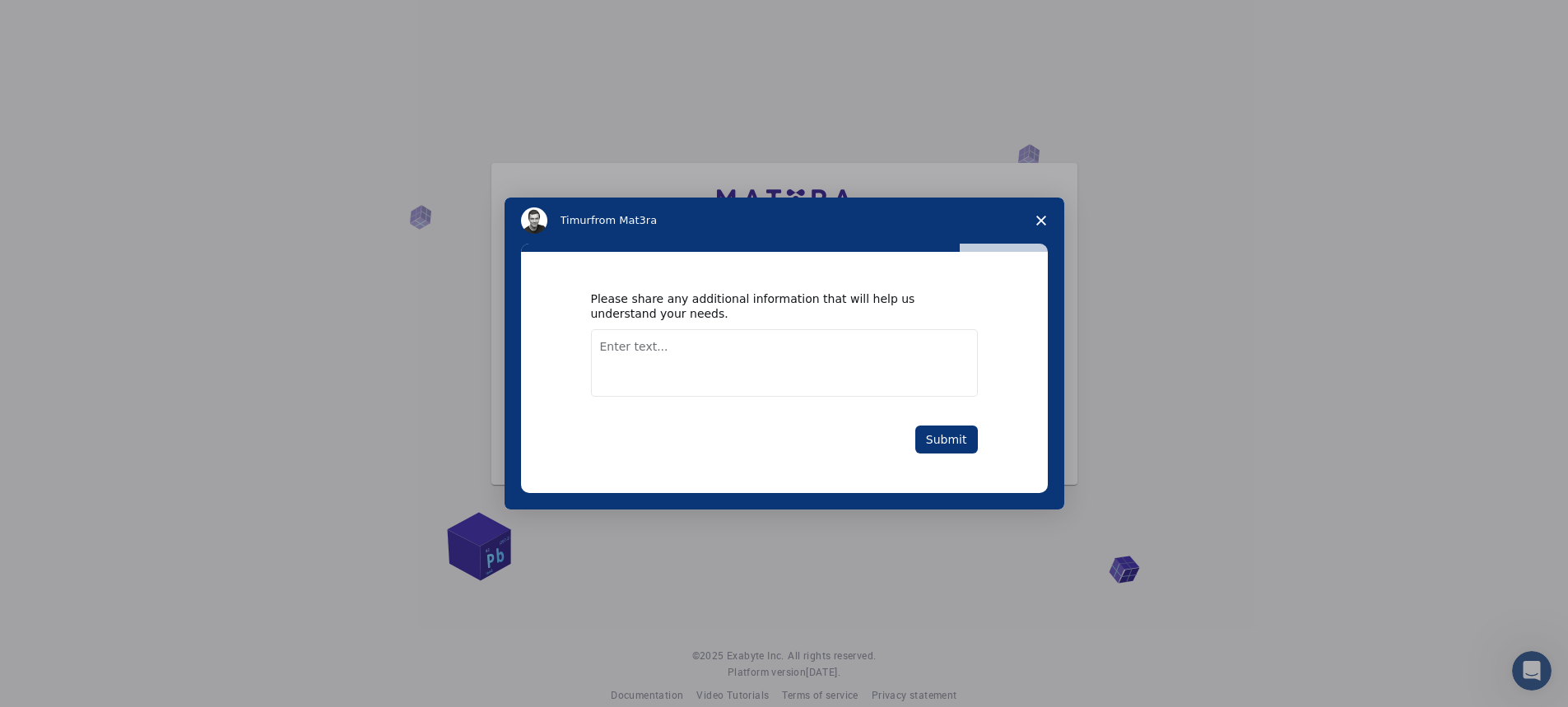
click at [875, 356] on textarea "Enter text..." at bounding box center [784, 363] width 386 height 67
type textarea "inorganic chemistry"
click at [933, 440] on button "Submit" at bounding box center [946, 440] width 62 height 28
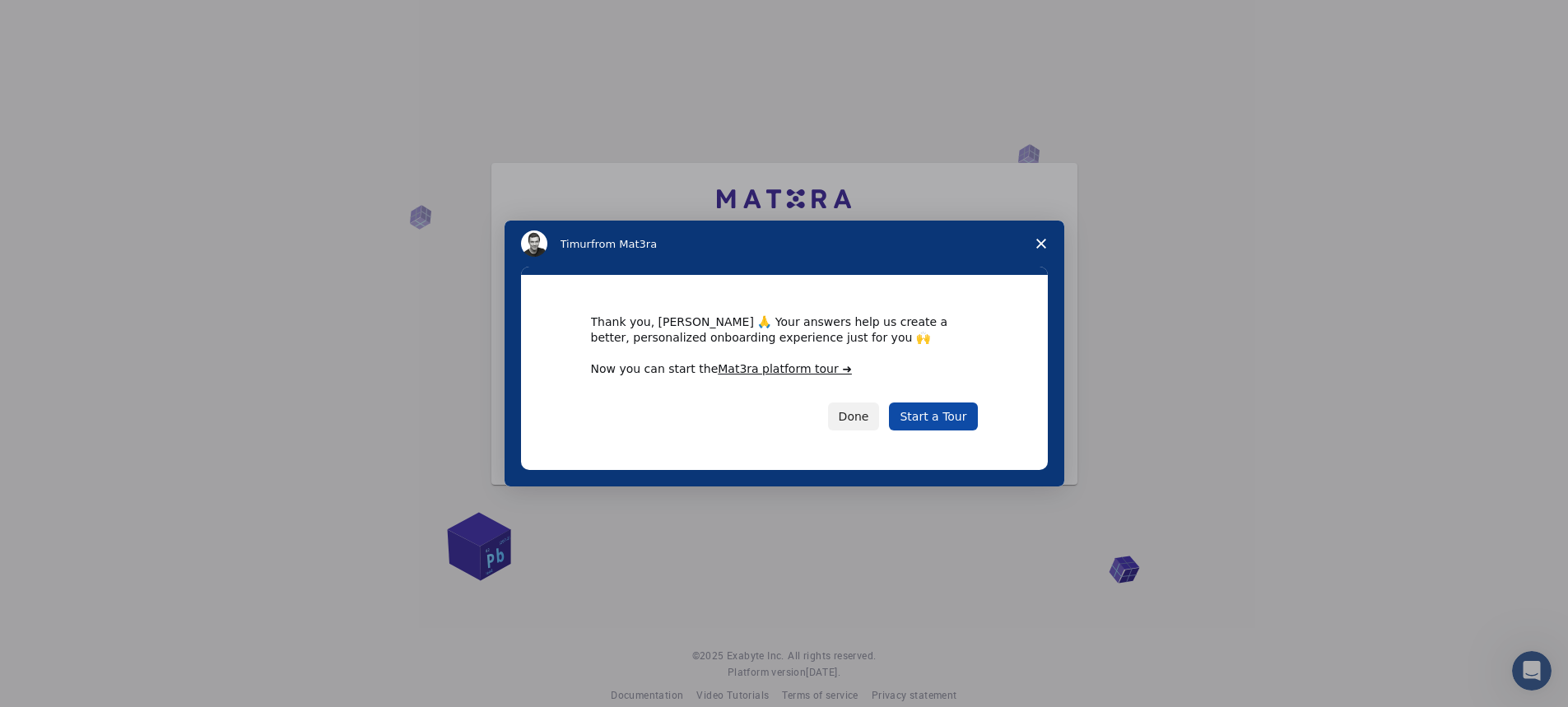
click at [951, 417] on link "Start a Tour" at bounding box center [932, 417] width 88 height 28
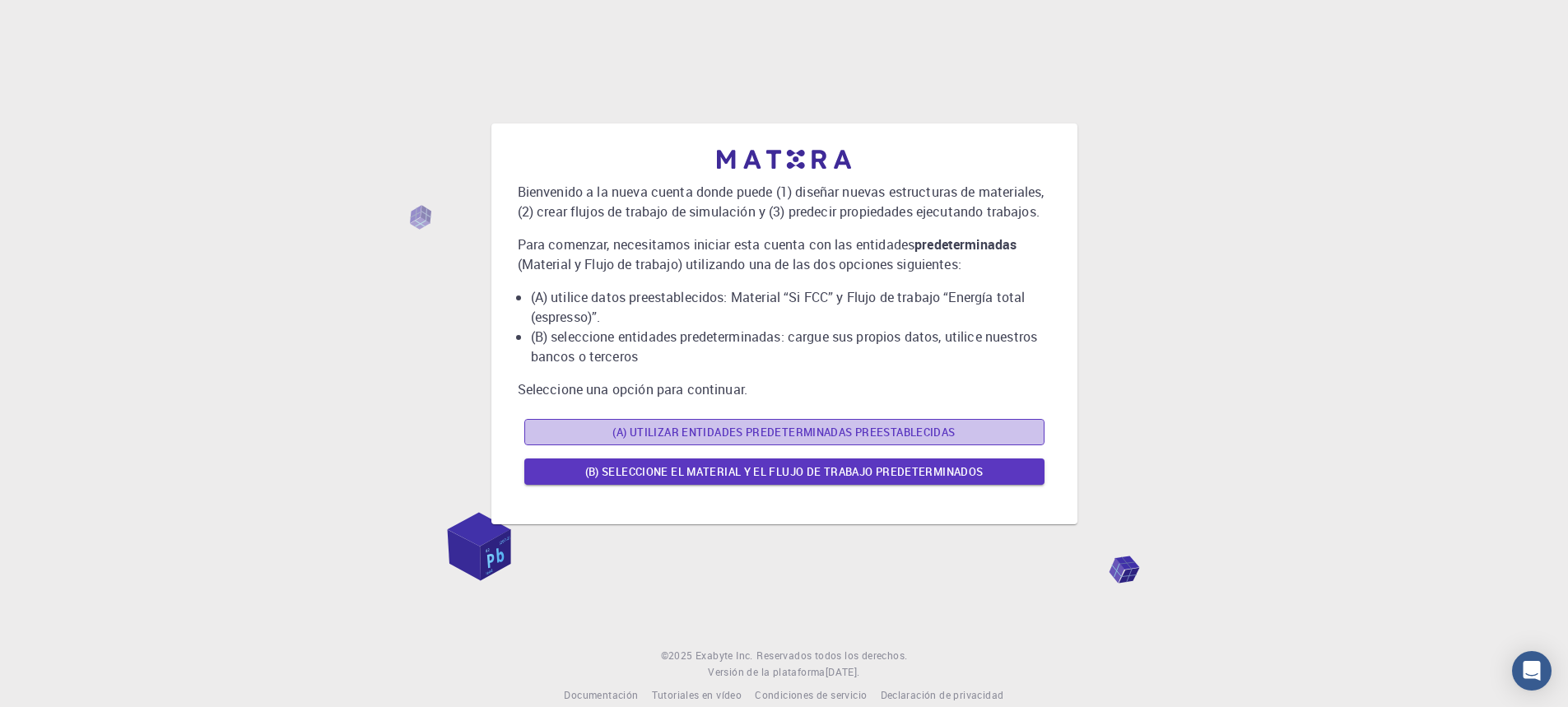
click at [841, 431] on font "(A) Utilizar entidades predeterminadas preestablecidas" at bounding box center [783, 432] width 342 height 14
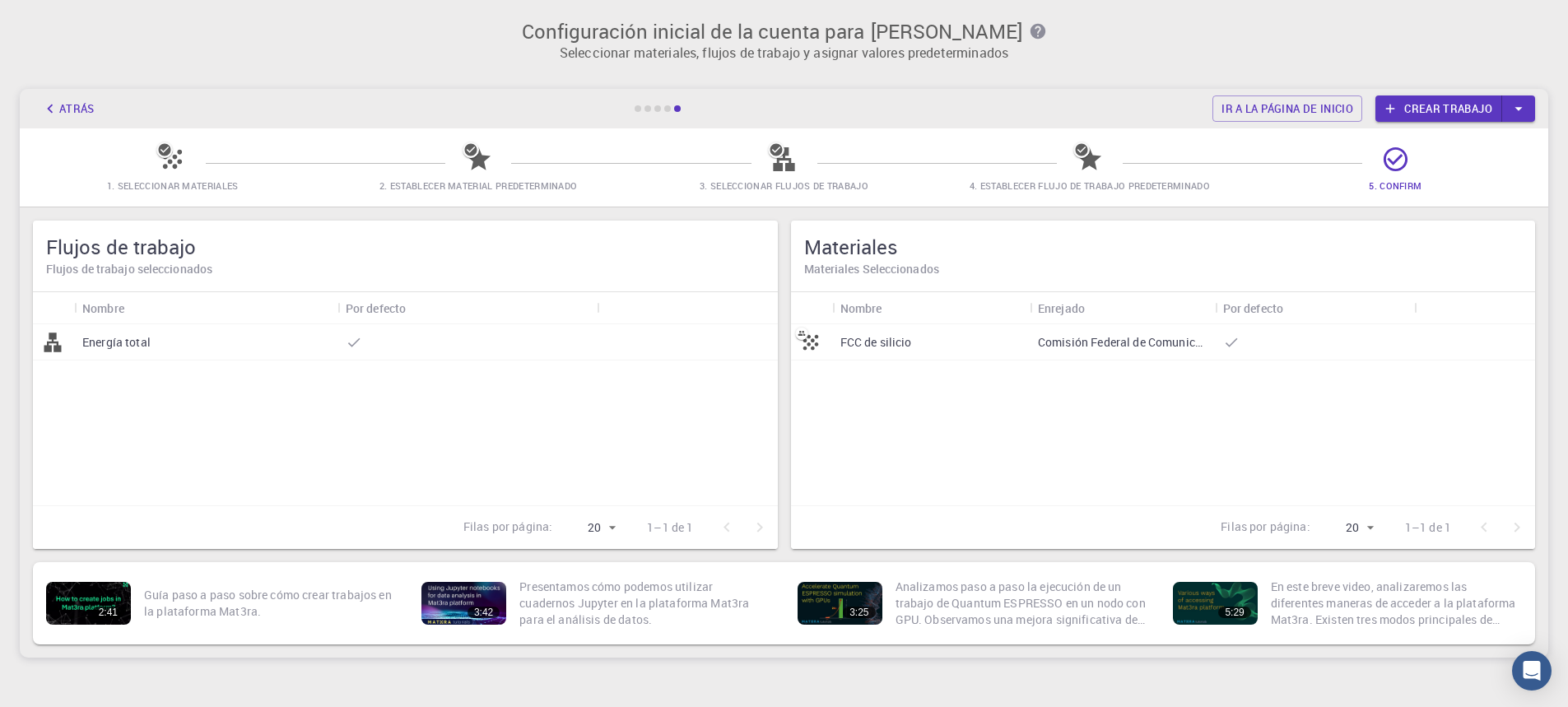
click at [518, 194] on div "1. Seleccionar materiales 2. Establecer material predeterminado 3. Seleccionar …" at bounding box center [783, 168] width 1528 height 78
click at [868, 191] on font "3. Seleccionar flujos de trabajo" at bounding box center [784, 186] width 169 height 13
click at [1313, 207] on div "Flujos de trabajo Flujos de trabajo seleccionados Nombre Por defecto Energía to…" at bounding box center [783, 385] width 1542 height 368
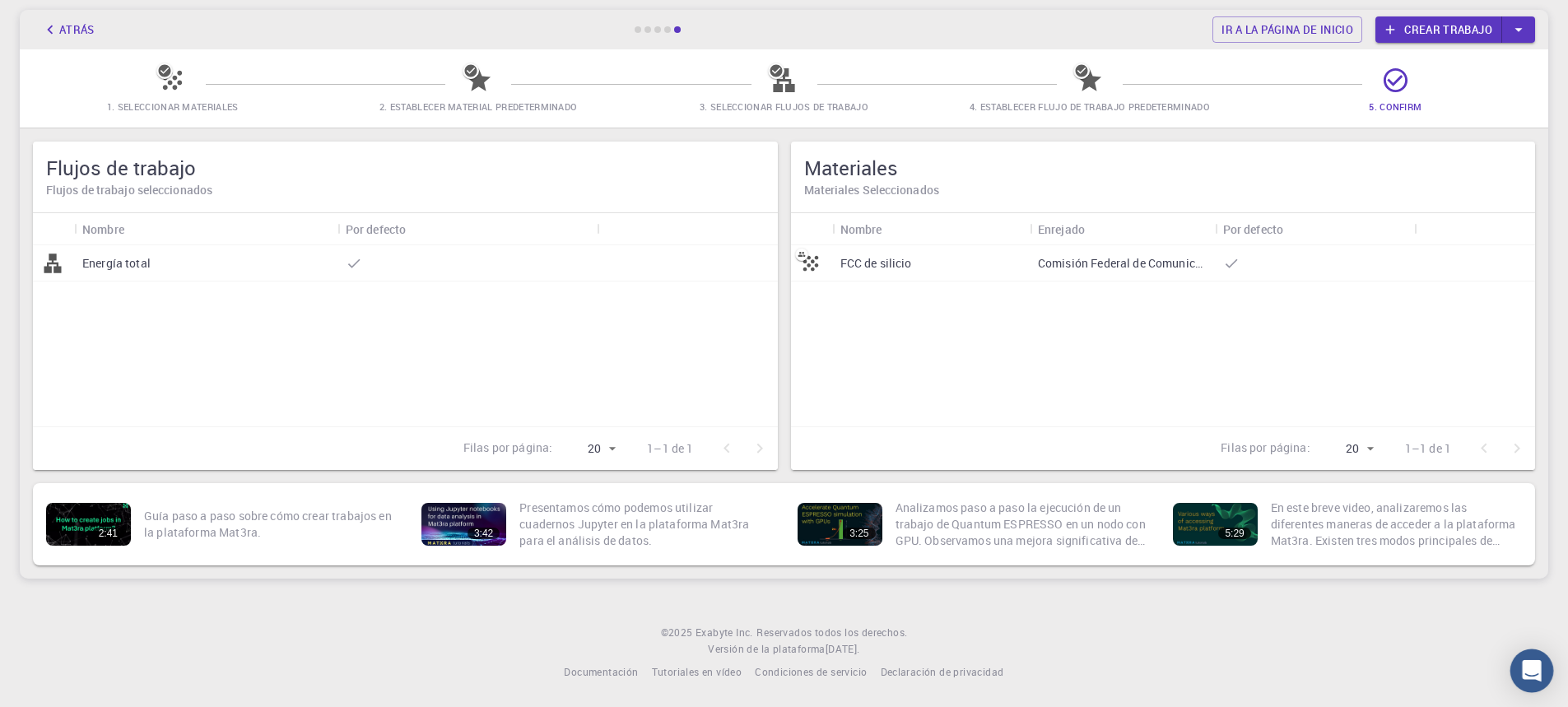
click at [1548, 674] on body "Texto original Valora esta traducción Tu opinión servirá para ayudar a mejorar …" at bounding box center [784, 313] width 1568 height 786
click at [1526, 671] on icon "Abrir Intercom Messenger" at bounding box center [1531, 670] width 19 height 21
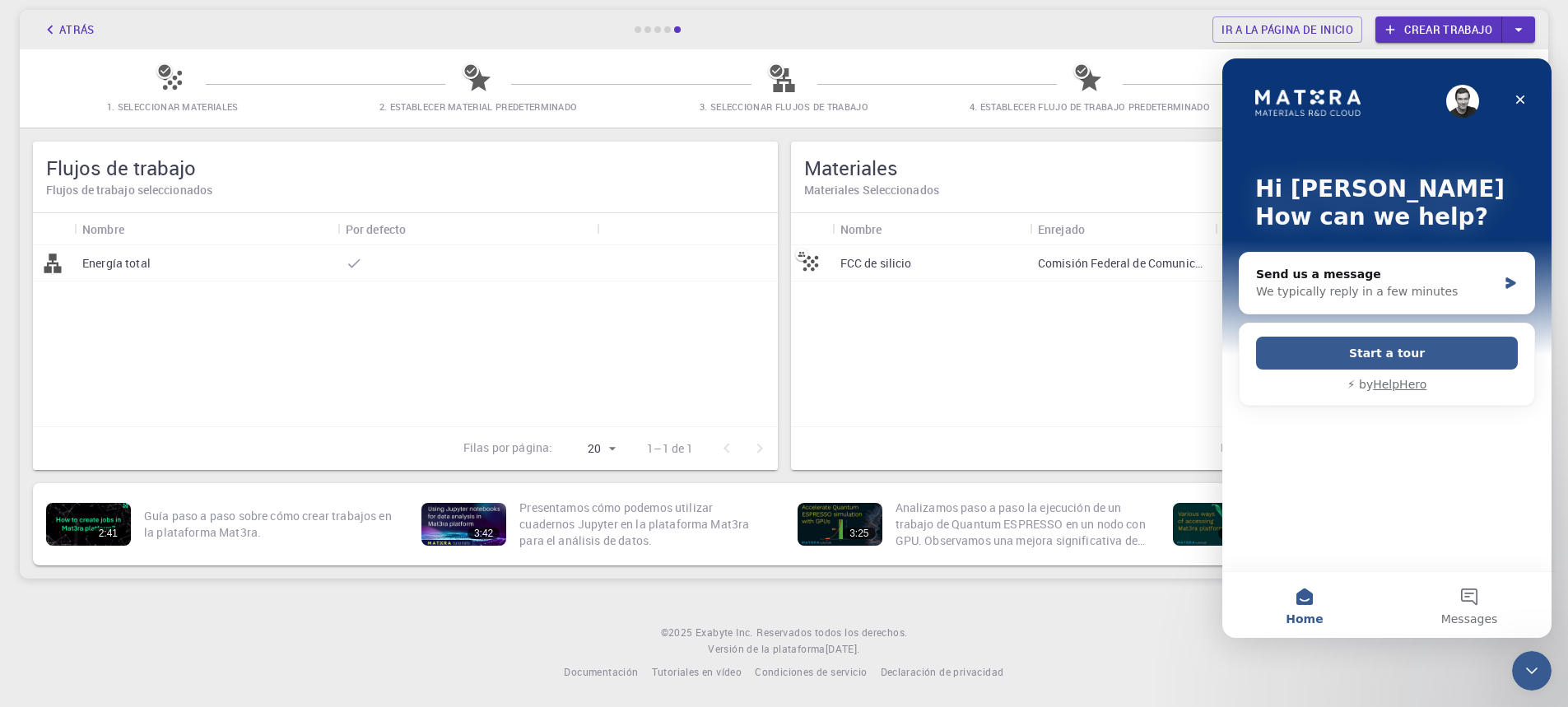
scroll to position [0, 0]
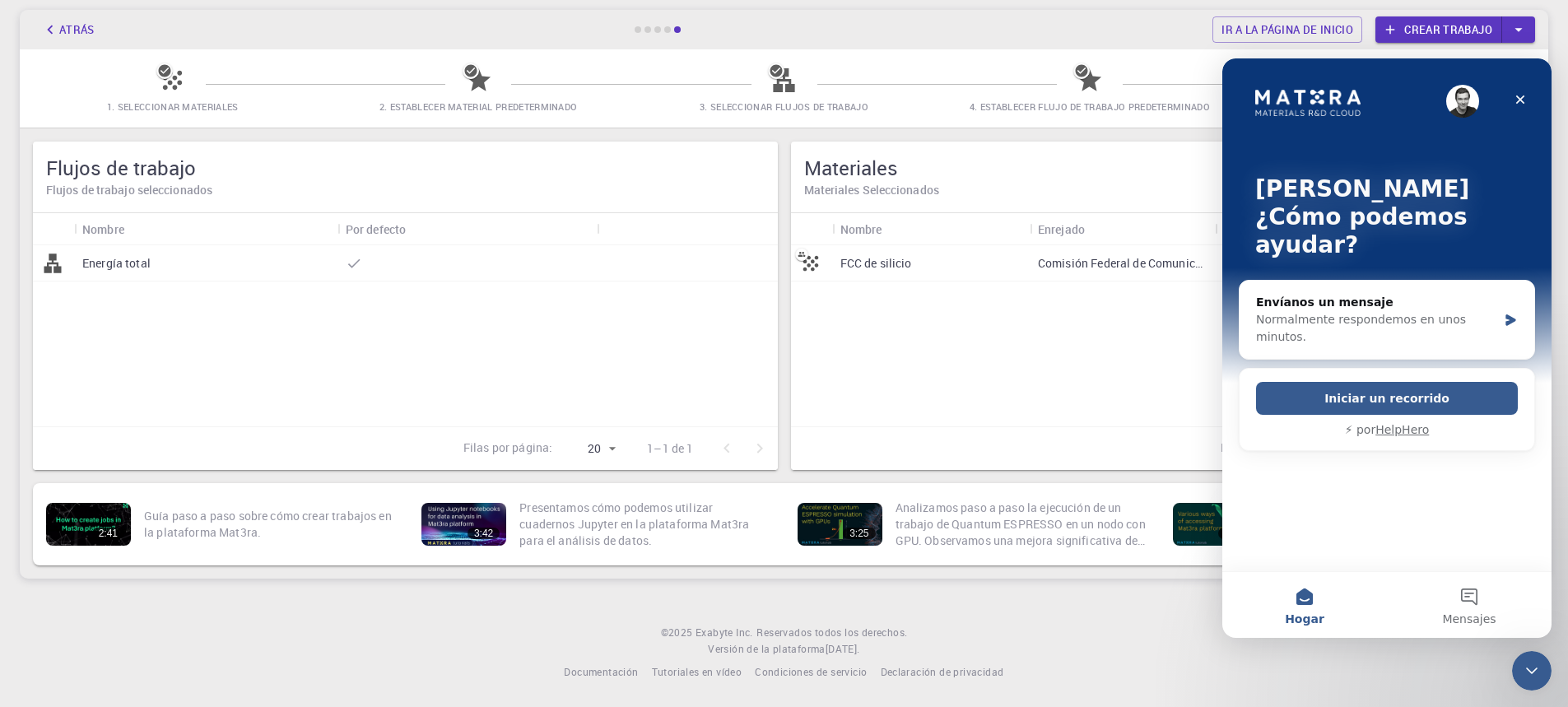
click at [1306, 597] on button "Hogar" at bounding box center [1304, 605] width 164 height 66
click at [1305, 600] on button "Hogar" at bounding box center [1304, 605] width 164 height 66
click at [1306, 599] on button "Hogar" at bounding box center [1304, 605] width 164 height 66
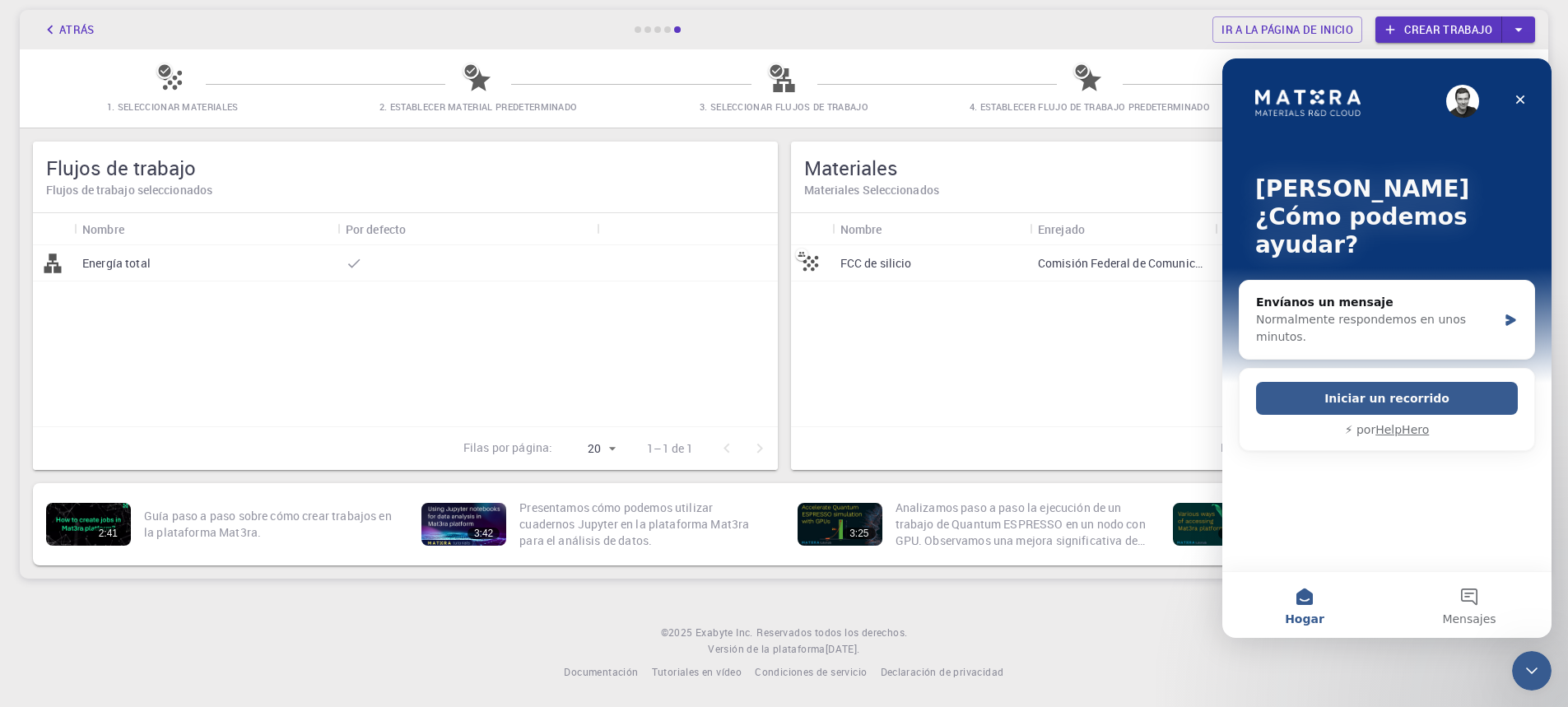
click at [1306, 599] on button "Hogar" at bounding box center [1304, 605] width 164 height 66
click at [1153, 597] on div "Configuración inicial de la cuenta para Francis Alvarado Santiago Seleccionar m…" at bounding box center [784, 260] width 1568 height 678
click at [656, 27] on div at bounding box center [658, 30] width 7 height 7
click at [651, 29] on div at bounding box center [657, 30] width 49 height 7
click at [1521, 93] on icon "Cerca" at bounding box center [1519, 99] width 13 height 13
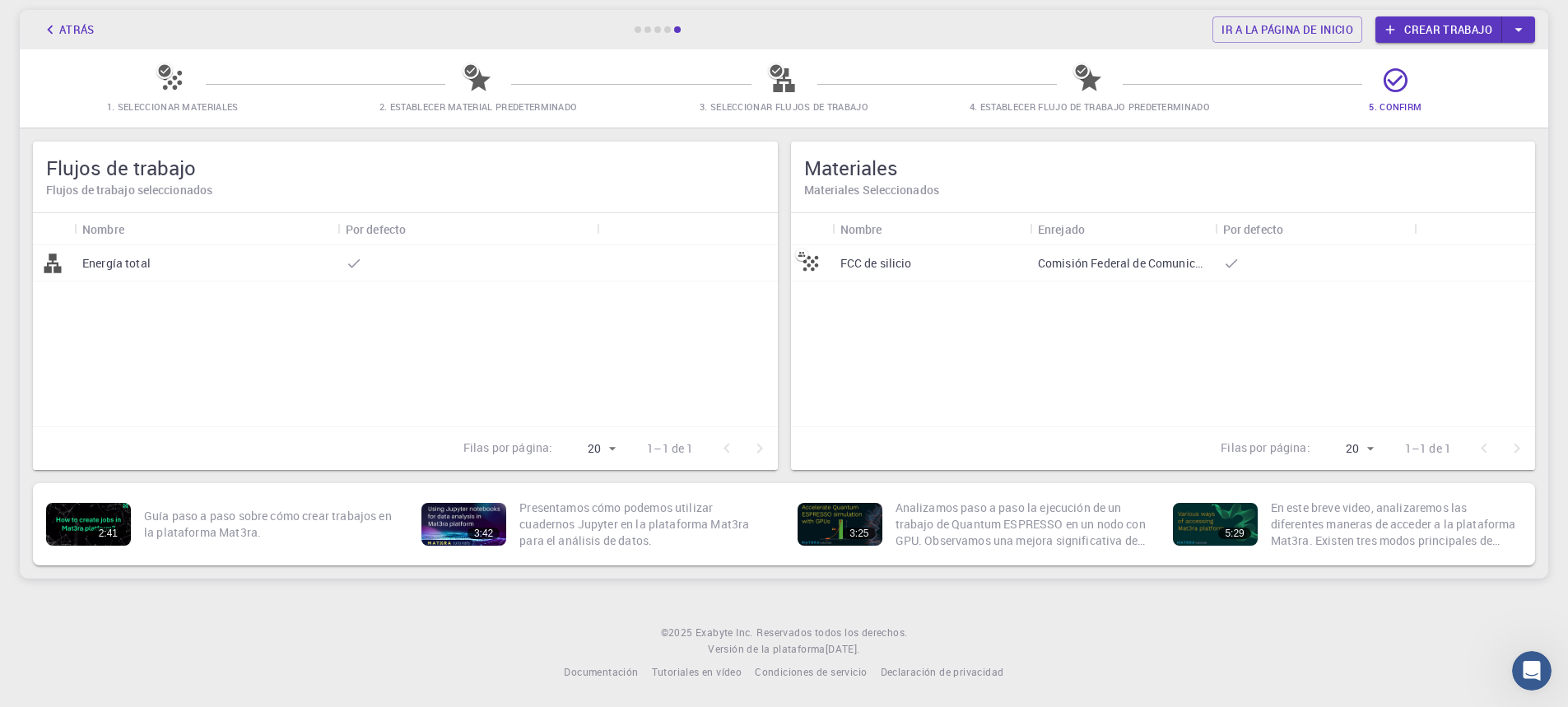
click at [653, 26] on div at bounding box center [657, 30] width 49 height 7
click at [631, 28] on div "Atrás Ir a la página de inicio Crear trabajo" at bounding box center [783, 30] width 1528 height 39
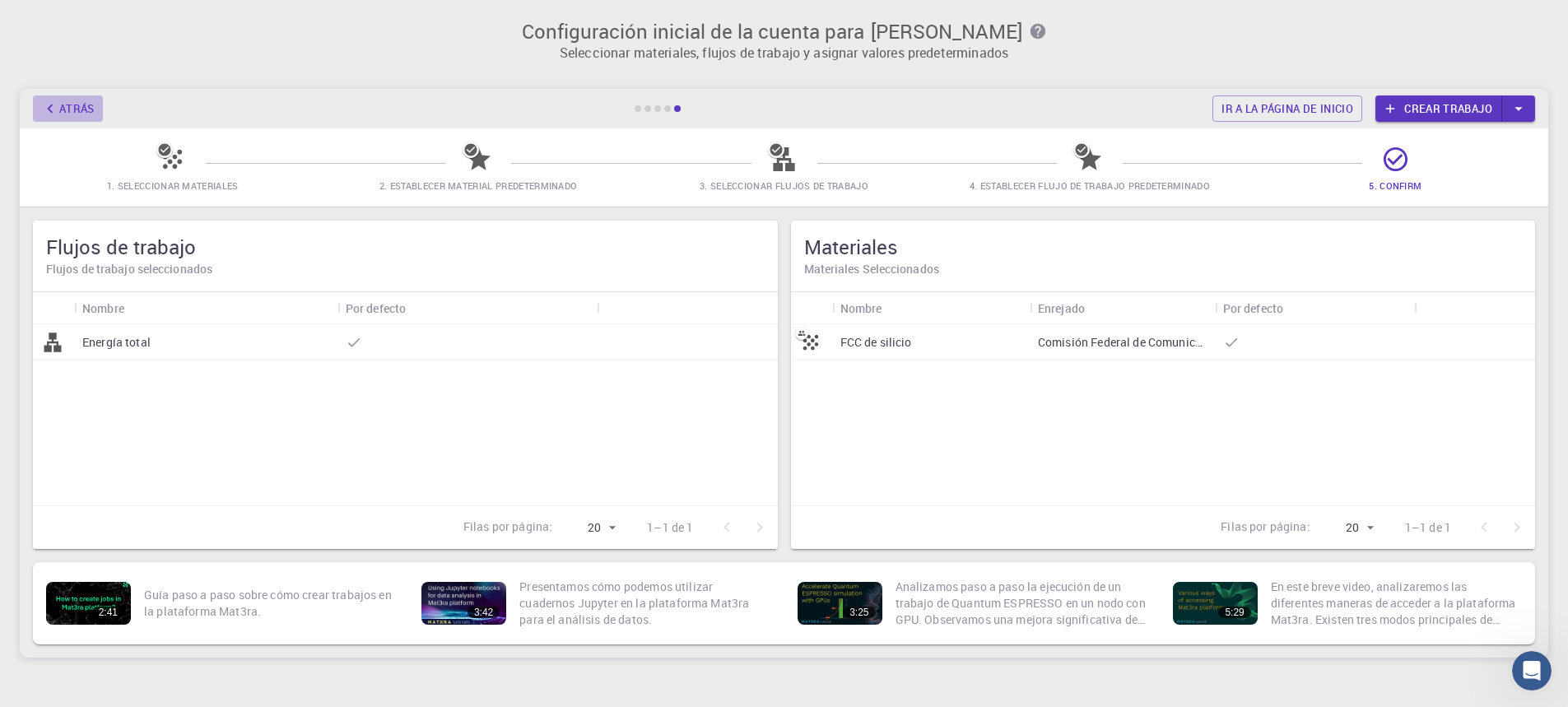
click at [60, 106] on font "Atrás" at bounding box center [77, 108] width 36 height 14
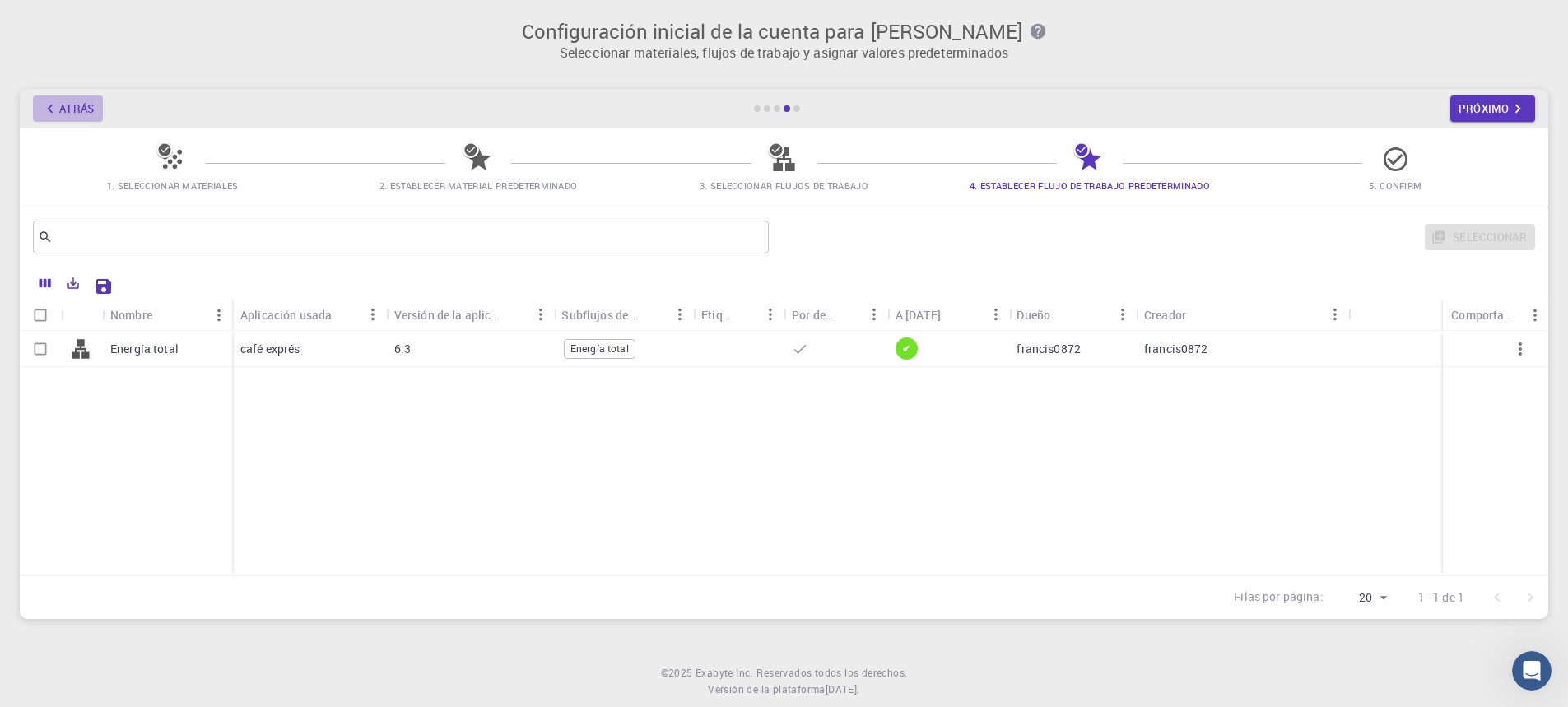
click at [60, 106] on font "Atrás" at bounding box center [77, 108] width 36 height 14
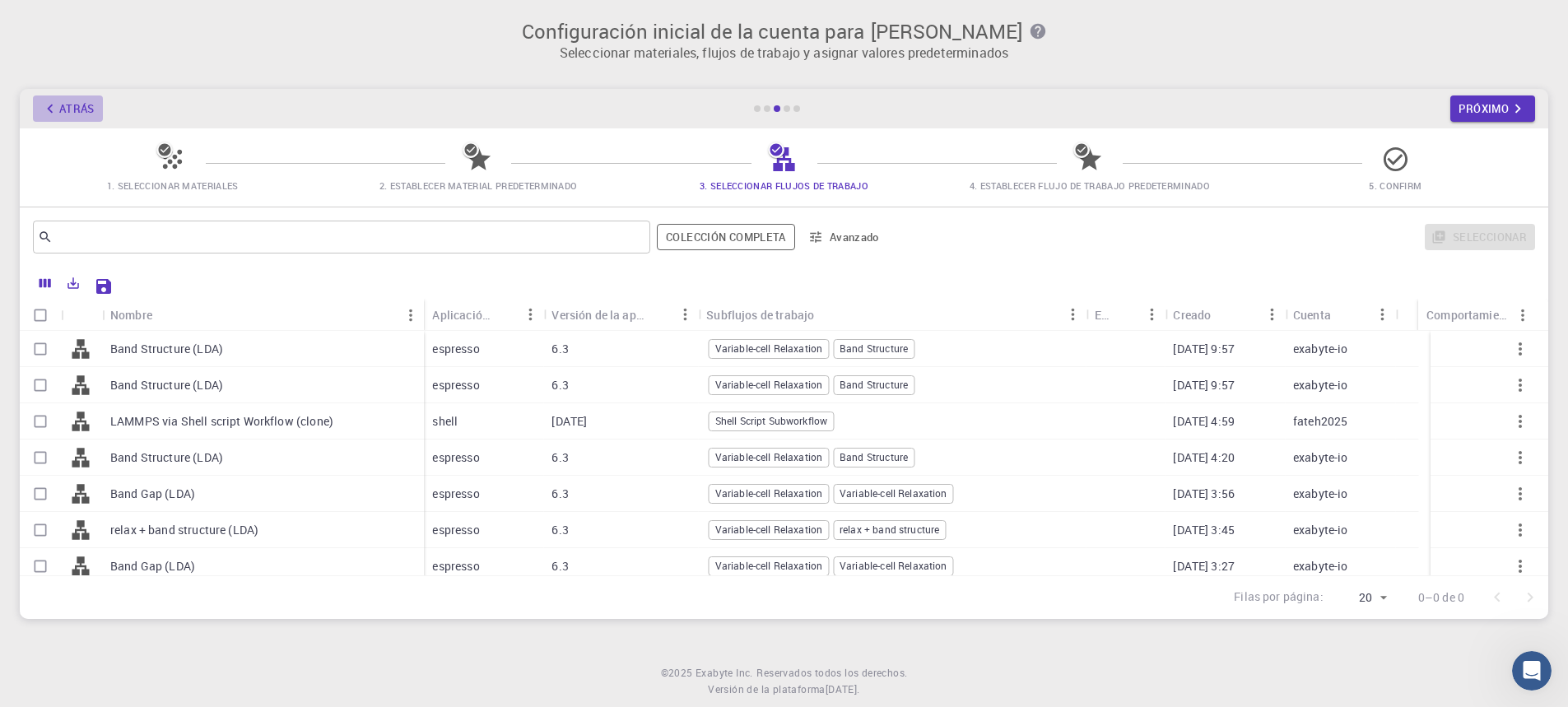
click at [60, 106] on font "Atrás" at bounding box center [77, 108] width 36 height 14
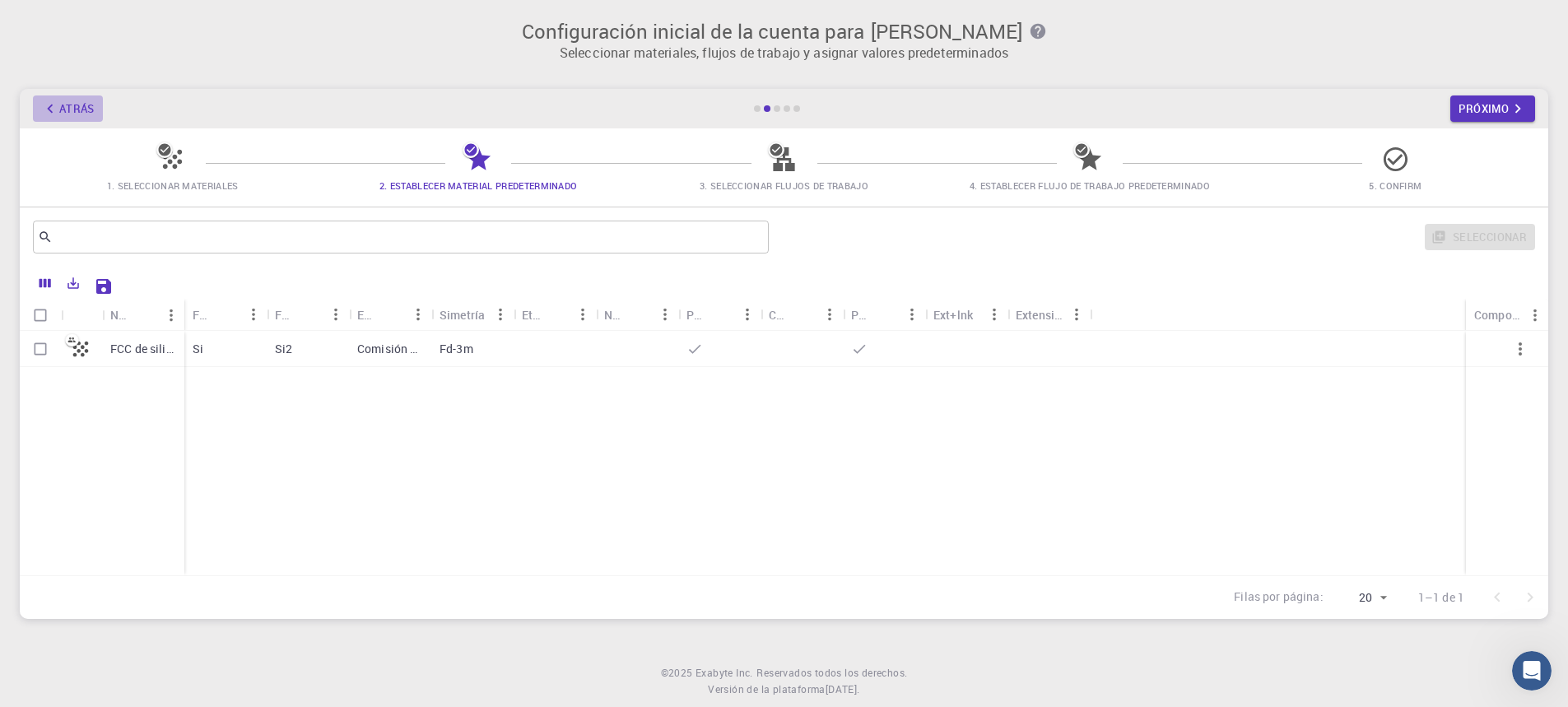
click at [60, 106] on font "Atrás" at bounding box center [77, 108] width 36 height 14
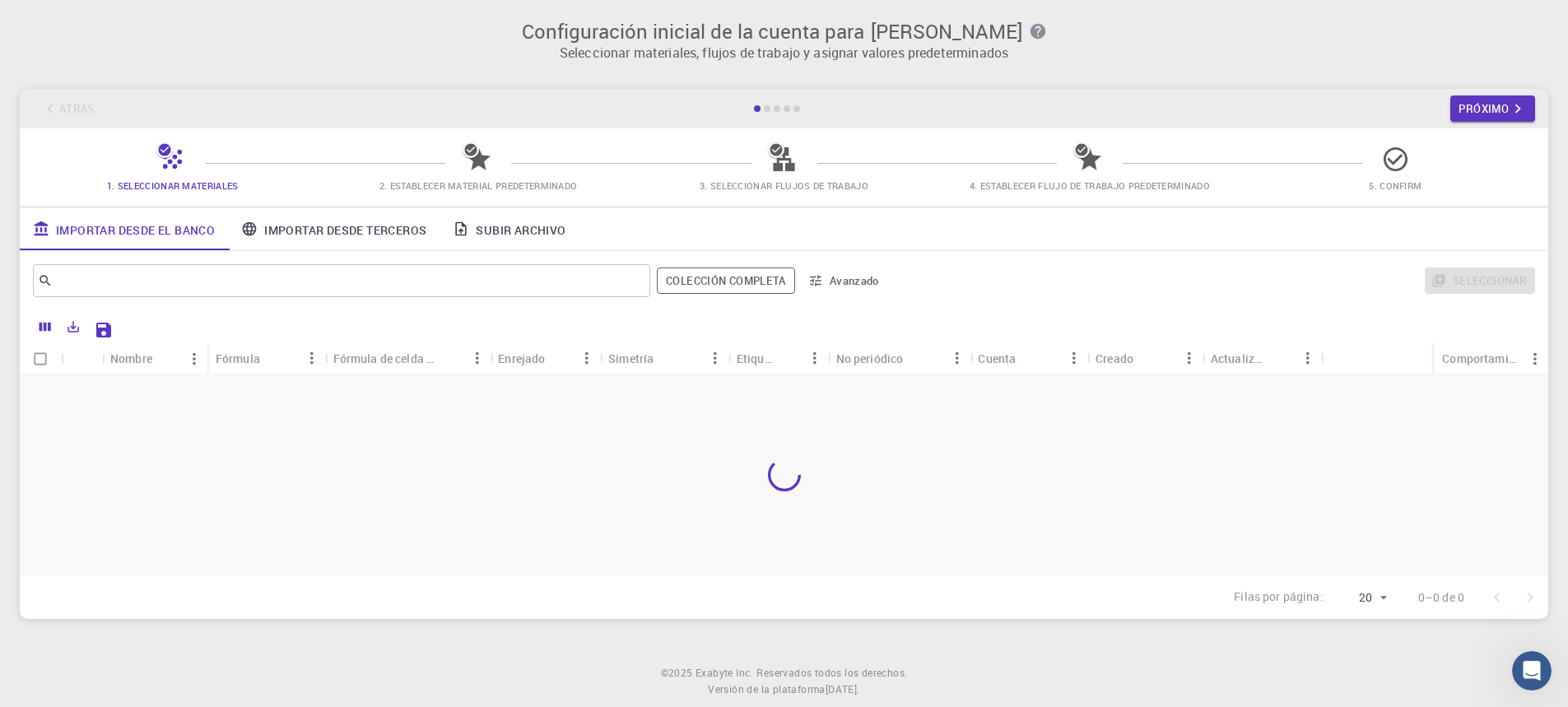
click at [60, 106] on div "Atrás Próximo" at bounding box center [783, 108] width 1528 height 39
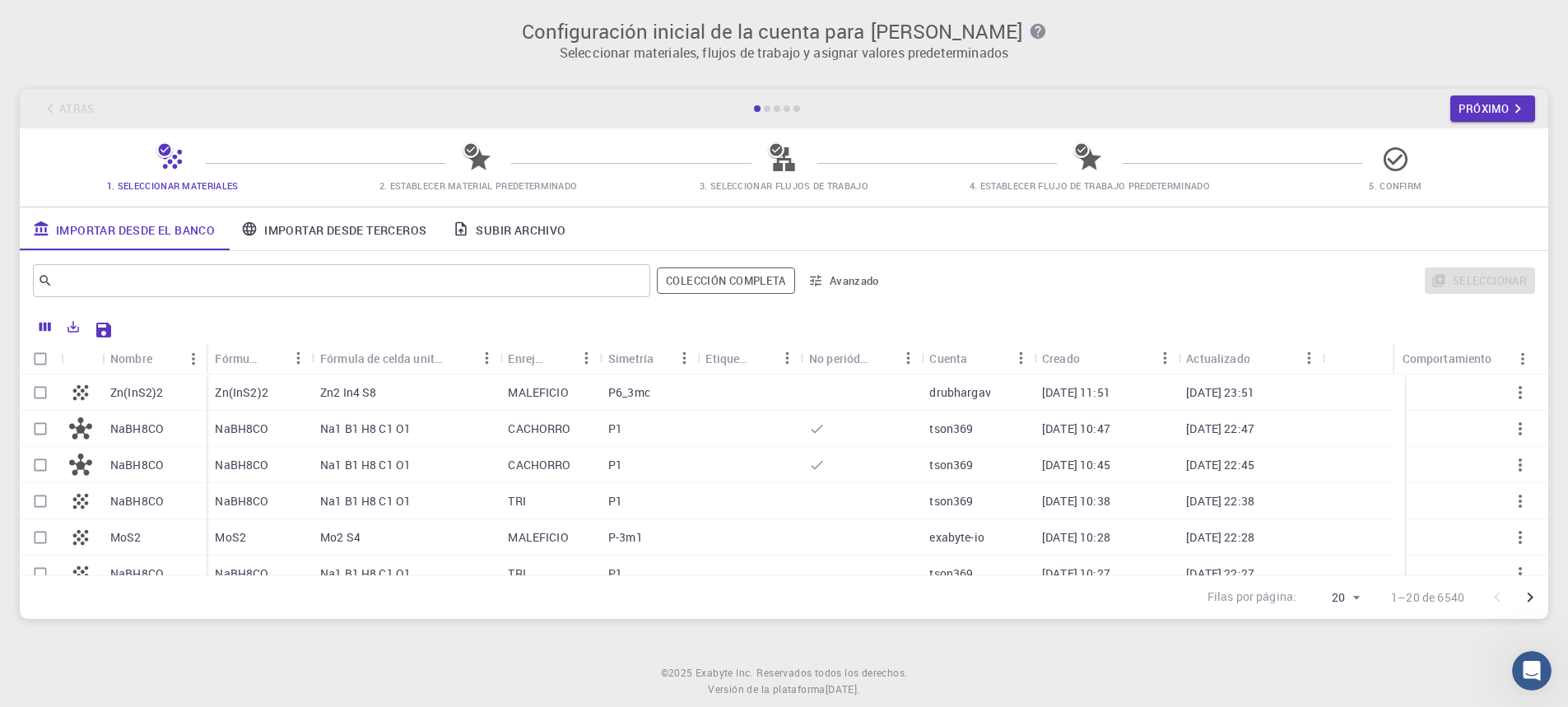
click at [117, 387] on font "Zn(InS2)2" at bounding box center [137, 392] width 53 height 15
checkbox input "true"
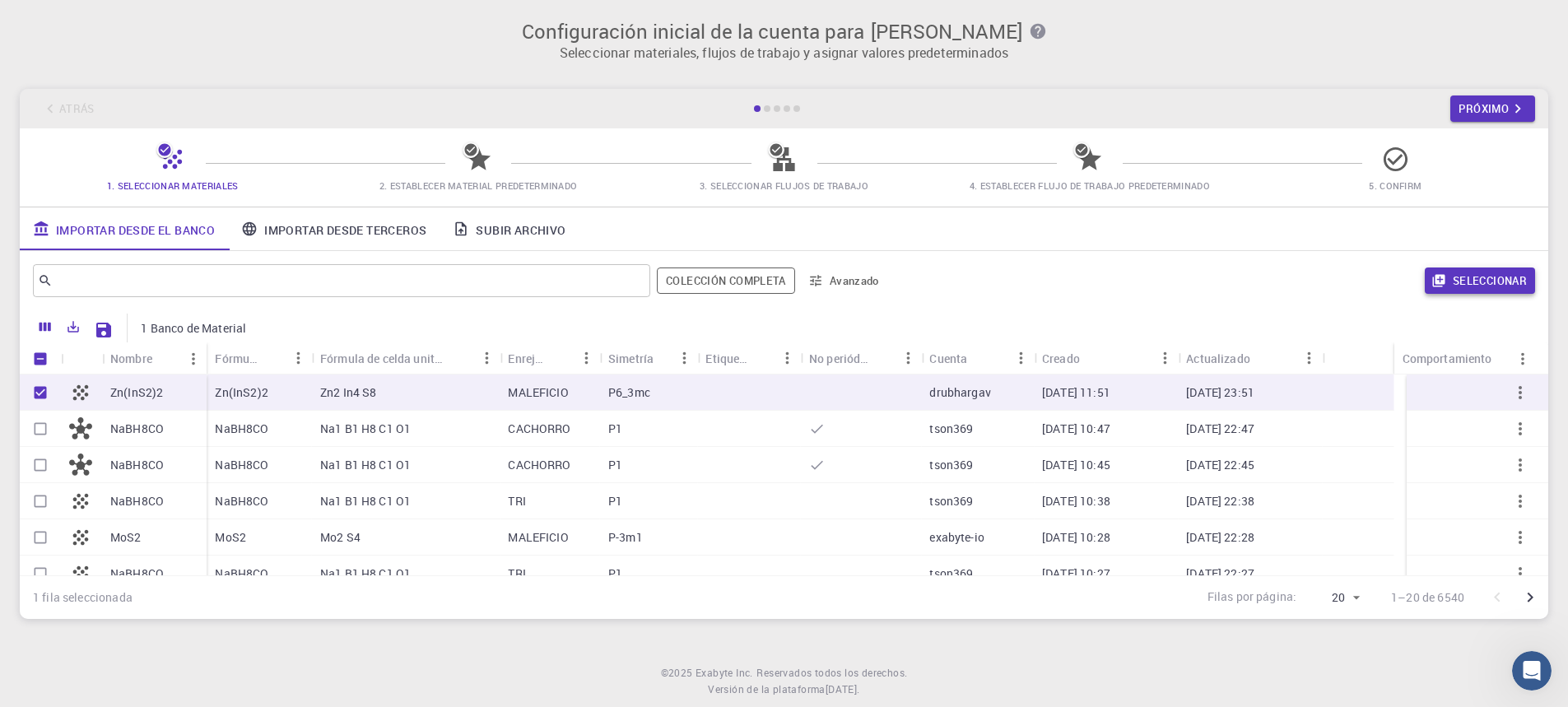
click at [1502, 284] on font "Seleccionar" at bounding box center [1489, 280] width 74 height 14
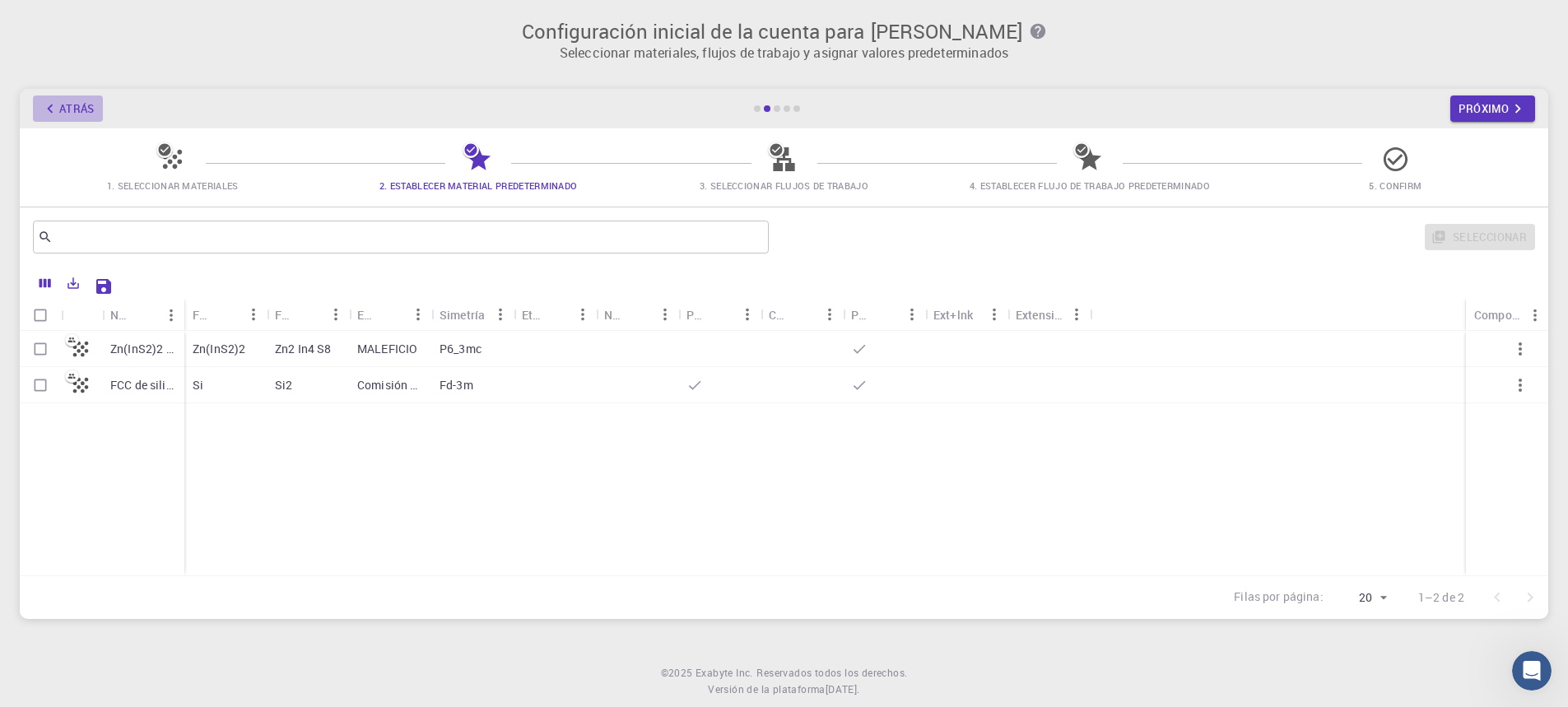
click at [95, 116] on button "Atrás" at bounding box center [68, 108] width 70 height 26
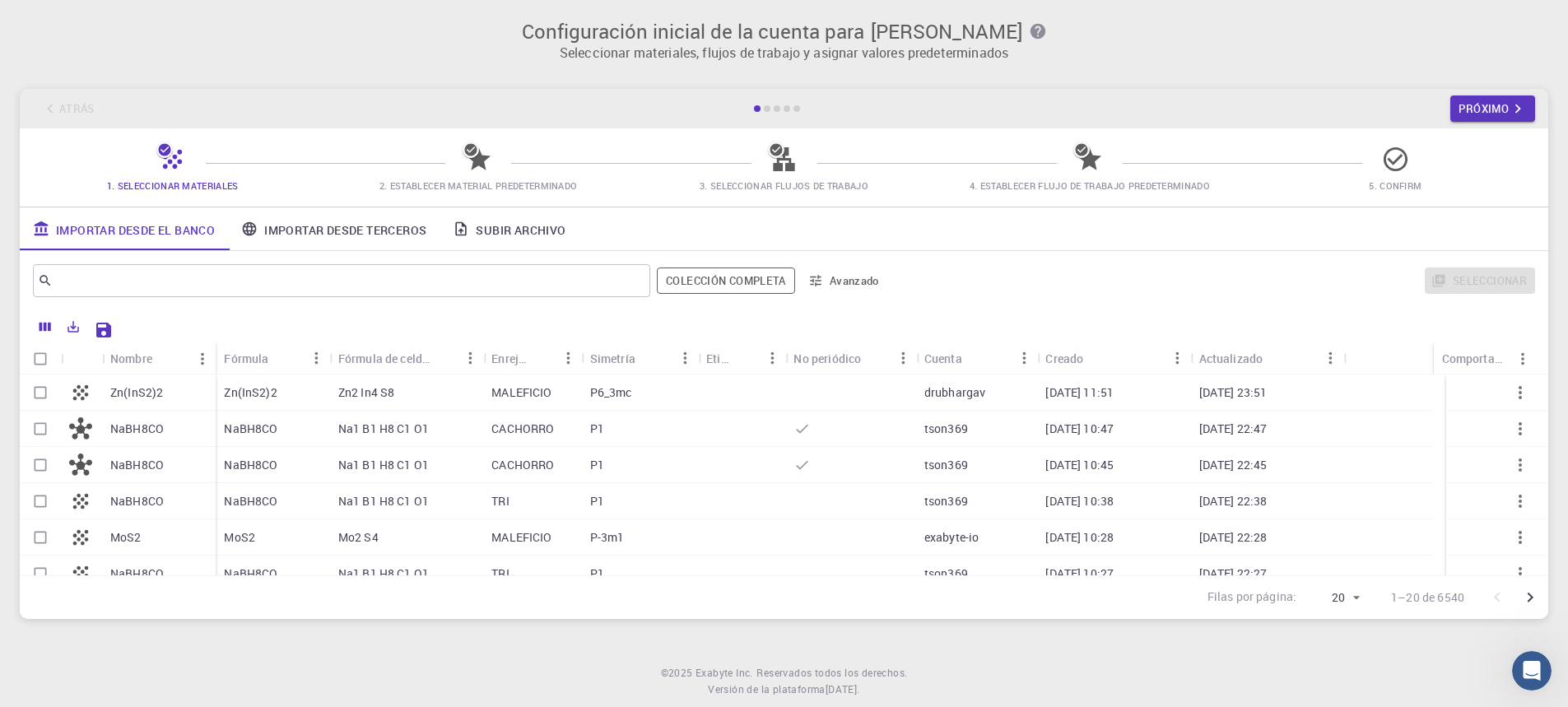
click at [95, 116] on div "Atrás Próximo" at bounding box center [783, 108] width 1528 height 39
